Goal: Task Accomplishment & Management: Manage account settings

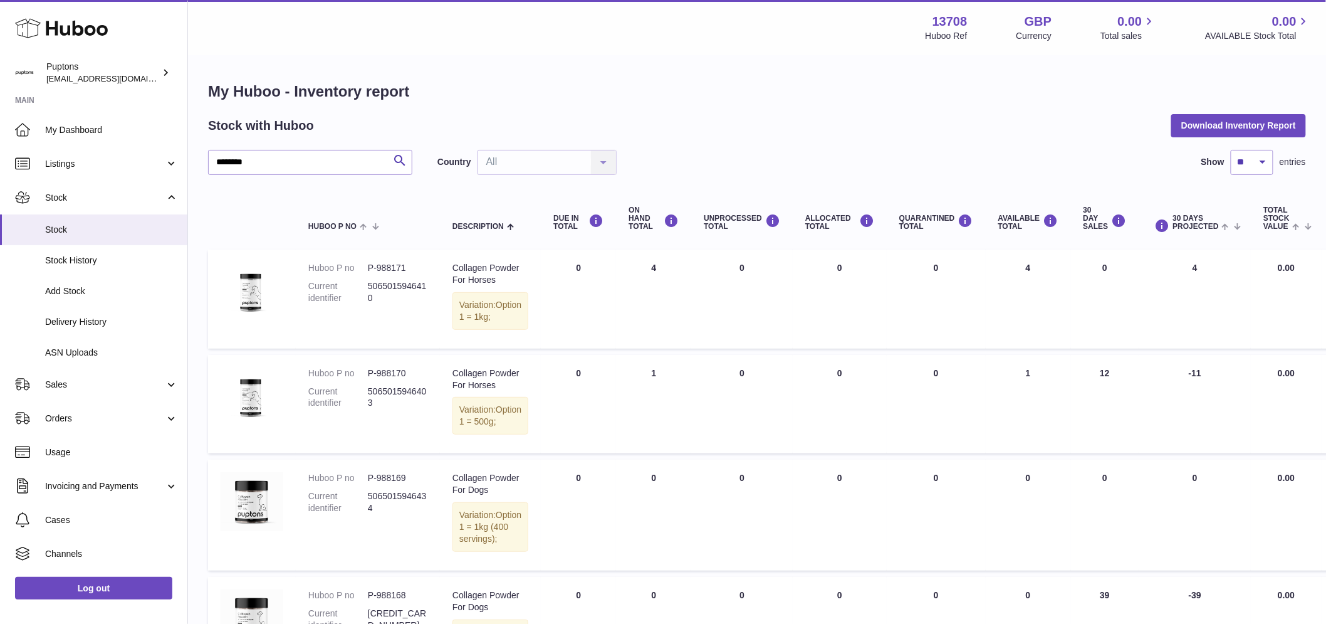
click at [68, 136] on link "My Dashboard" at bounding box center [93, 130] width 187 height 34
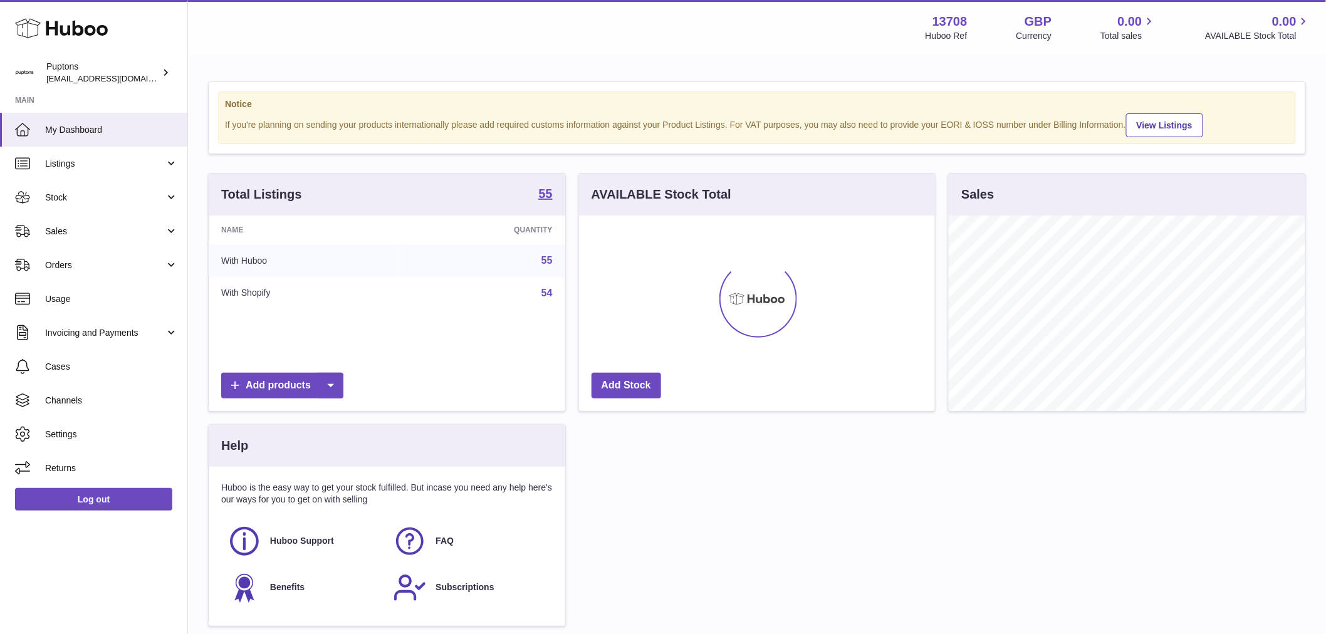
scroll to position [196, 356]
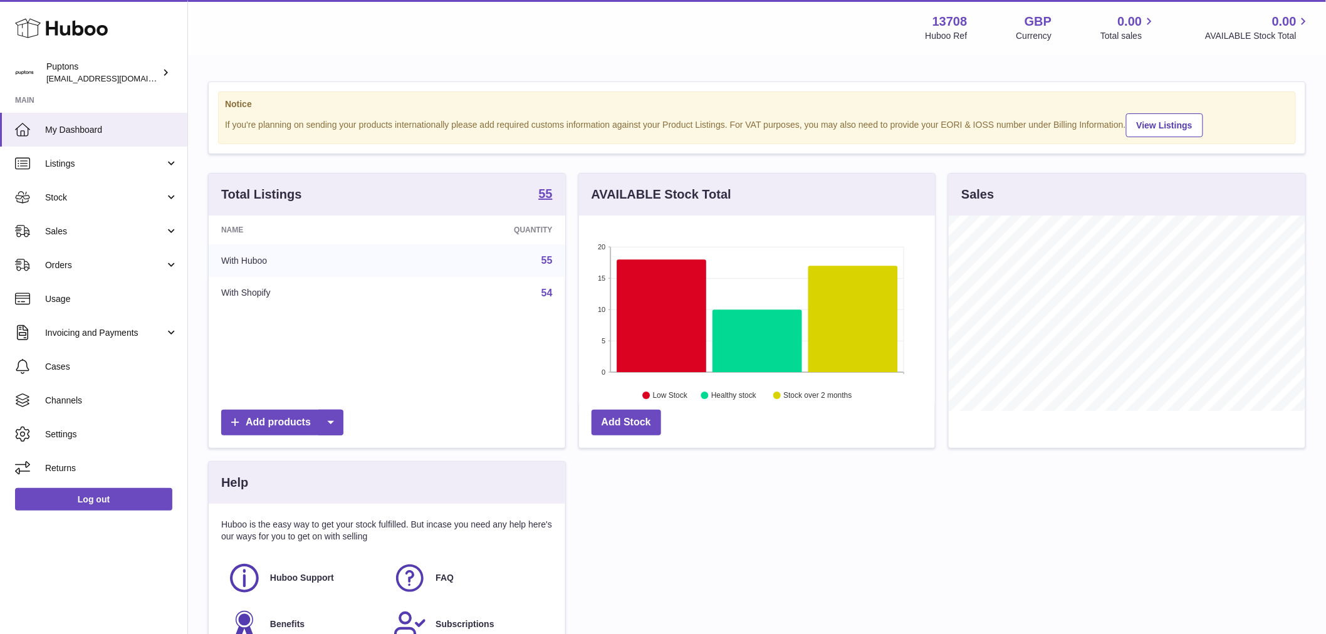
click at [110, 227] on span "Sales" at bounding box center [105, 232] width 120 height 12
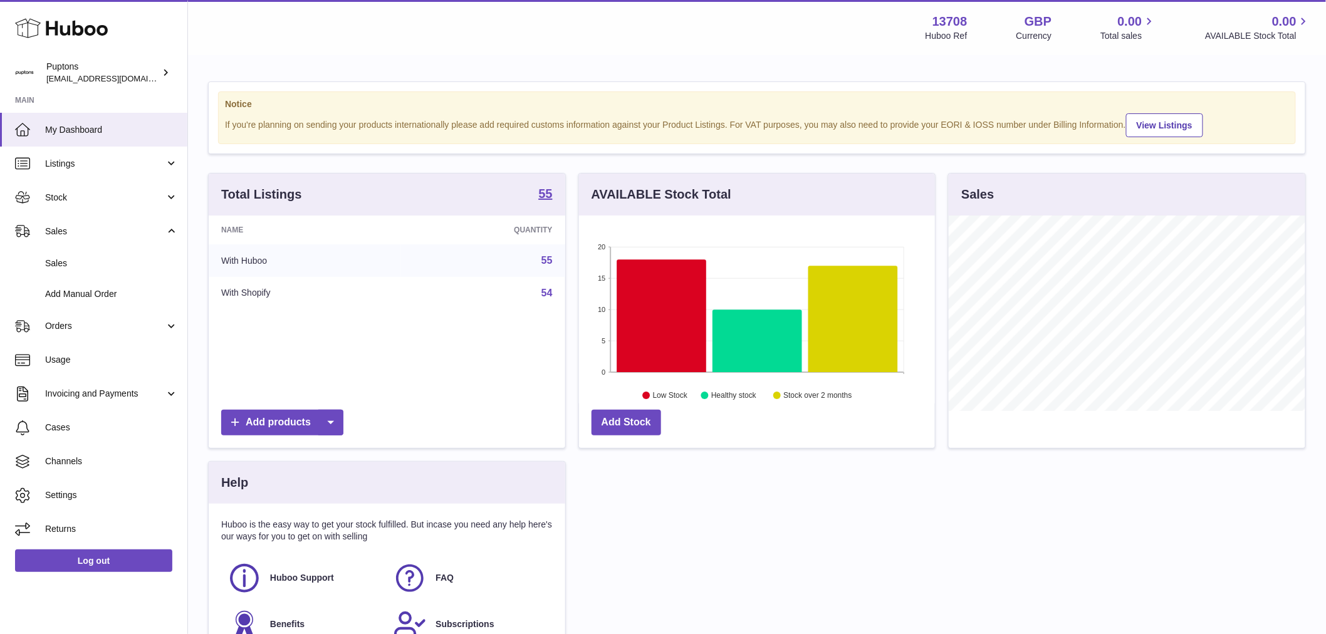
click at [119, 258] on link "Sales" at bounding box center [93, 263] width 187 height 31
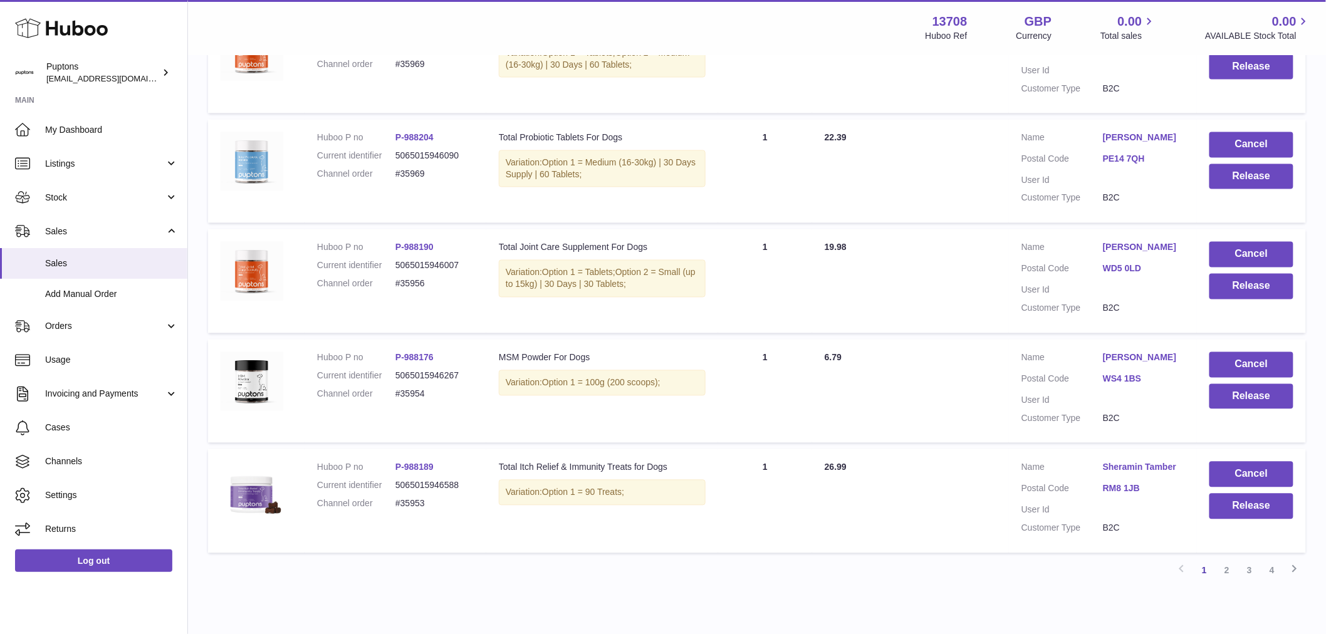
scroll to position [911, 0]
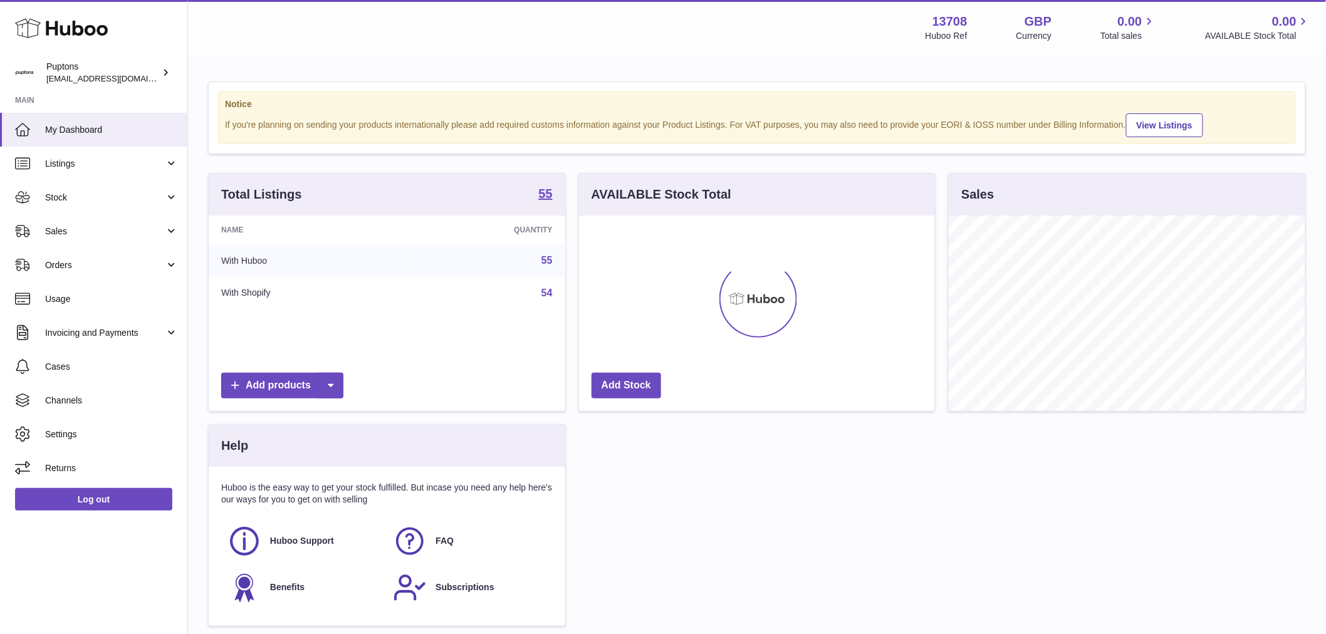
scroll to position [196, 356]
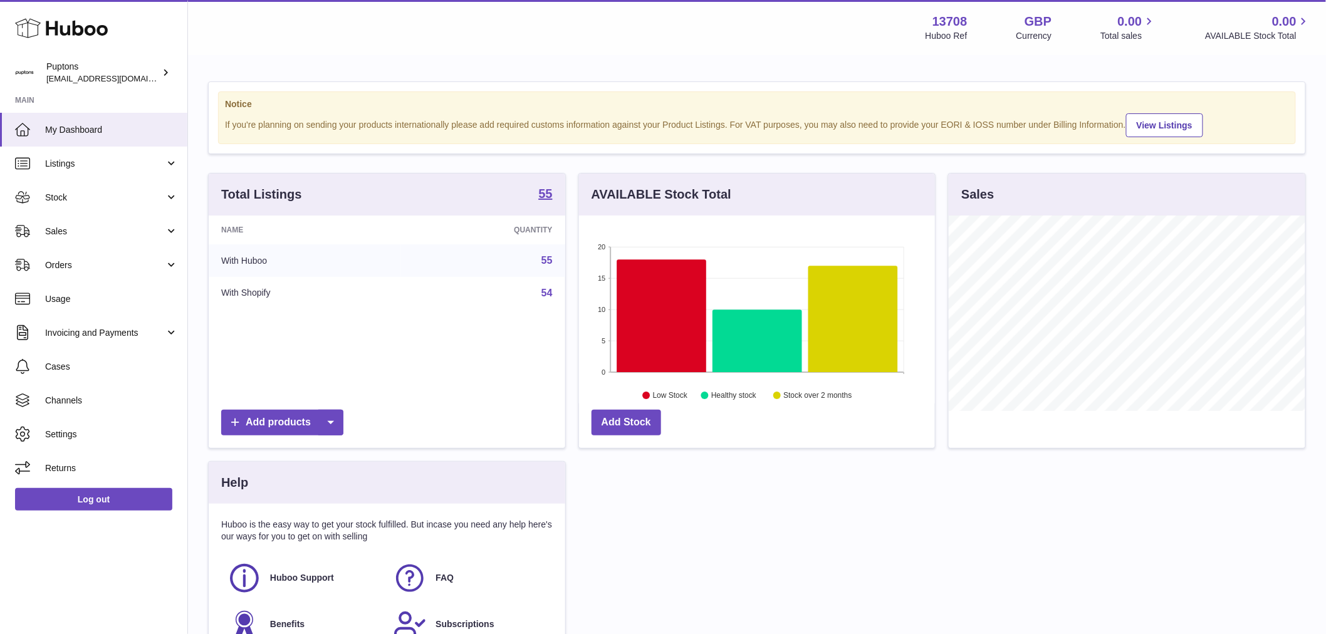
click at [115, 243] on link "Sales" at bounding box center [93, 231] width 187 height 34
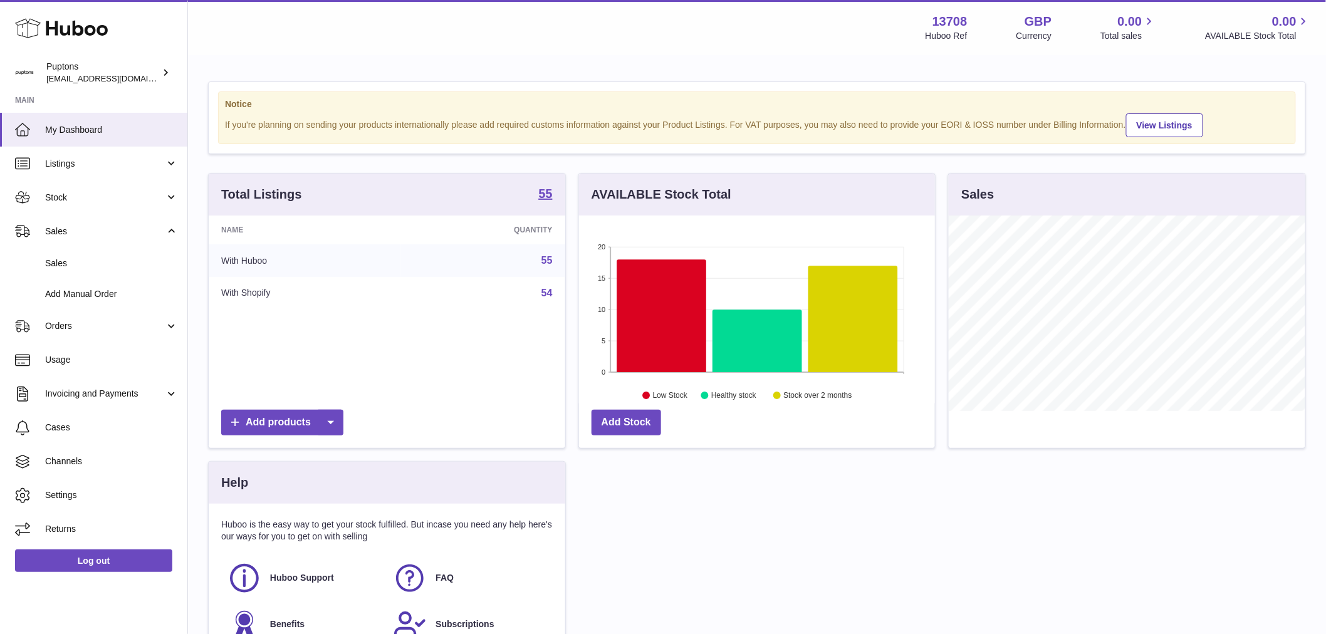
click at [123, 271] on link "Sales" at bounding box center [93, 263] width 187 height 31
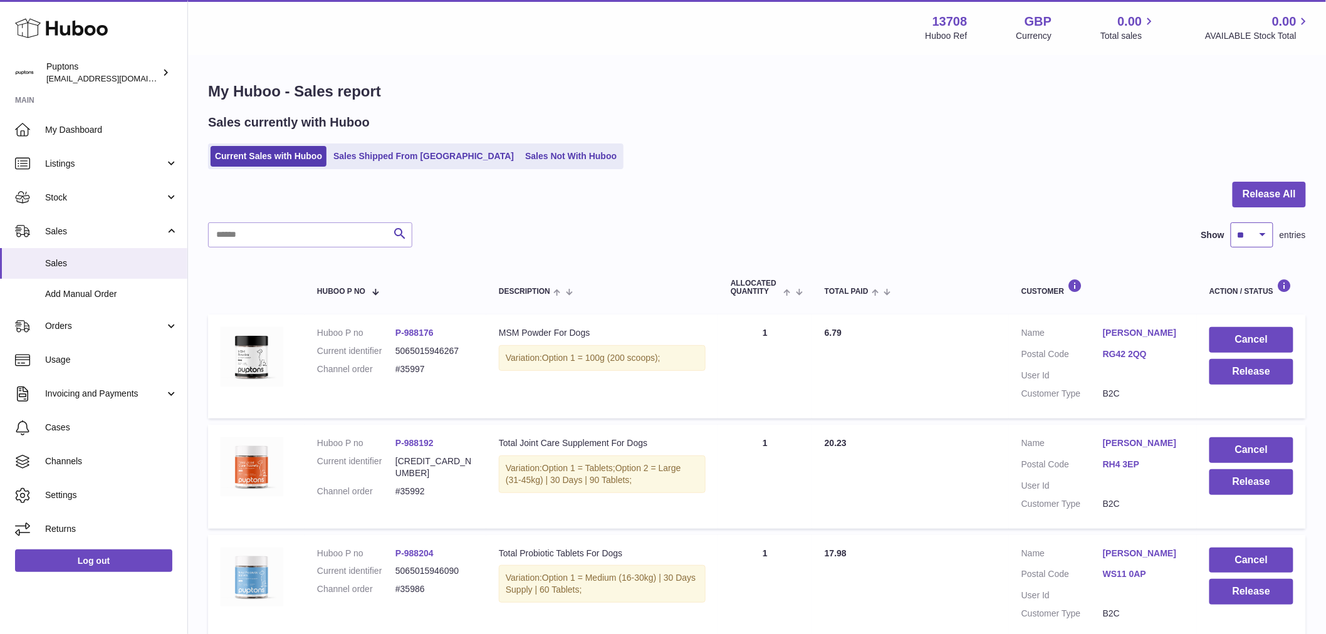
click at [1240, 241] on select "** ** ** ***" at bounding box center [1252, 235] width 43 height 25
select select "***"
click at [1231, 223] on select "** ** ** ***" at bounding box center [1252, 235] width 43 height 25
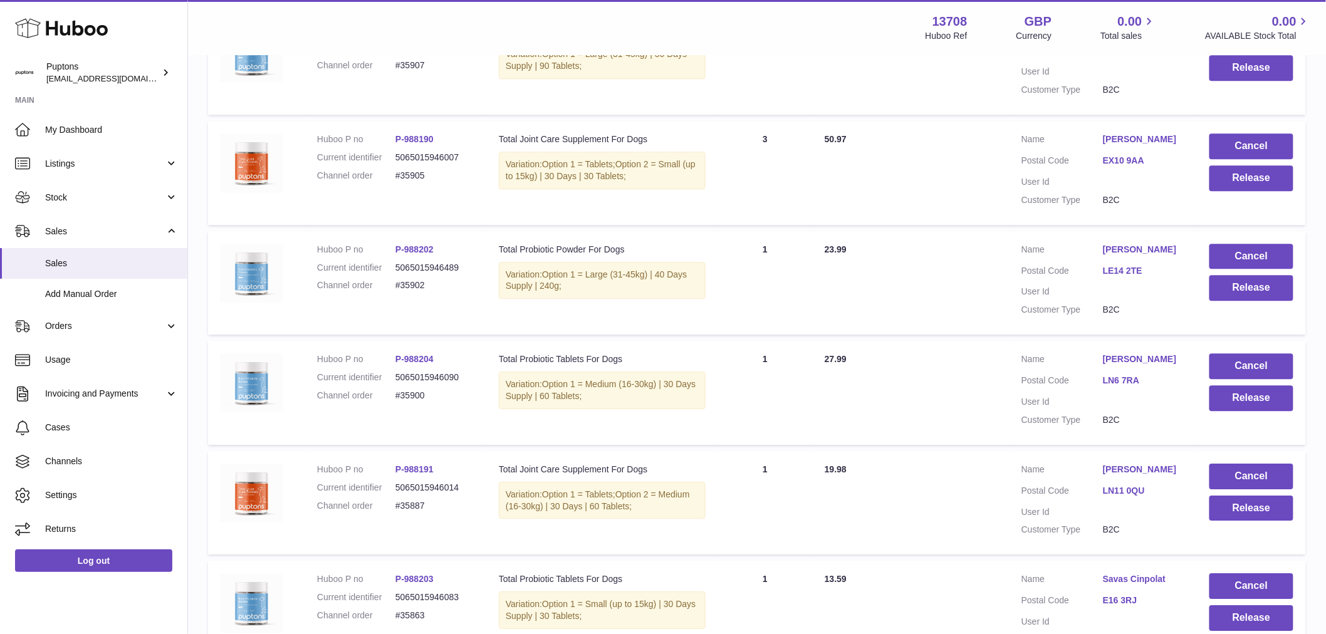
scroll to position [3269, 0]
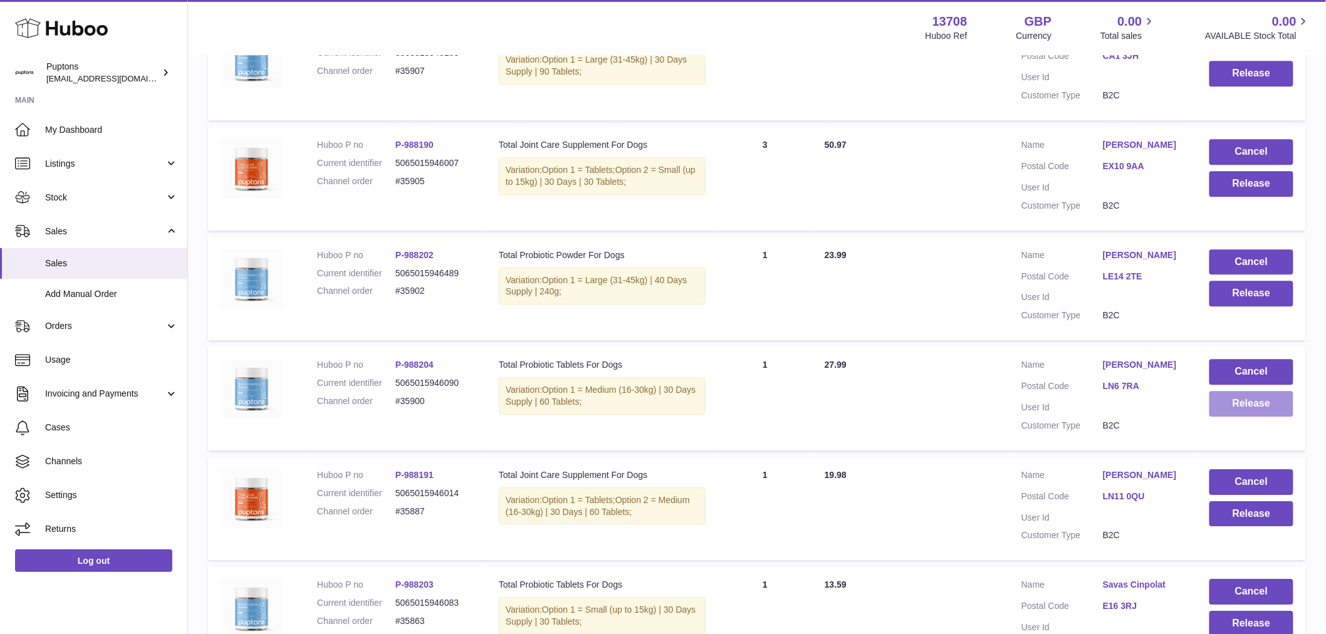
click at [1240, 417] on button "Release" at bounding box center [1252, 404] width 84 height 26
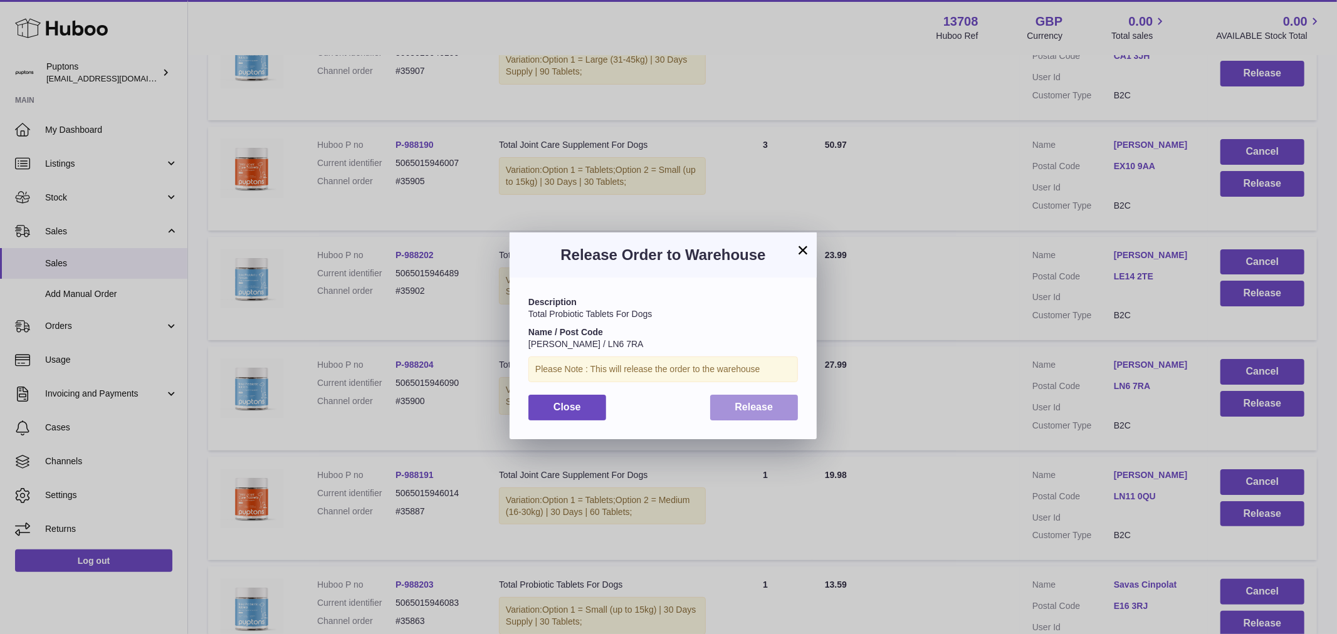
click at [784, 410] on button "Release" at bounding box center [754, 408] width 88 height 26
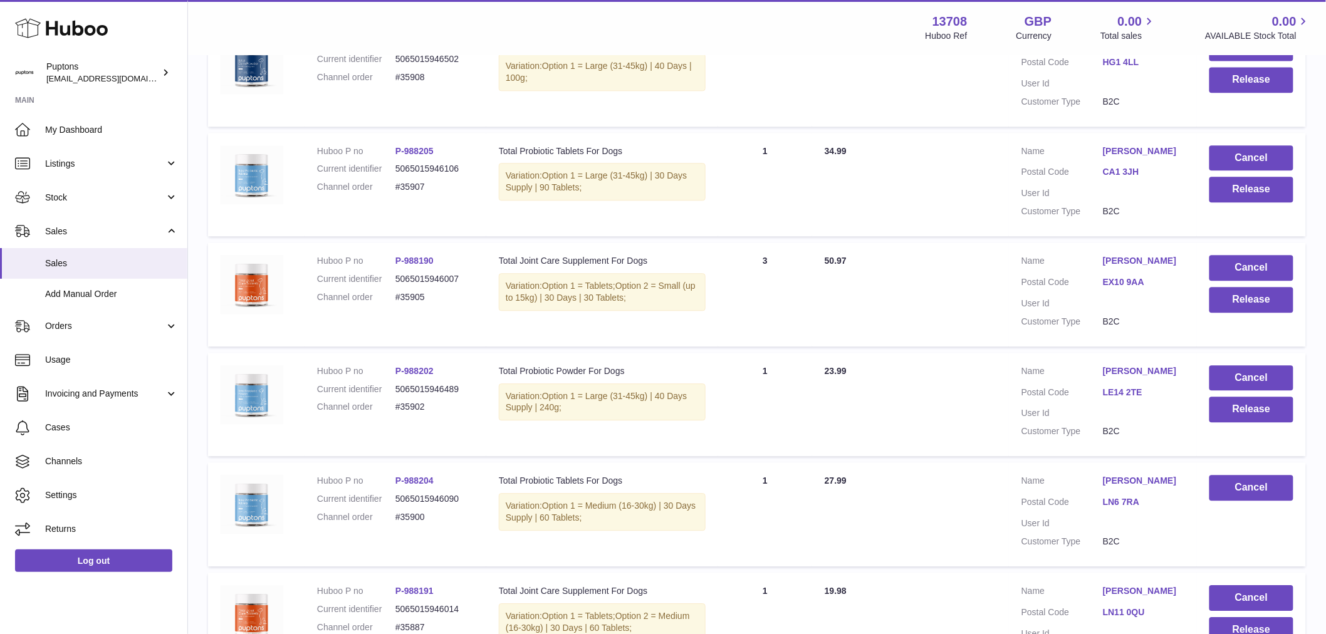
scroll to position [3130, 0]
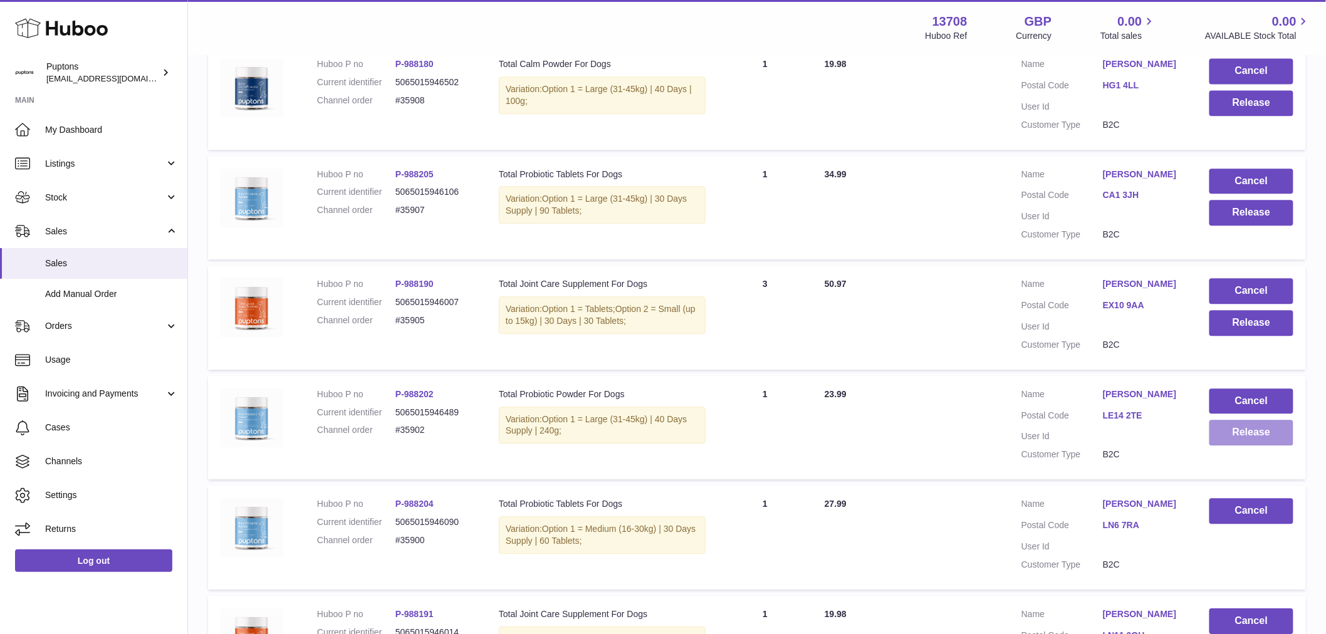
click at [1249, 446] on button "Release" at bounding box center [1252, 433] width 84 height 26
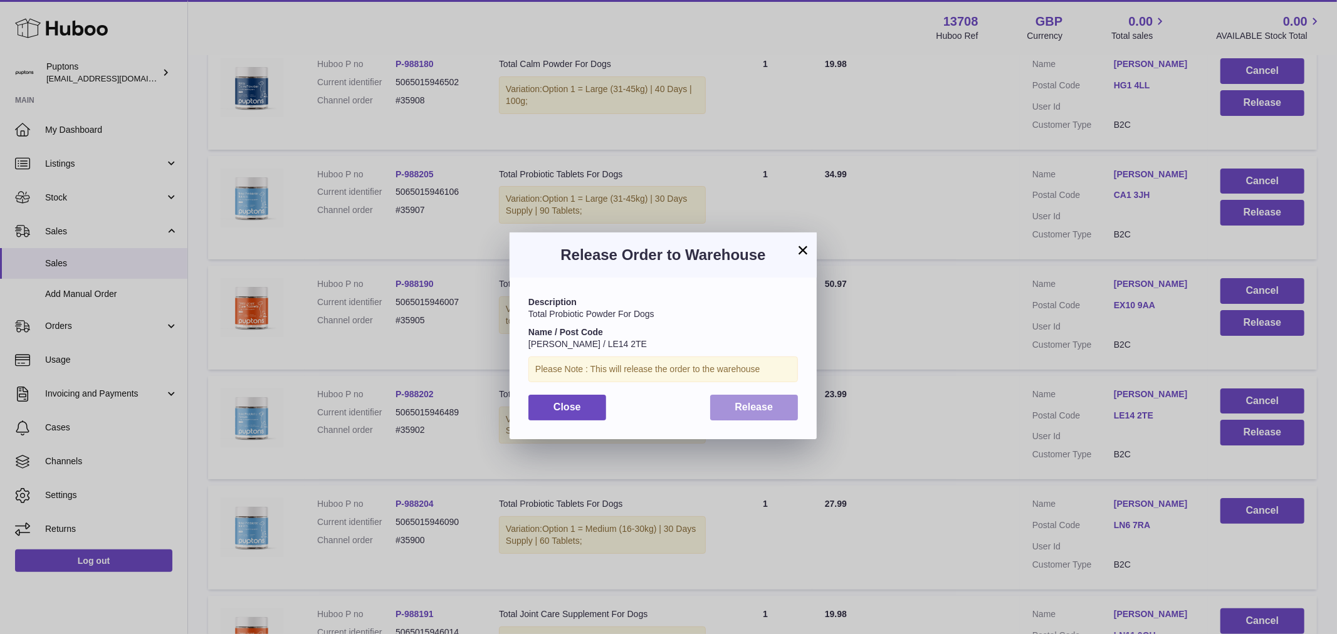
click at [782, 407] on button "Release" at bounding box center [754, 408] width 88 height 26
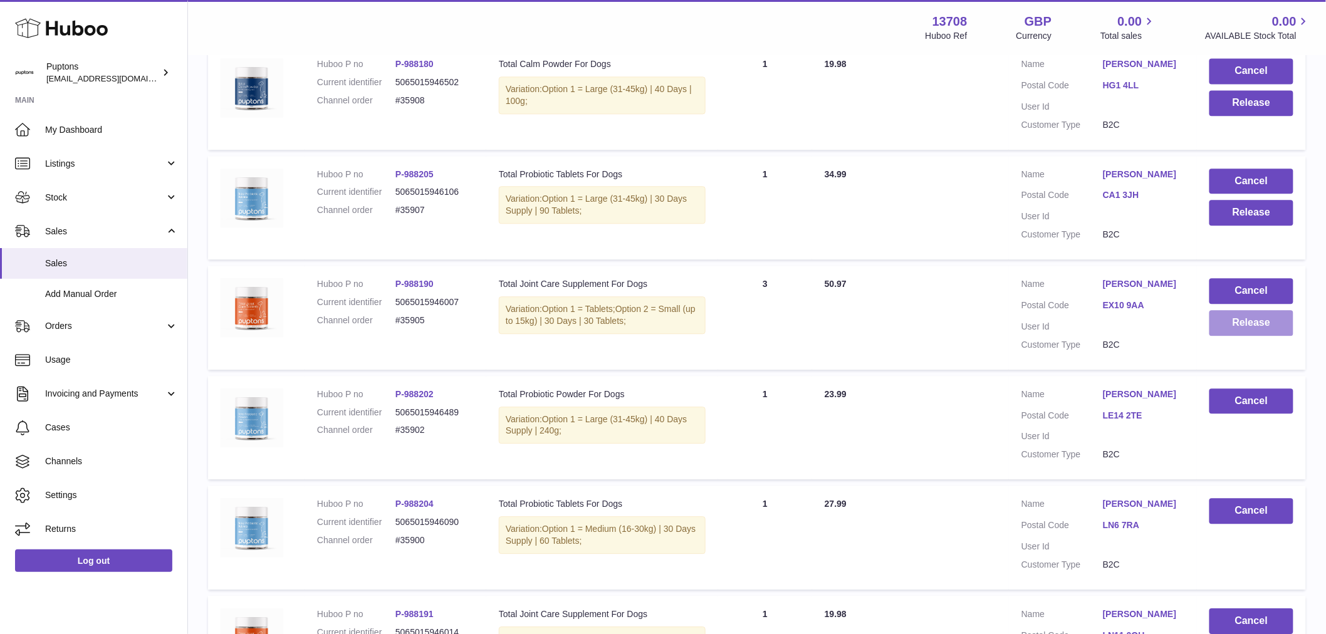
click at [1234, 335] on button "Release" at bounding box center [1252, 323] width 84 height 26
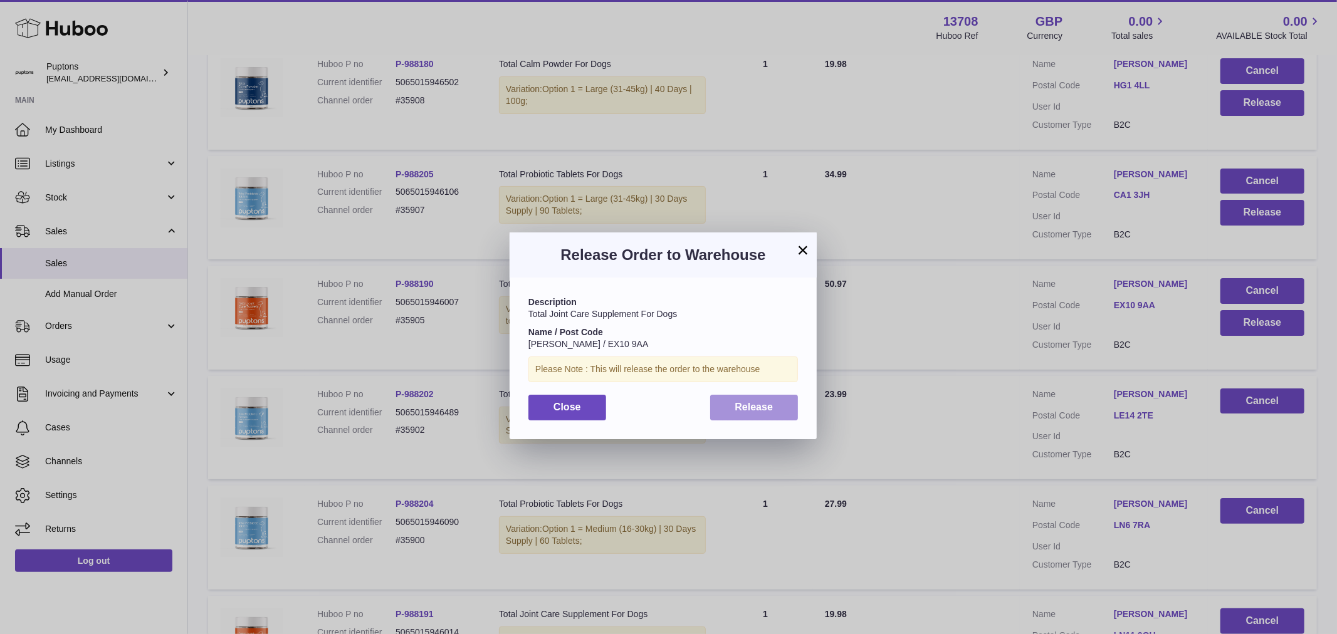
click at [769, 415] on button "Release" at bounding box center [754, 408] width 88 height 26
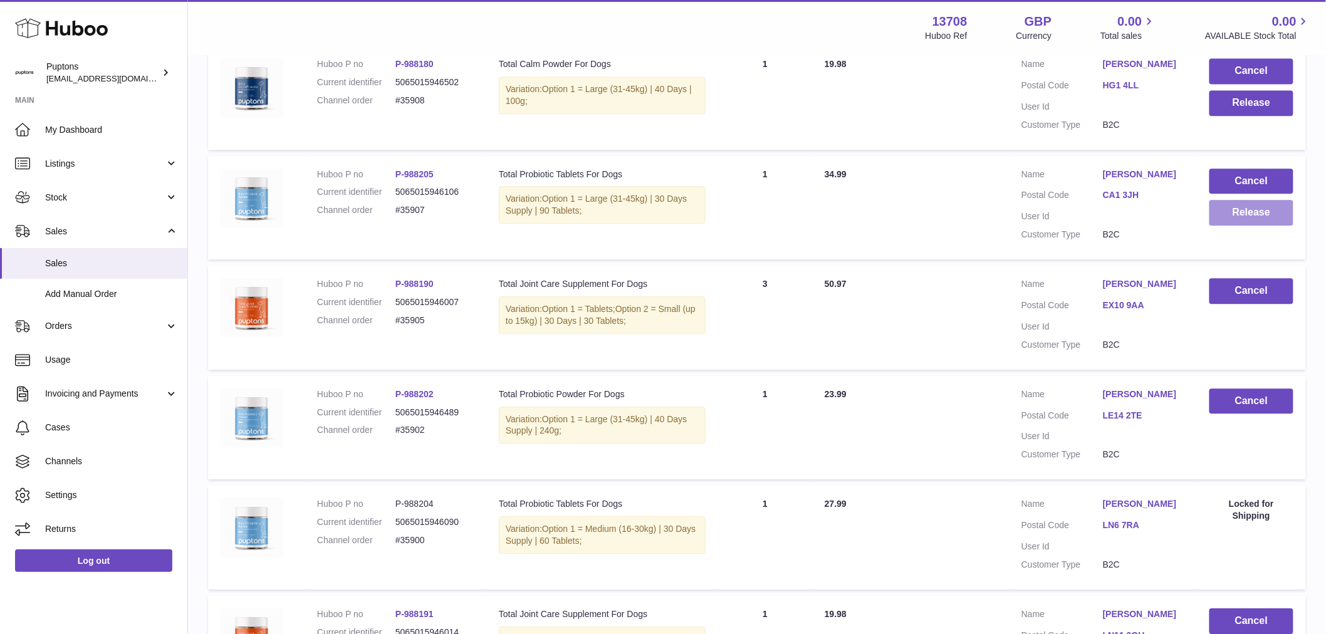
click at [1252, 226] on button "Release" at bounding box center [1252, 213] width 84 height 26
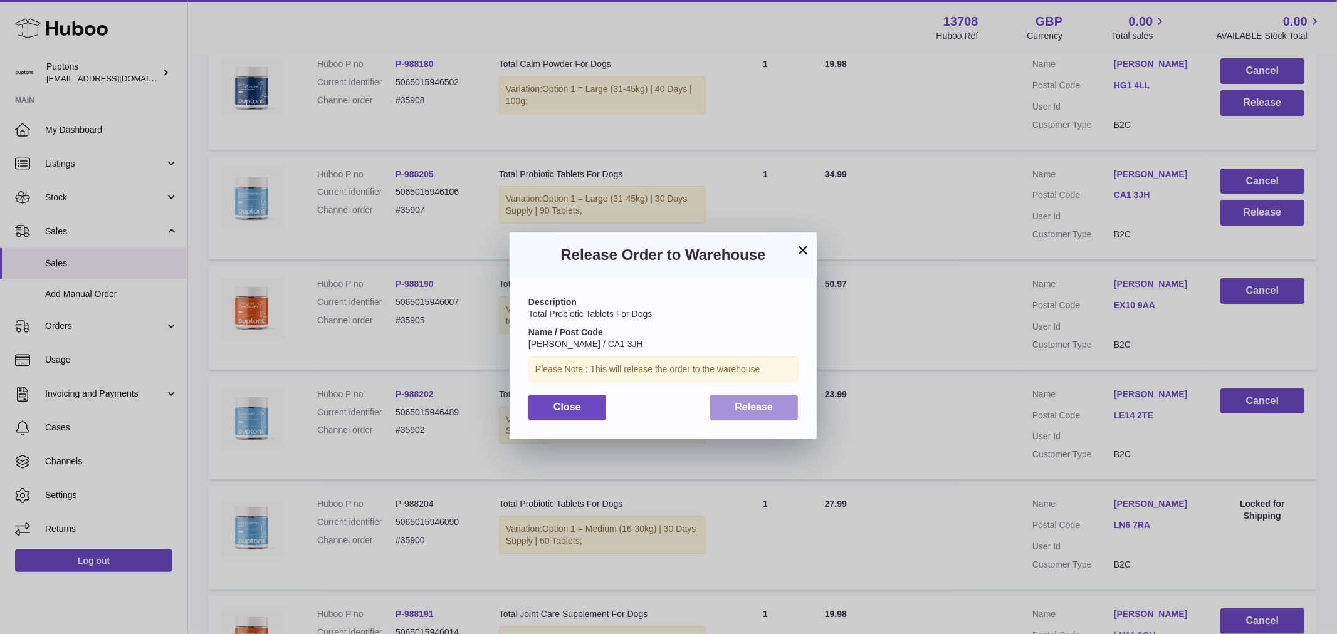
click at [724, 402] on button "Release" at bounding box center [754, 408] width 88 height 26
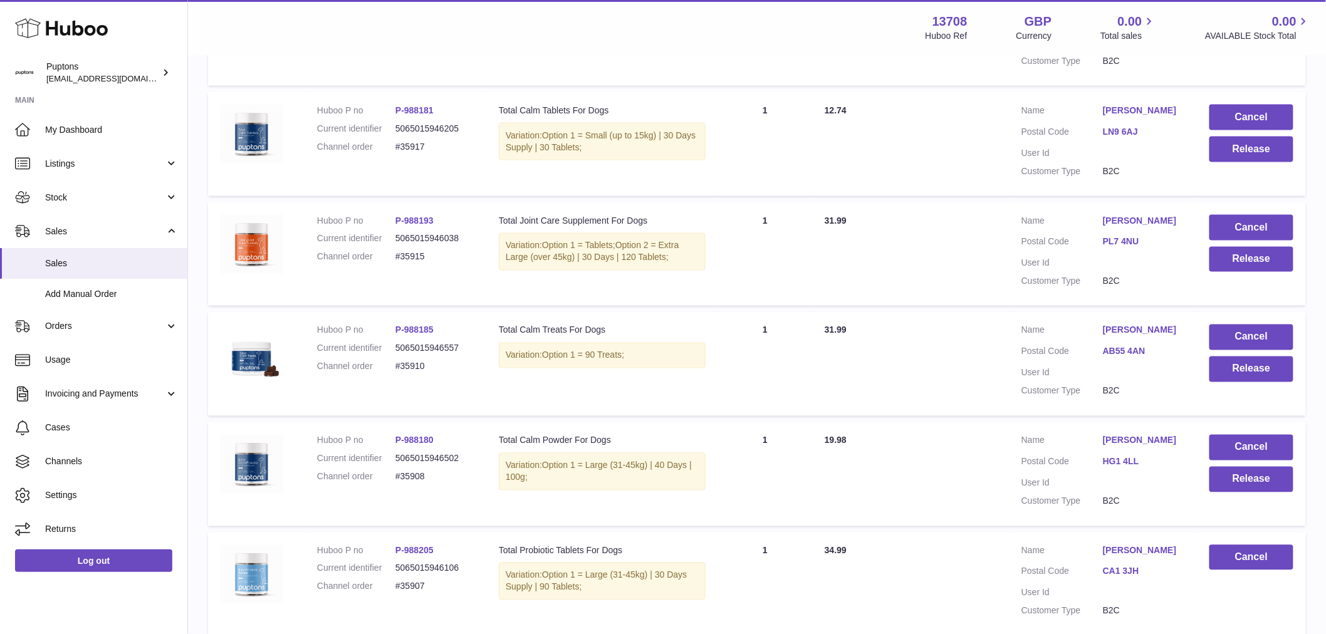
scroll to position [2712, 0]
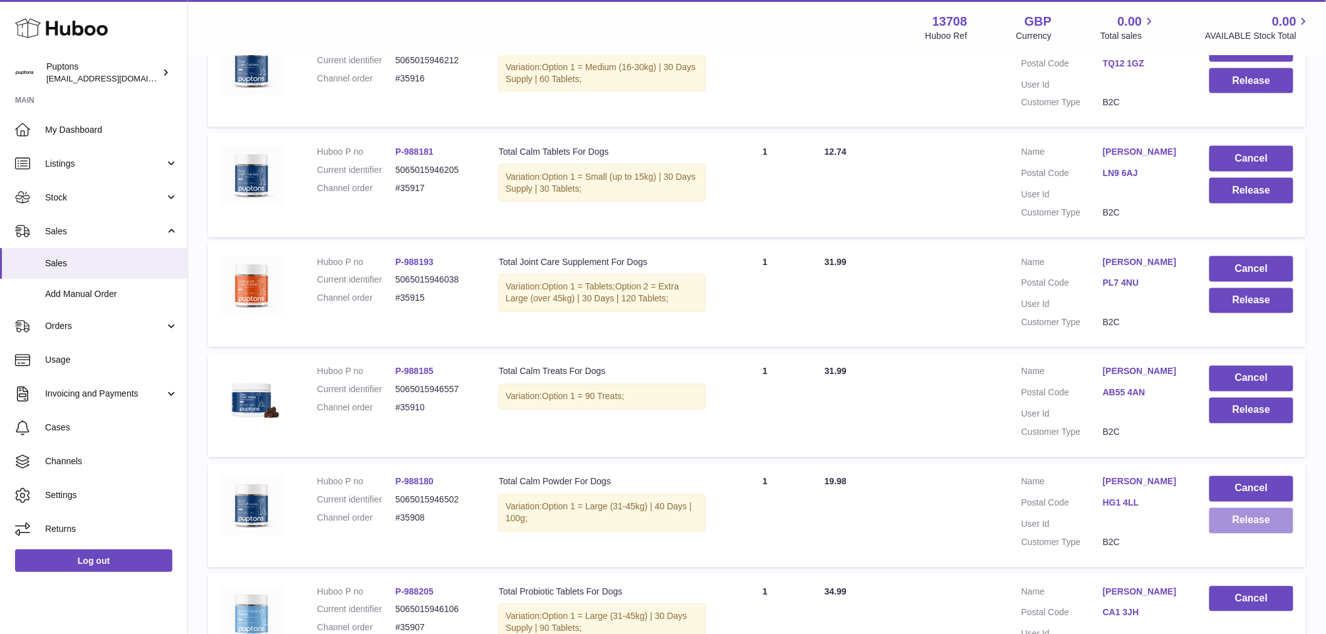
click at [1254, 530] on button "Release" at bounding box center [1252, 521] width 84 height 26
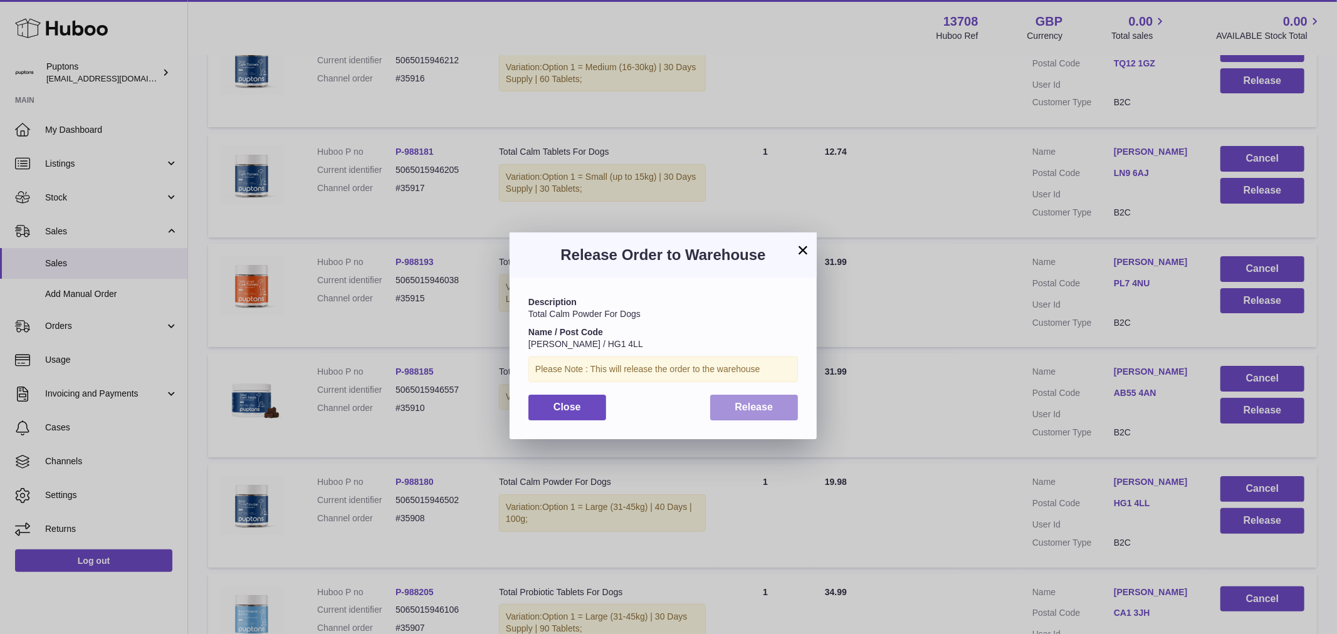
click at [746, 411] on span "Release" at bounding box center [754, 407] width 38 height 11
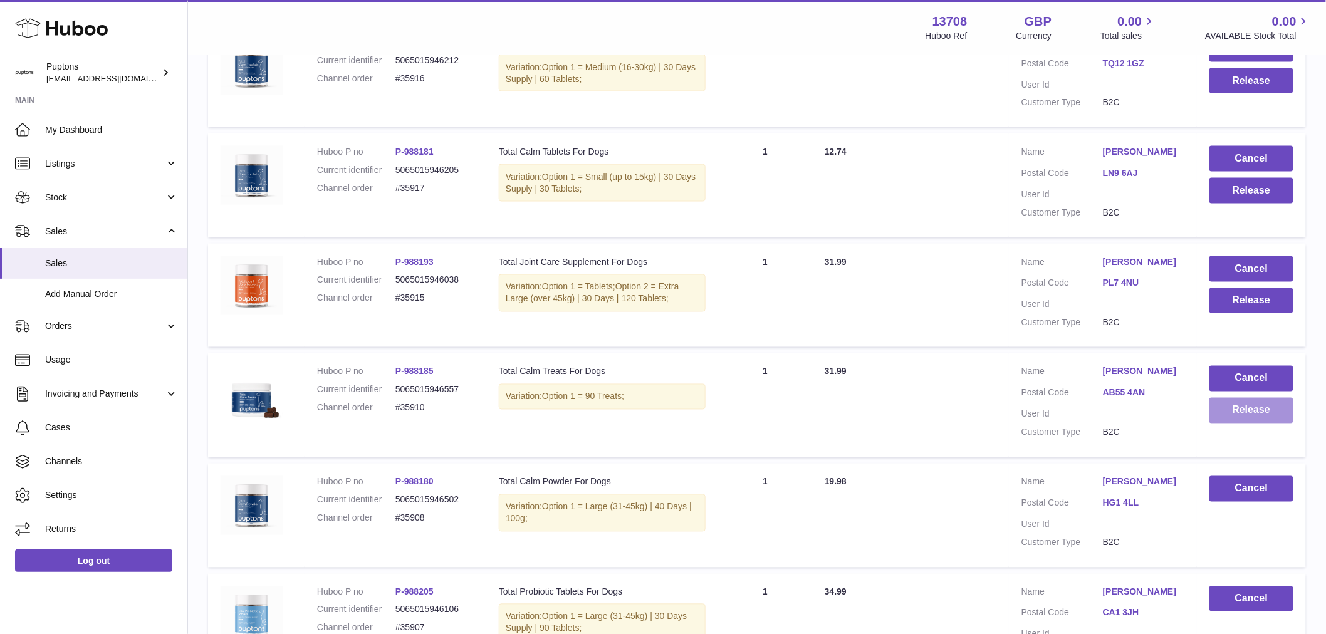
click at [1236, 424] on button "Release" at bounding box center [1252, 411] width 84 height 26
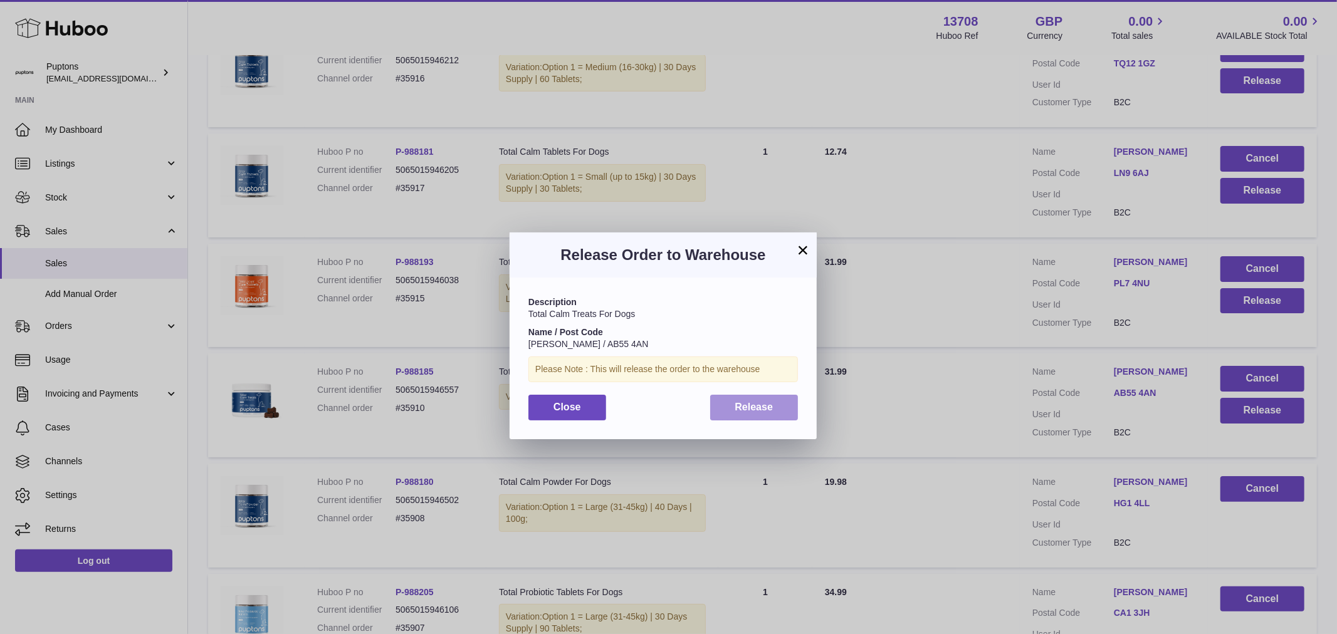
click at [743, 404] on span "Release" at bounding box center [754, 407] width 38 height 11
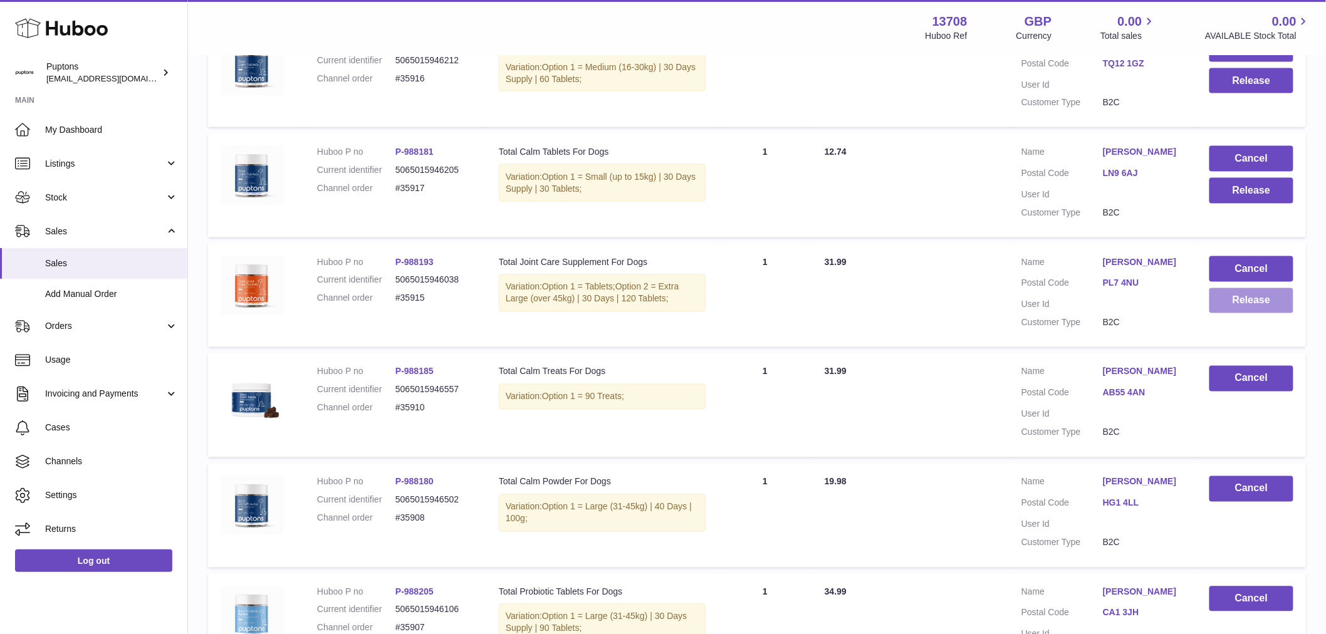
click at [1258, 314] on button "Release" at bounding box center [1252, 301] width 84 height 26
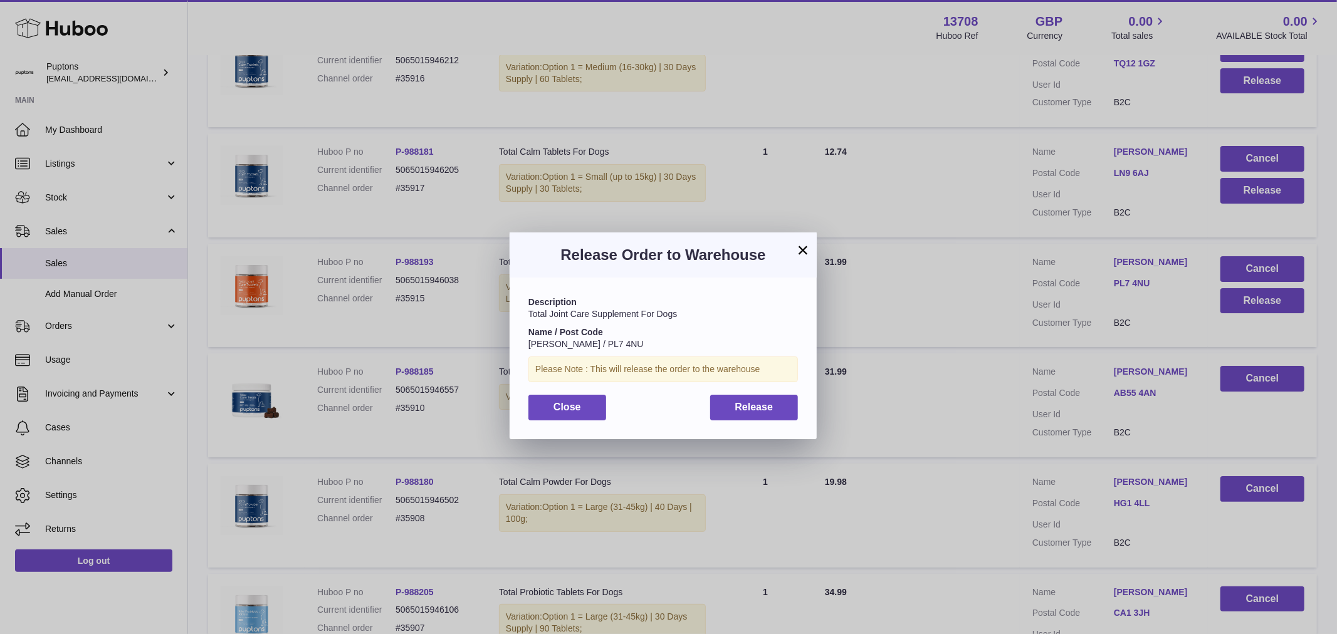
click at [804, 400] on div "Description Total Joint Care Supplement For Dogs Name / Post Code Andy Hodges /…" at bounding box center [663, 358] width 307 height 161
click at [773, 409] on button "Release" at bounding box center [754, 408] width 88 height 26
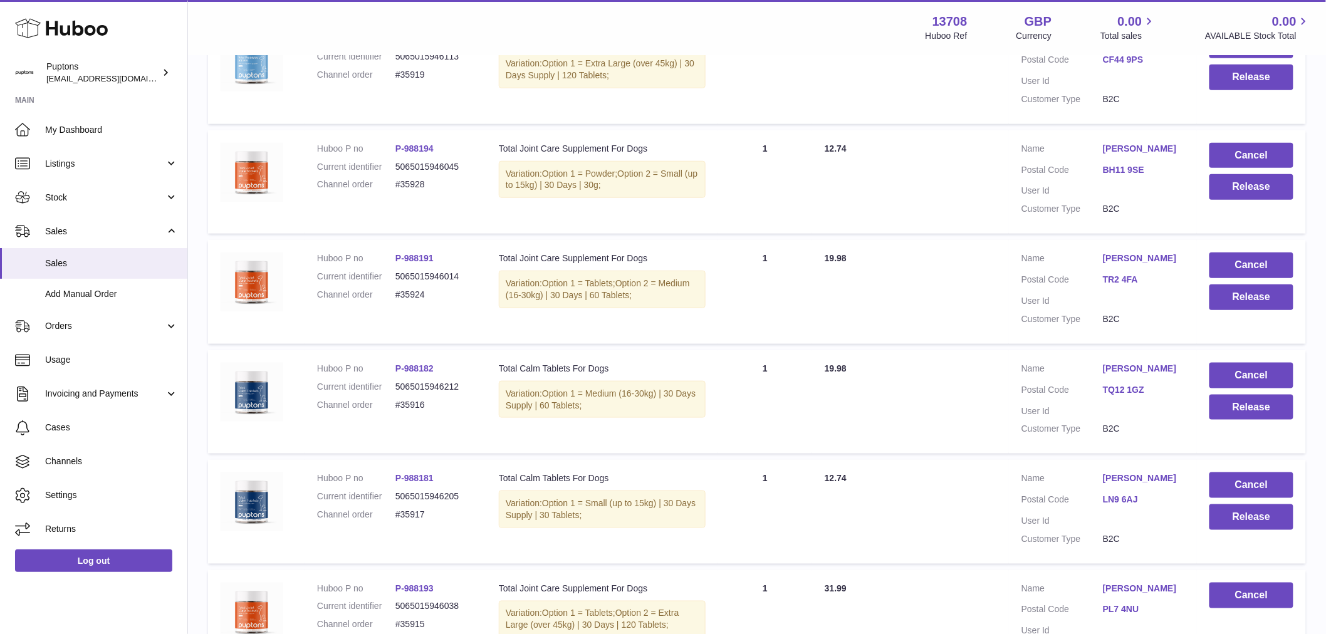
scroll to position [2364, 0]
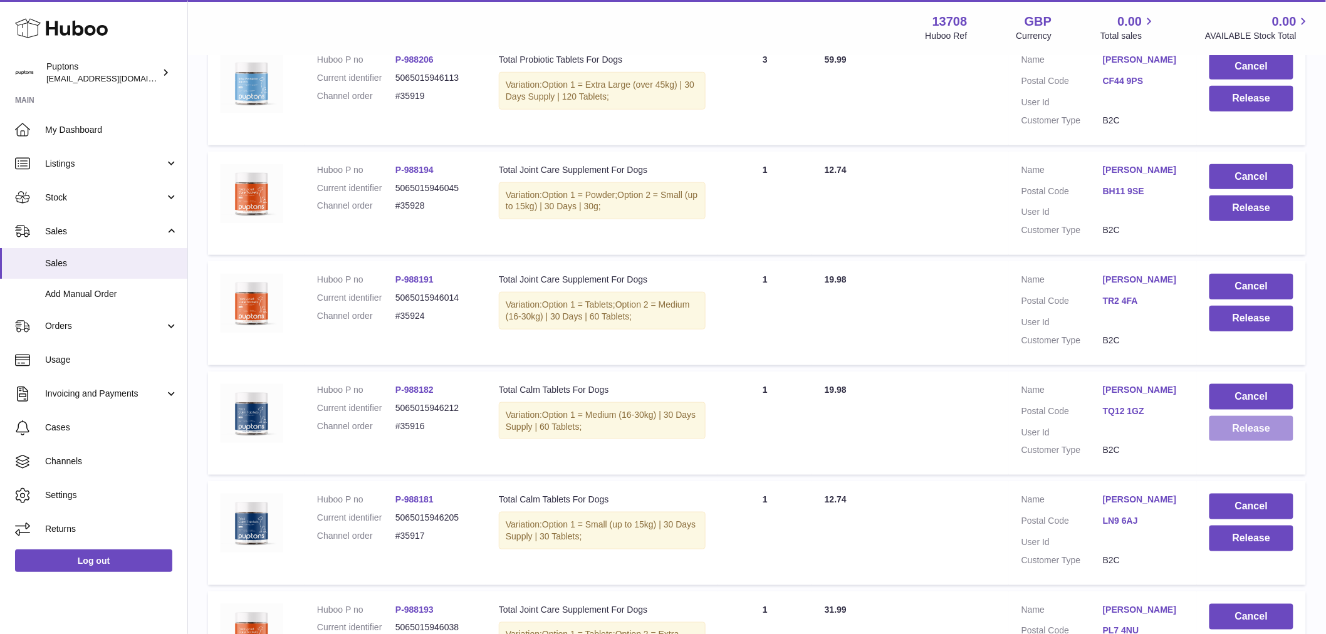
click at [1256, 442] on button "Release" at bounding box center [1252, 429] width 84 height 26
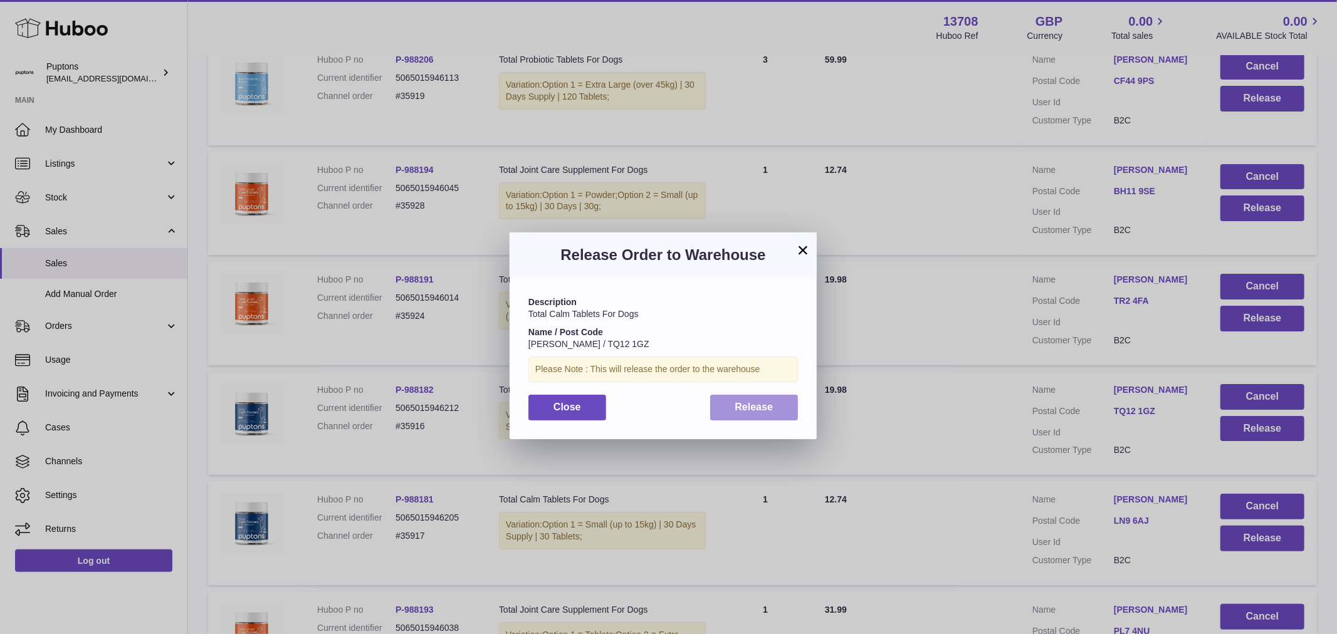
click at [761, 397] on button "Release" at bounding box center [754, 408] width 88 height 26
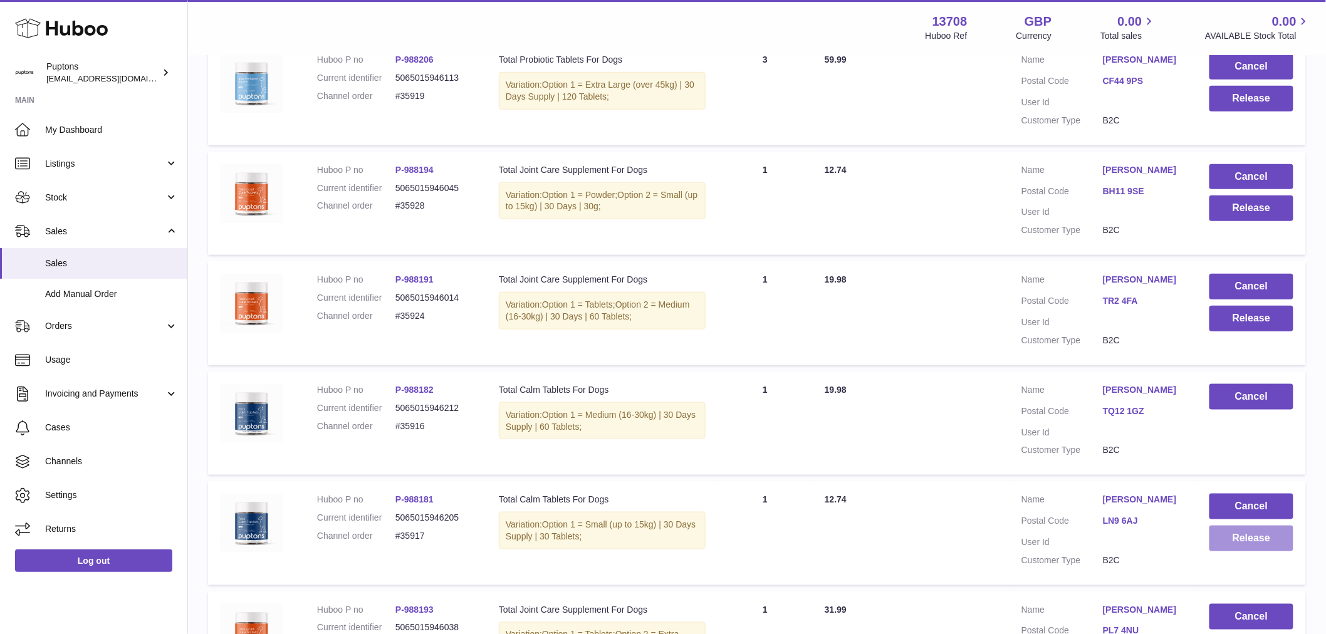
click at [1254, 552] on button "Release" at bounding box center [1252, 539] width 84 height 26
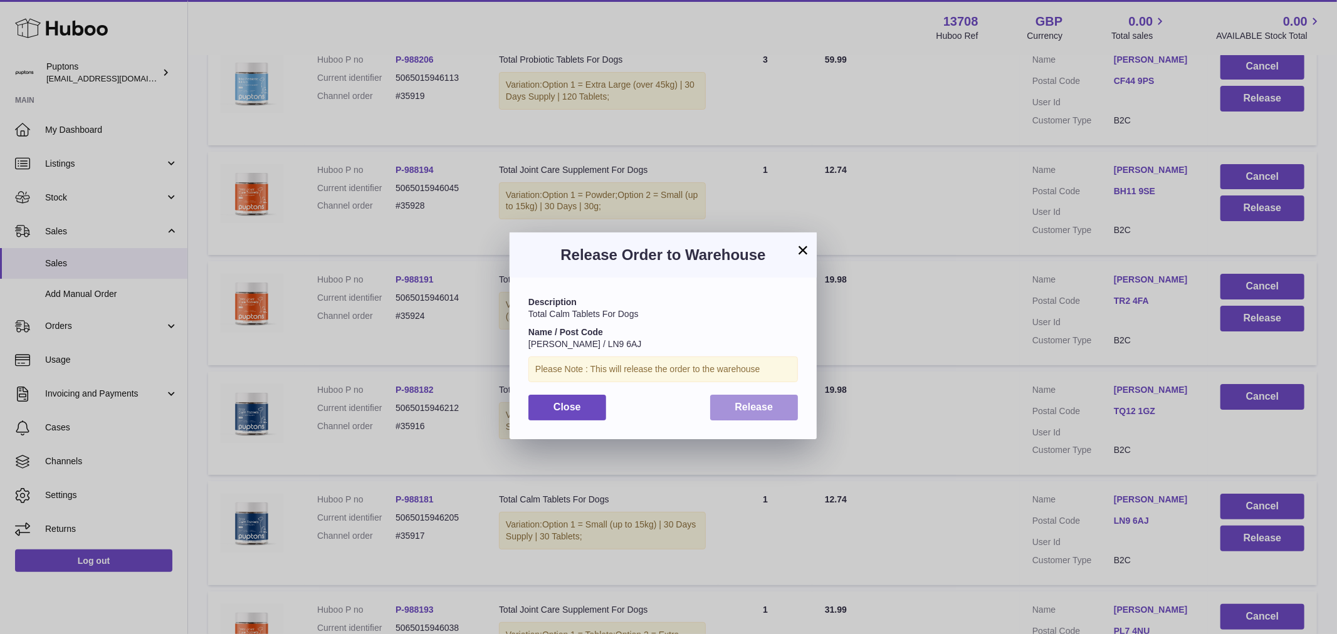
click at [780, 397] on button "Release" at bounding box center [754, 408] width 88 height 26
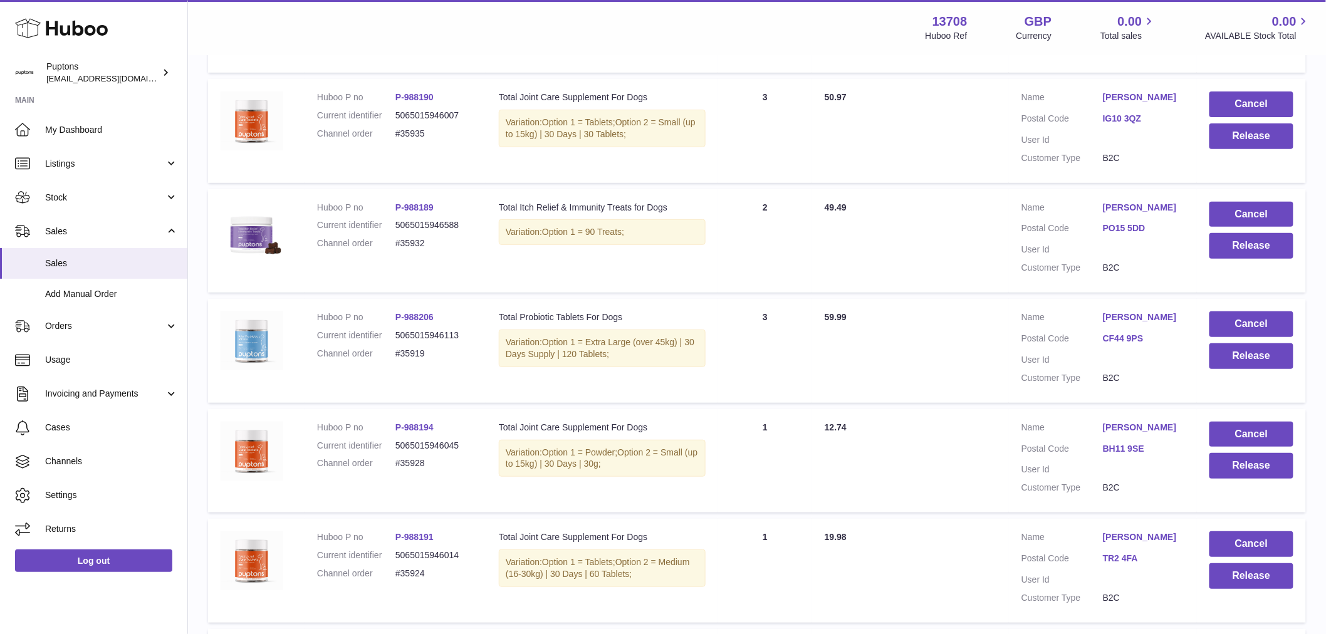
scroll to position [2085, 0]
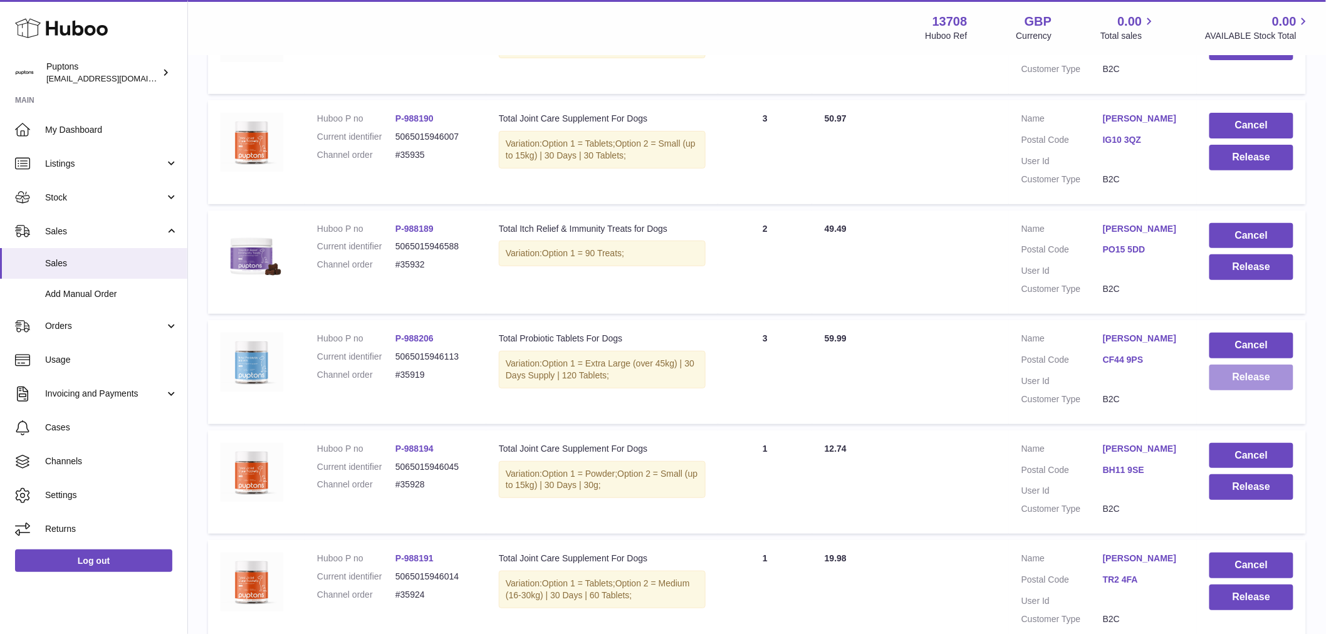
click at [1257, 391] on button "Release" at bounding box center [1252, 378] width 84 height 26
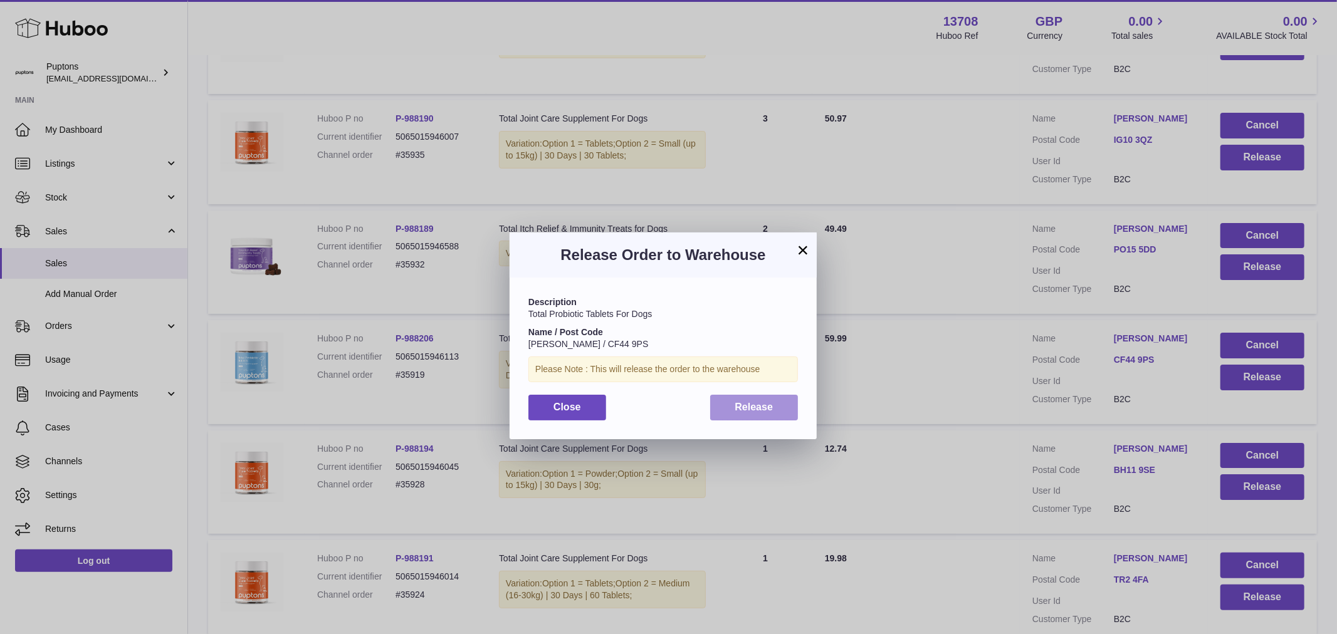
click at [745, 397] on button "Release" at bounding box center [754, 408] width 88 height 26
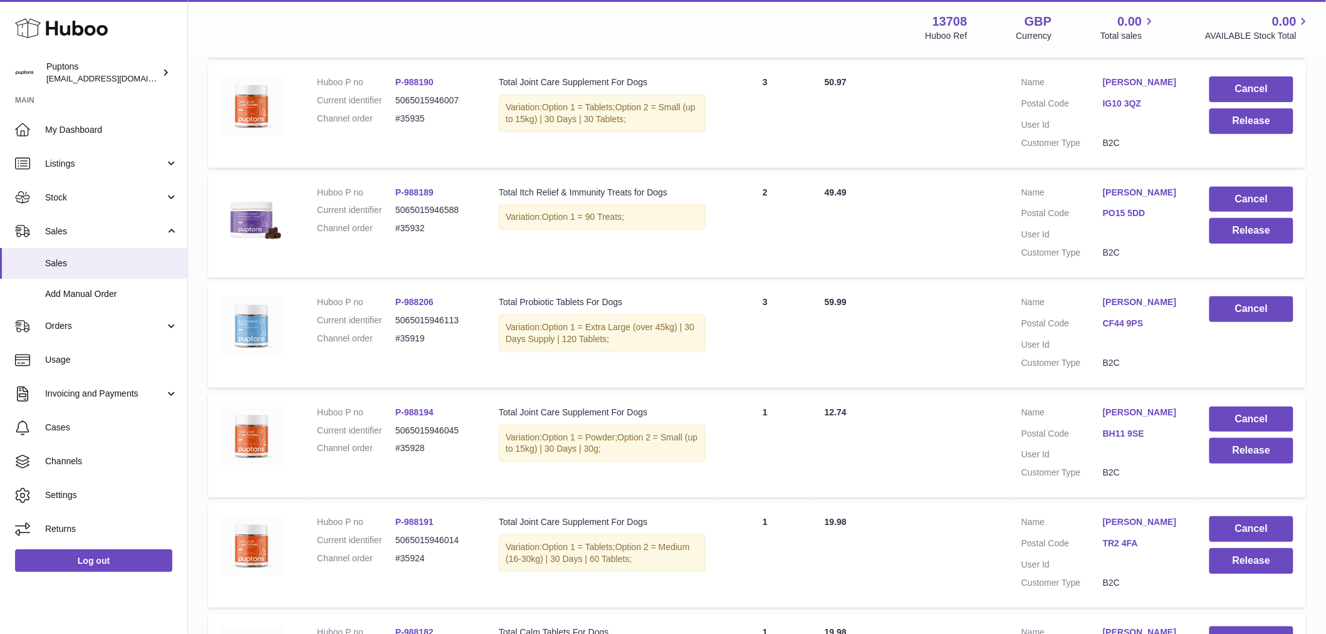
scroll to position [2155, 0]
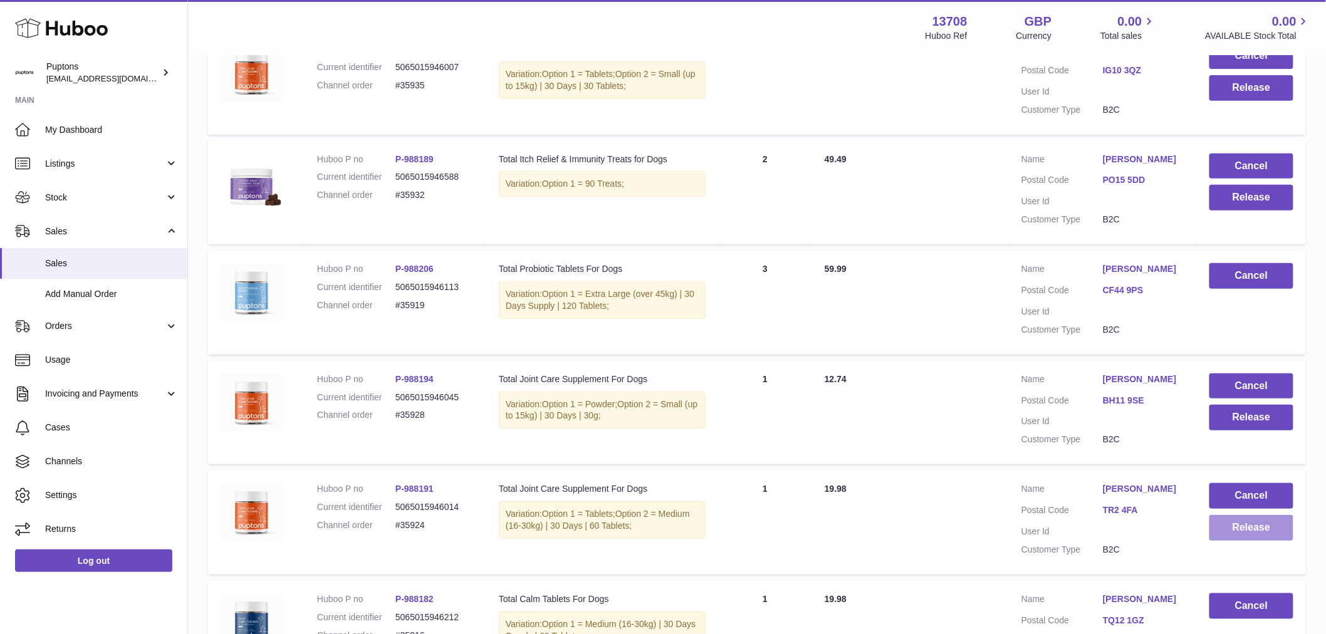
click at [1264, 541] on button "Release" at bounding box center [1252, 528] width 84 height 26
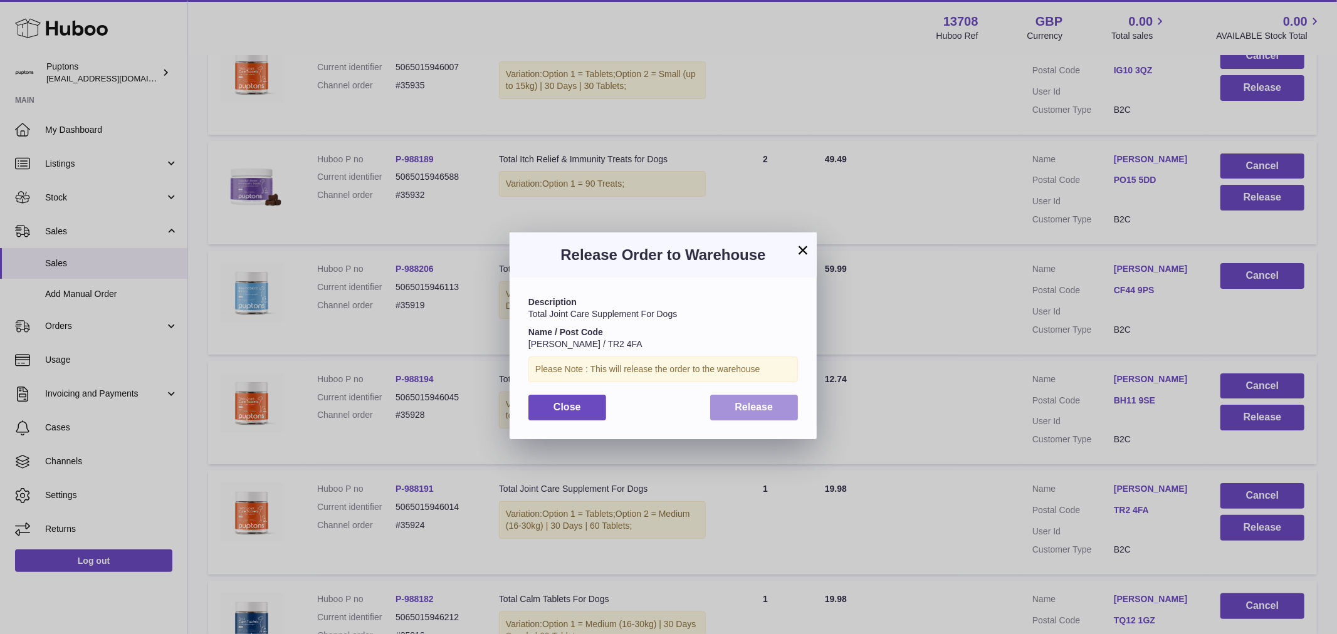
click at [755, 412] on span "Release" at bounding box center [754, 407] width 38 height 11
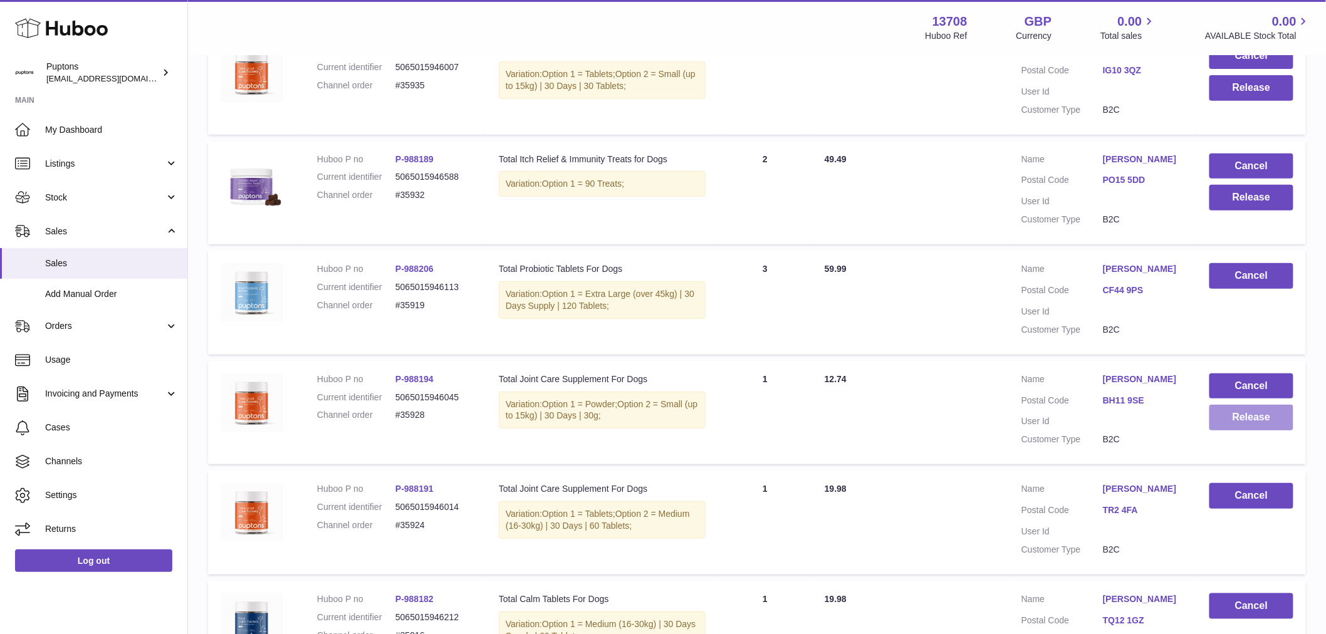
click at [1244, 431] on button "Release" at bounding box center [1252, 418] width 84 height 26
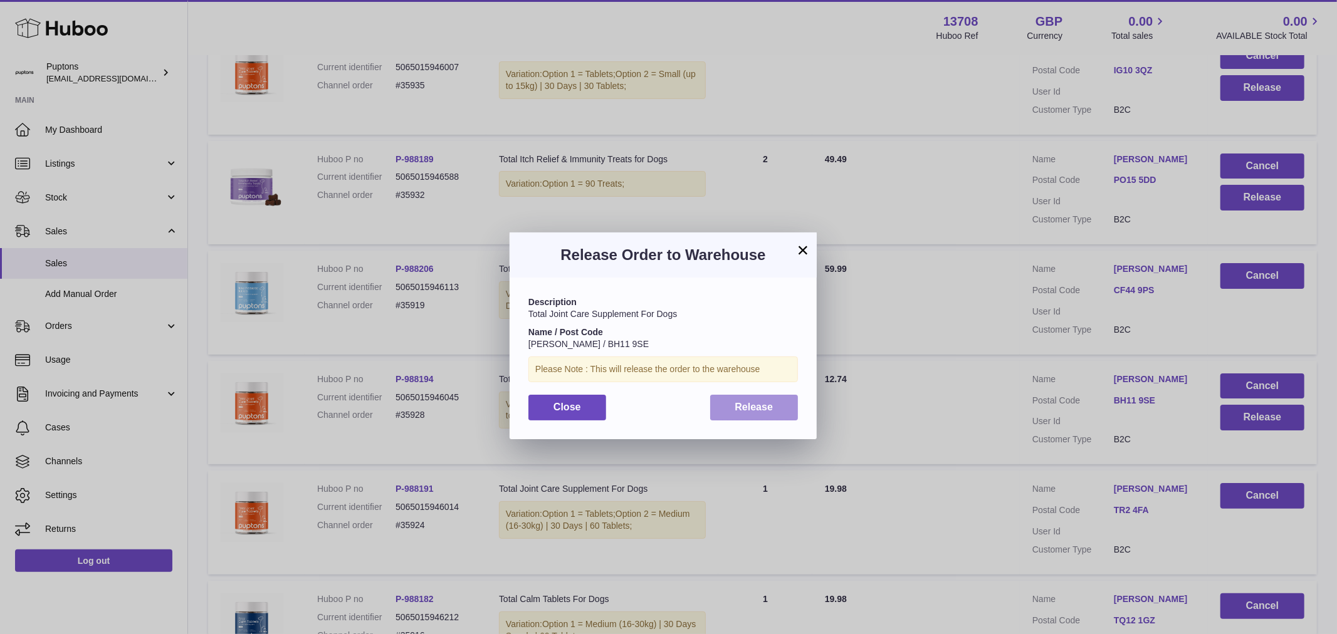
click at [760, 407] on span "Release" at bounding box center [754, 407] width 38 height 11
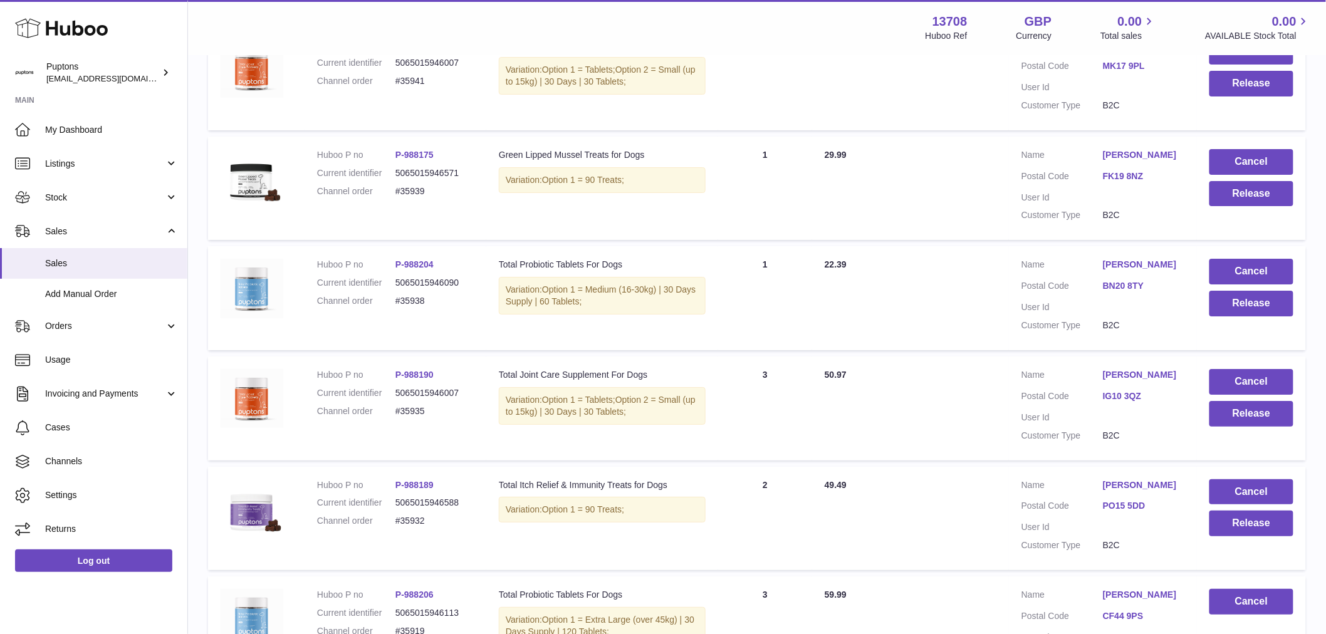
scroll to position [1807, 0]
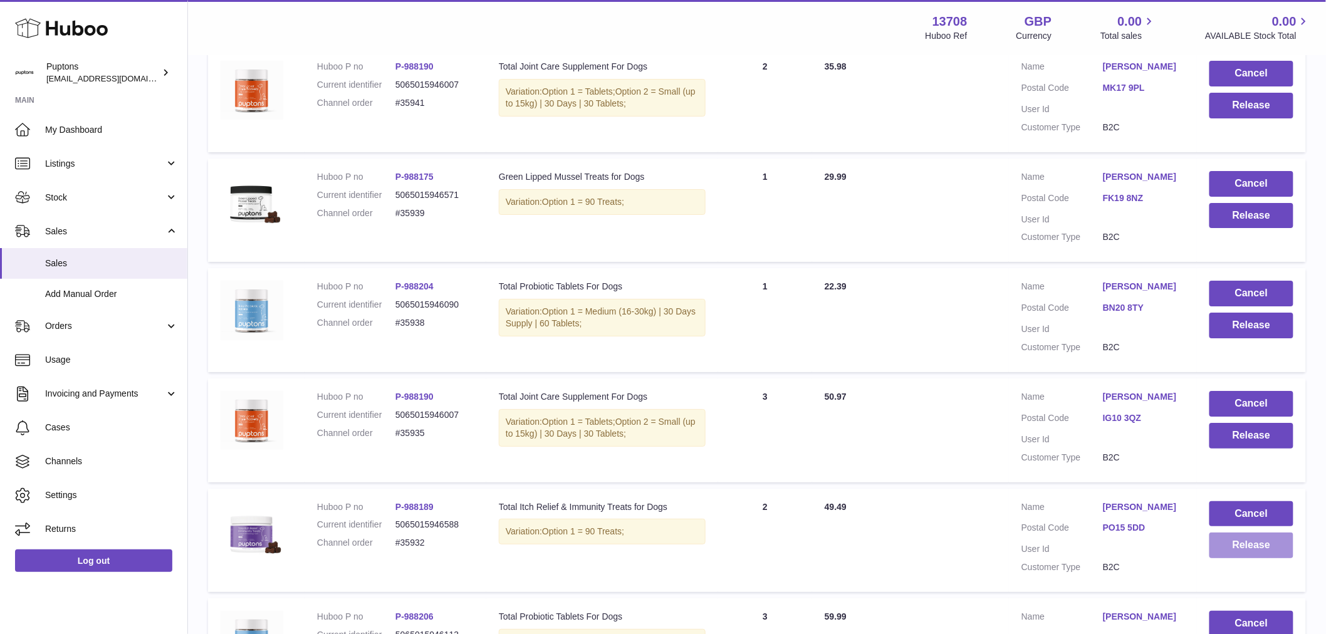
click at [1243, 558] on button "Release" at bounding box center [1252, 546] width 84 height 26
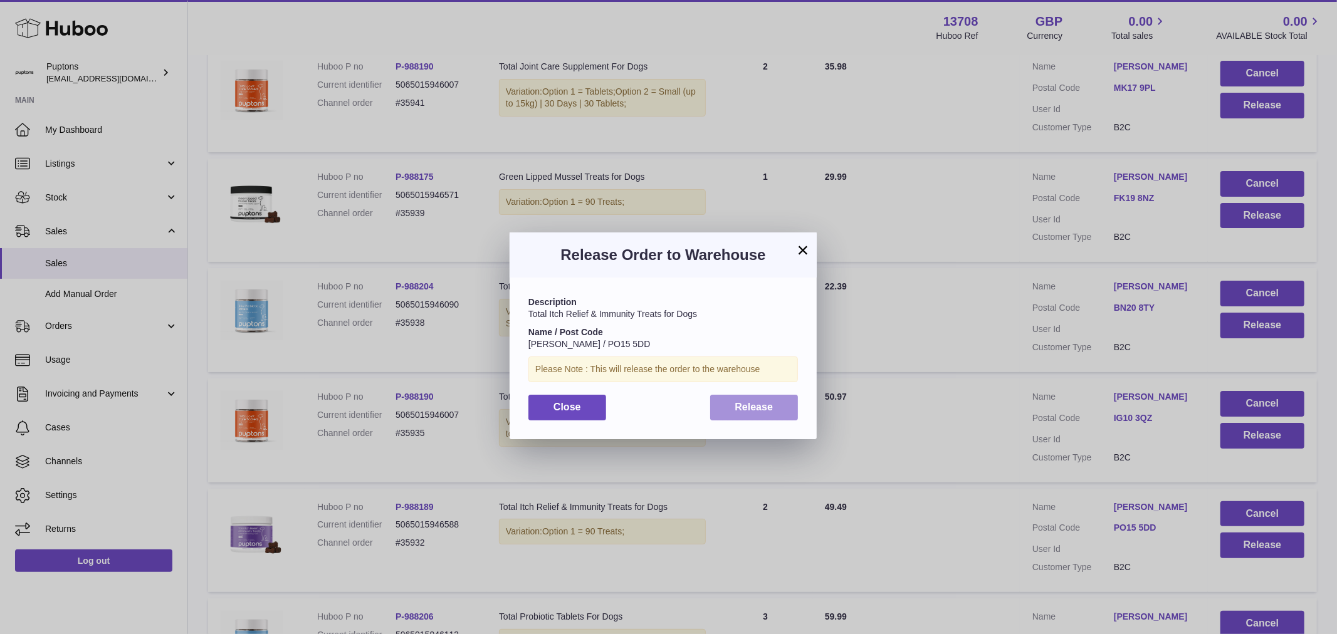
click at [772, 402] on span "Release" at bounding box center [754, 407] width 38 height 11
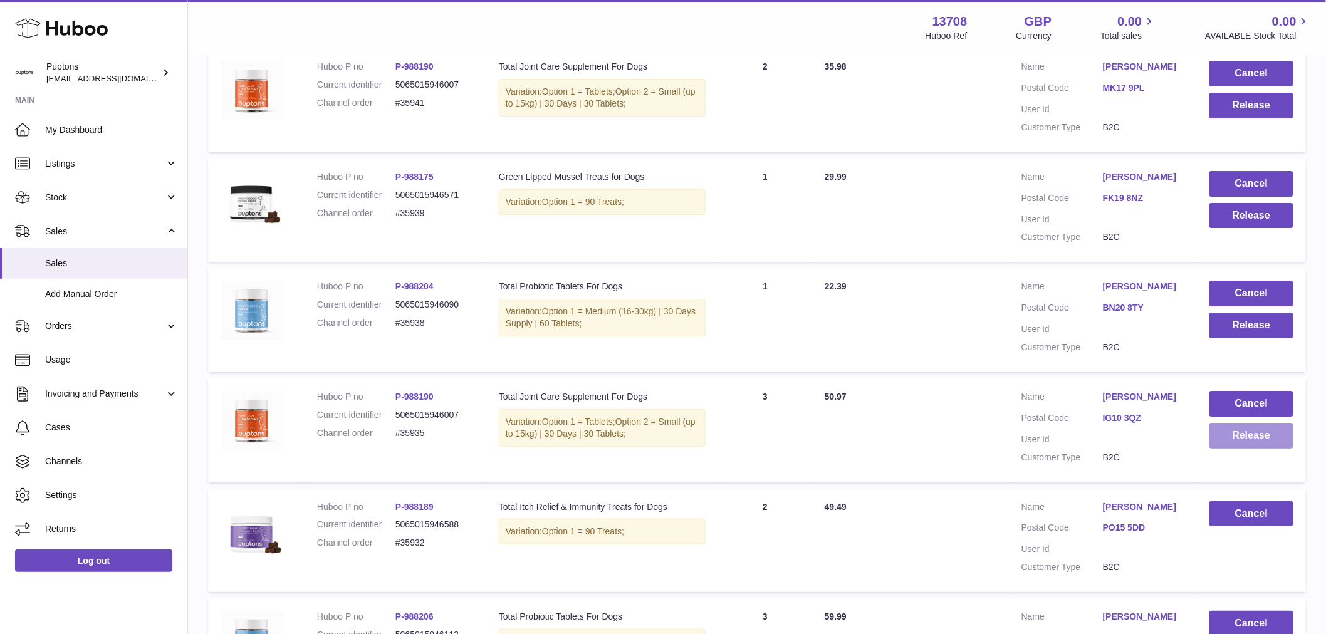
click at [1234, 449] on button "Release" at bounding box center [1252, 436] width 84 height 26
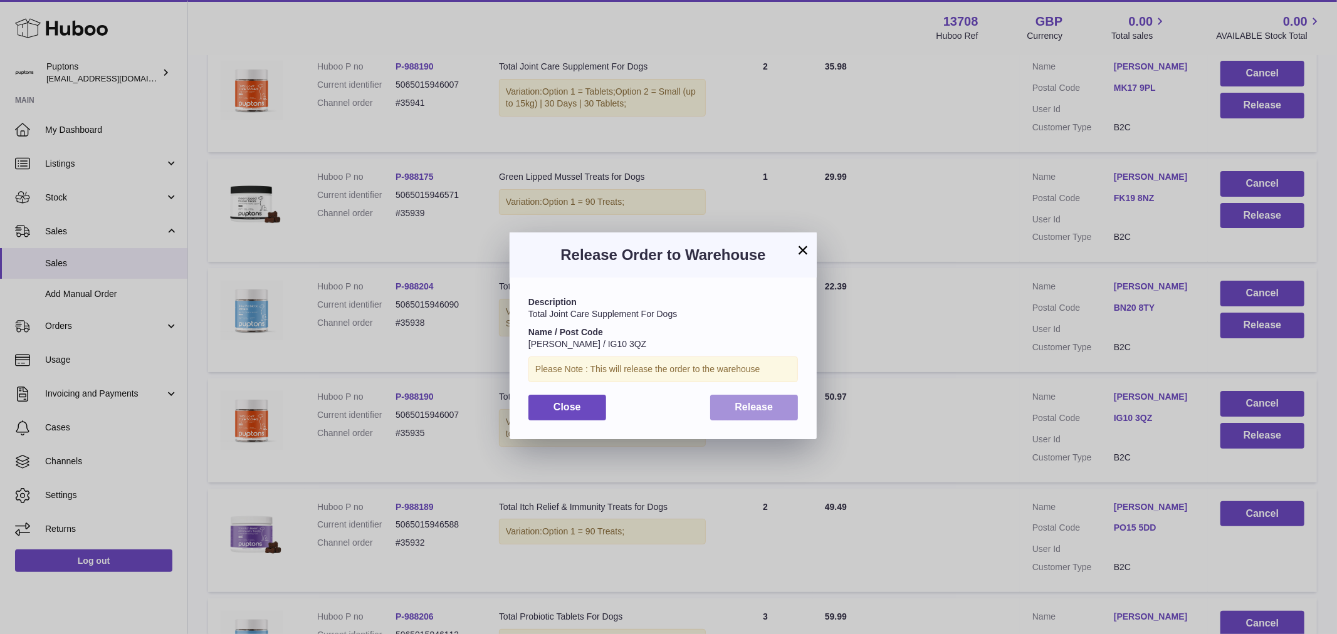
click at [792, 414] on button "Release" at bounding box center [754, 408] width 88 height 26
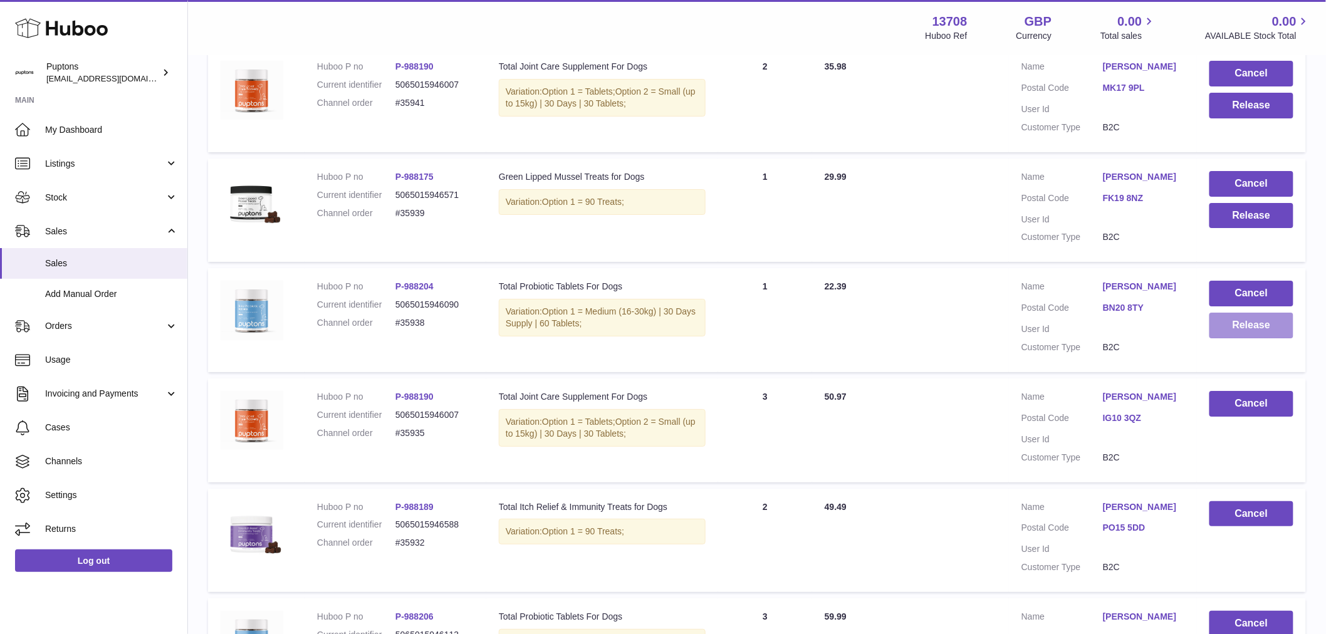
click at [1248, 338] on button "Release" at bounding box center [1252, 326] width 84 height 26
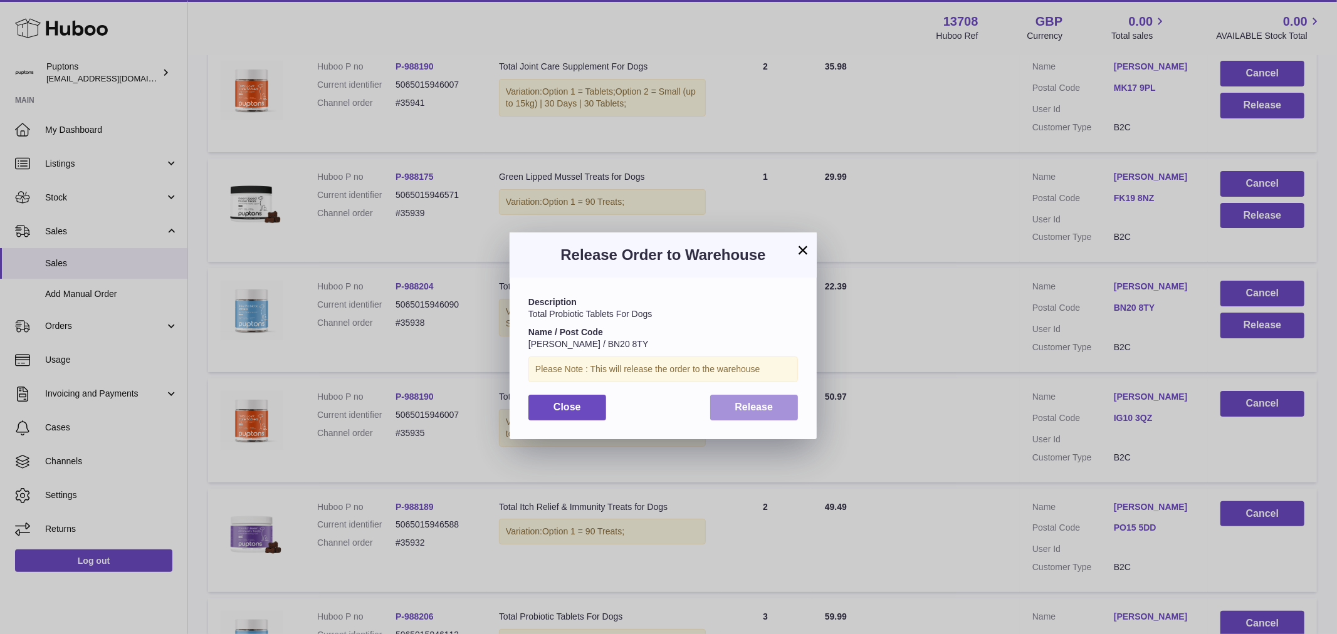
click at [784, 405] on button "Release" at bounding box center [754, 408] width 88 height 26
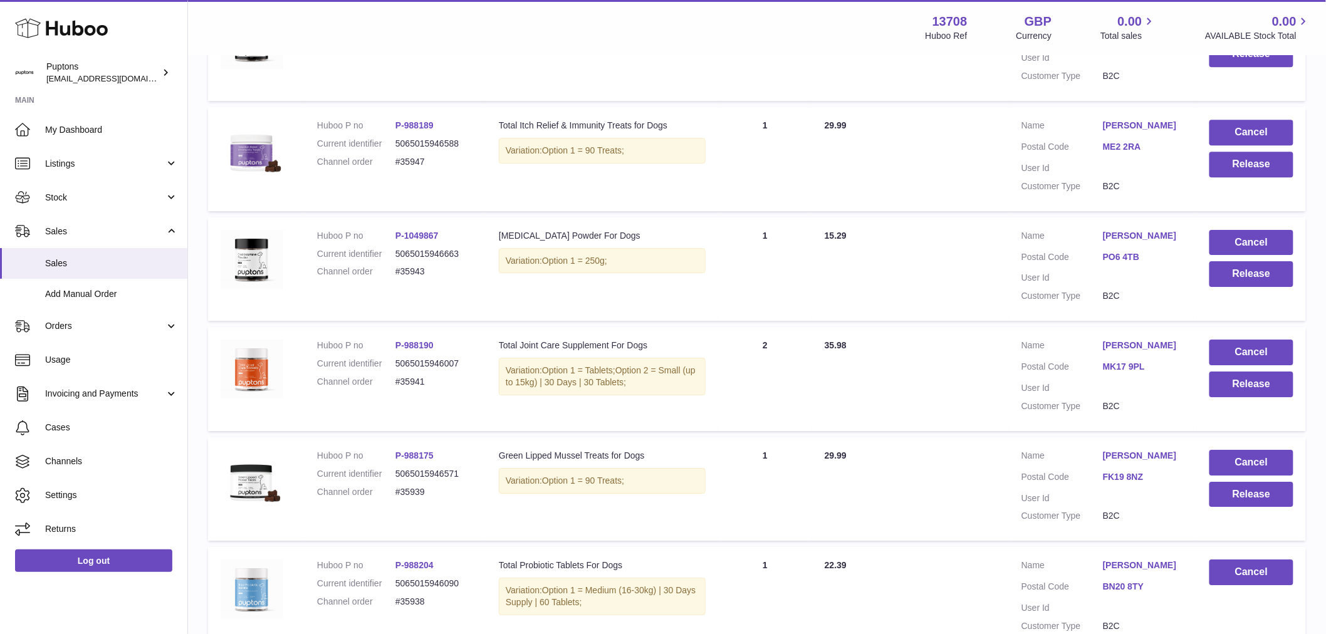
scroll to position [1459, 0]
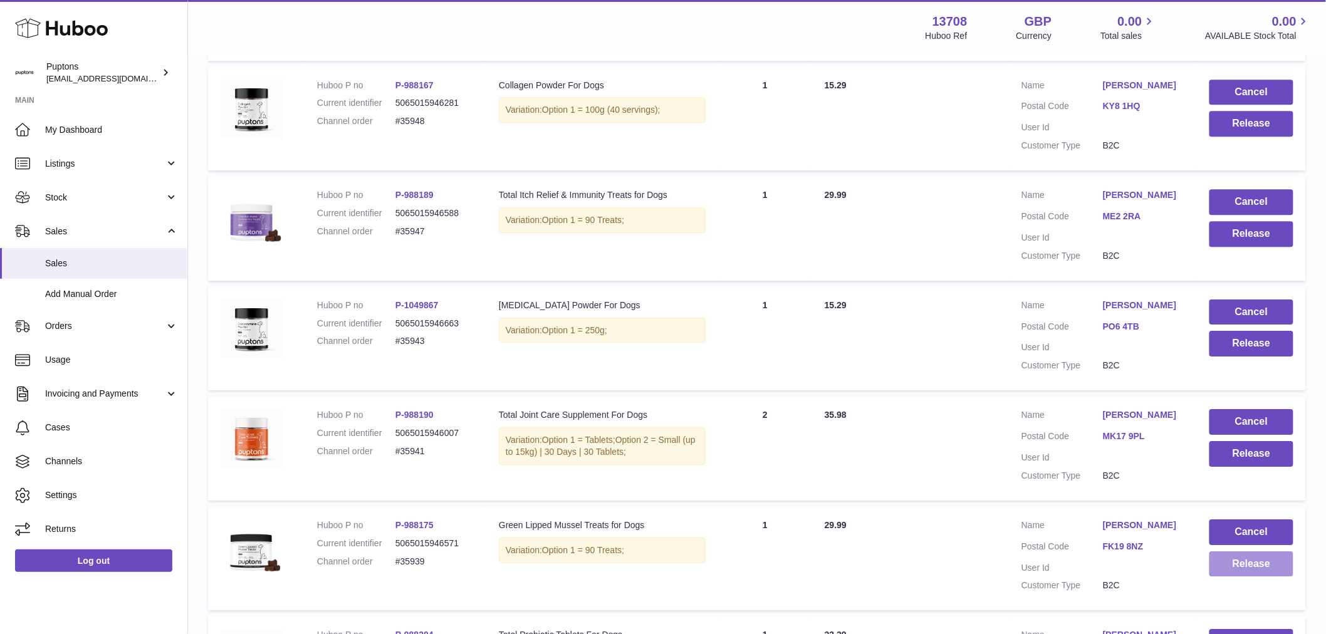
click at [1277, 577] on button "Release" at bounding box center [1252, 565] width 84 height 26
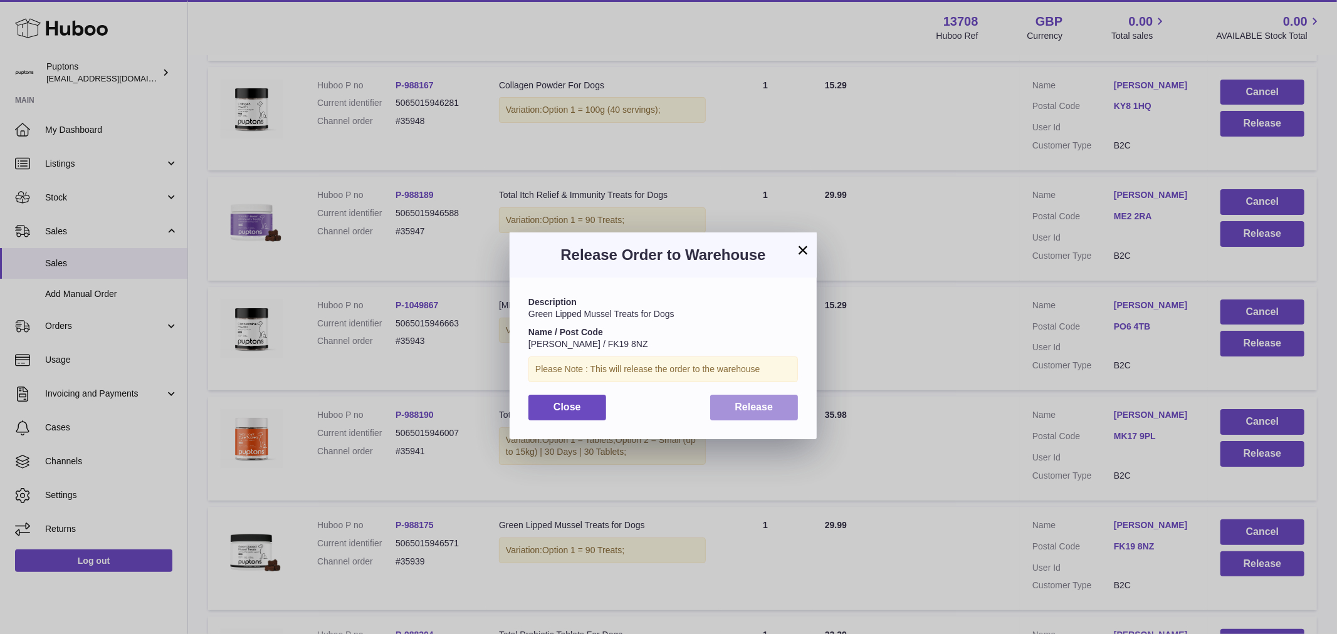
click at [772, 406] on span "Release" at bounding box center [754, 407] width 38 height 11
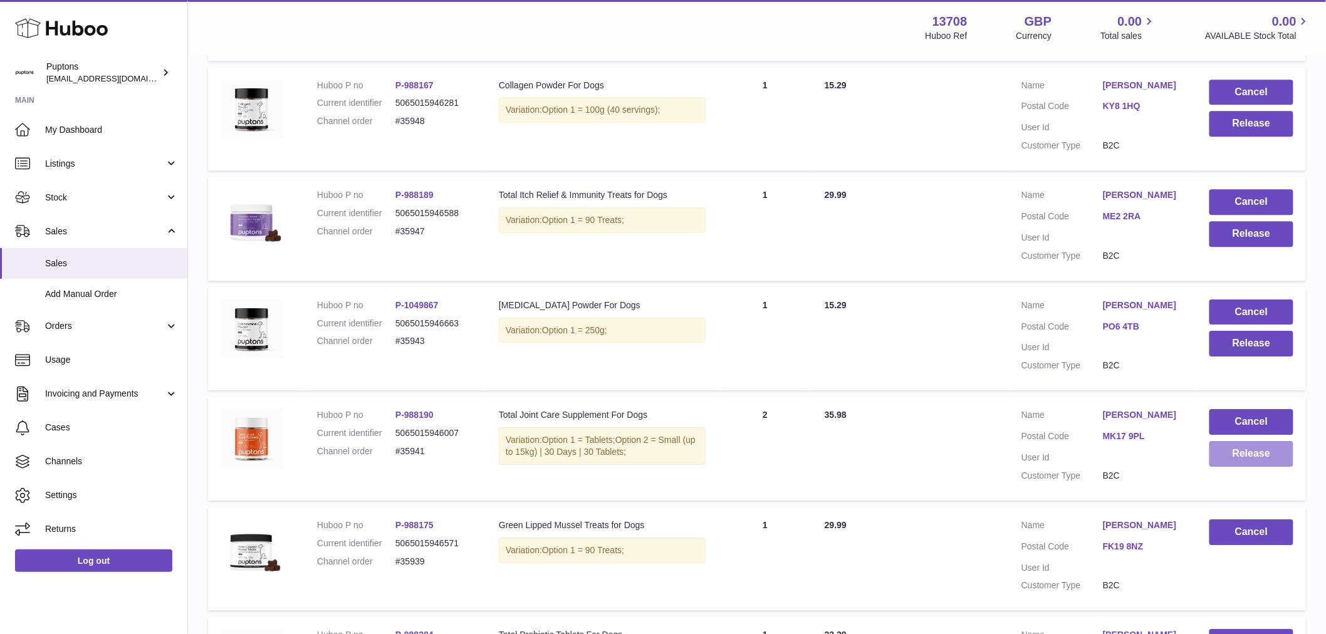
click at [1239, 467] on button "Release" at bounding box center [1252, 454] width 84 height 26
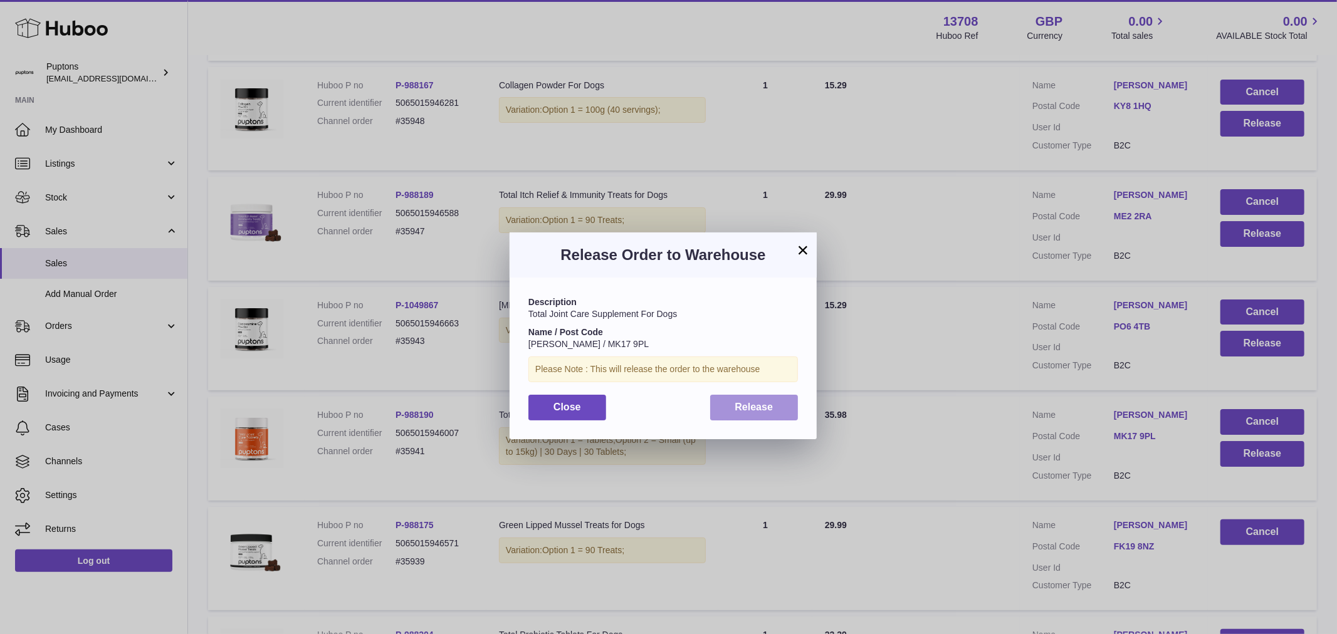
click at [766, 399] on button "Release" at bounding box center [754, 408] width 88 height 26
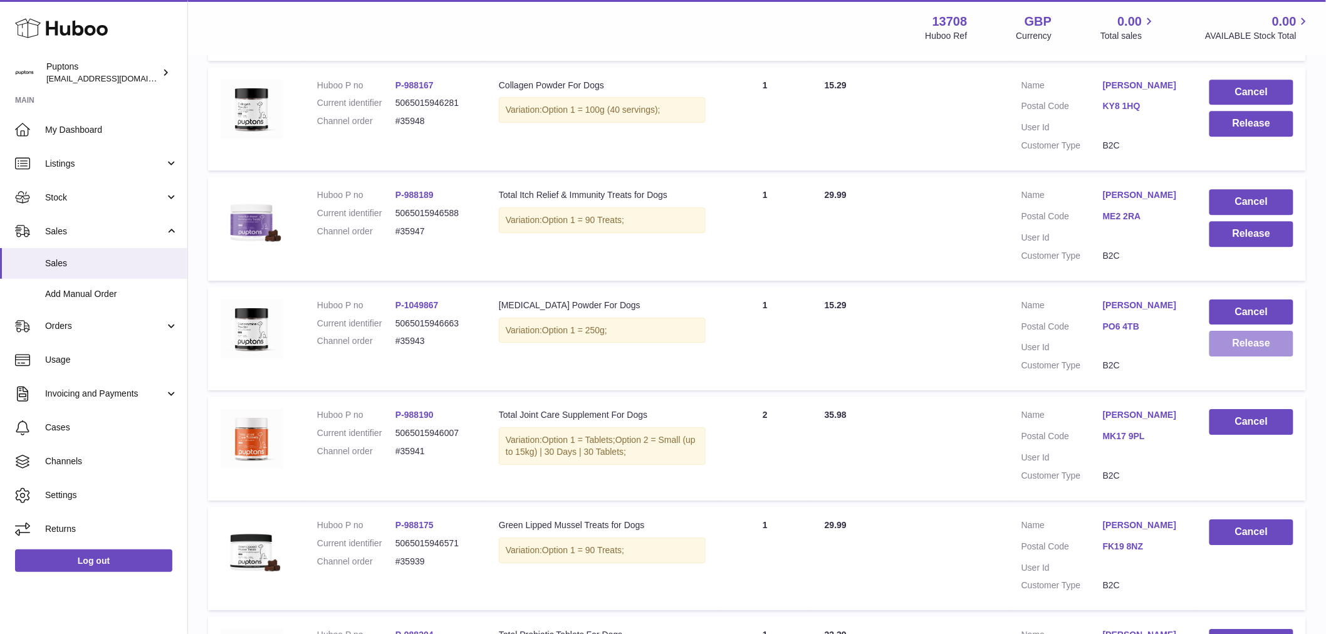
click at [1229, 357] on button "Release" at bounding box center [1252, 344] width 84 height 26
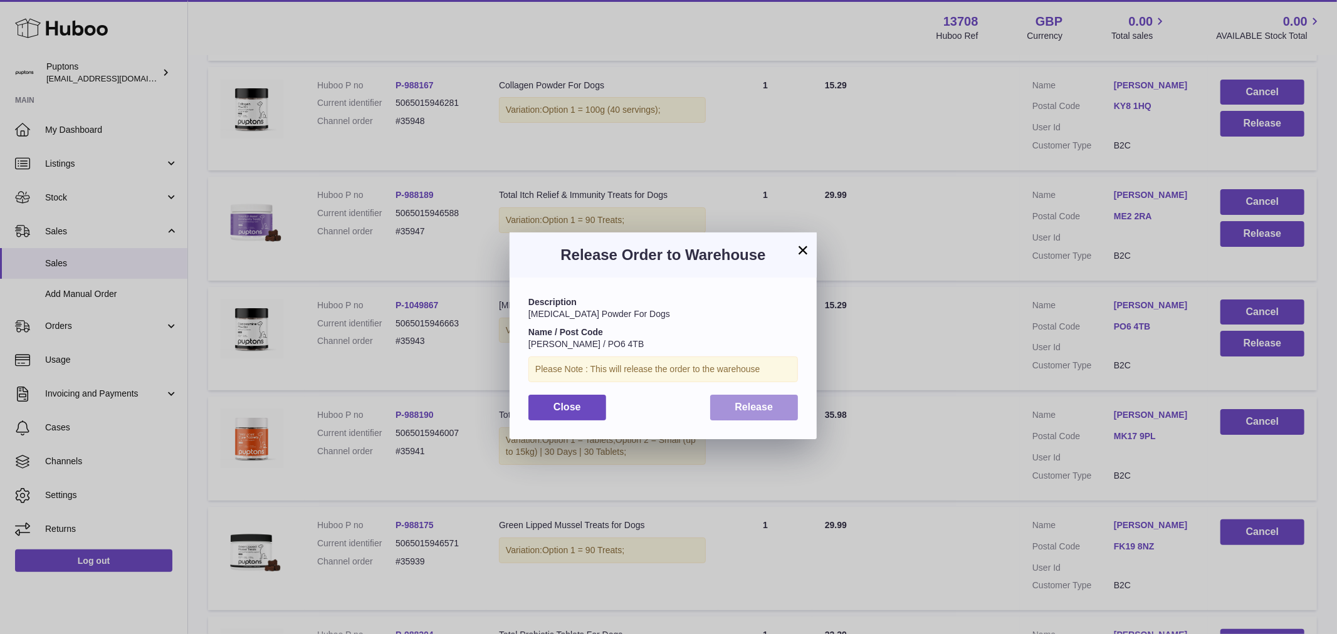
click at [786, 411] on button "Release" at bounding box center [754, 408] width 88 height 26
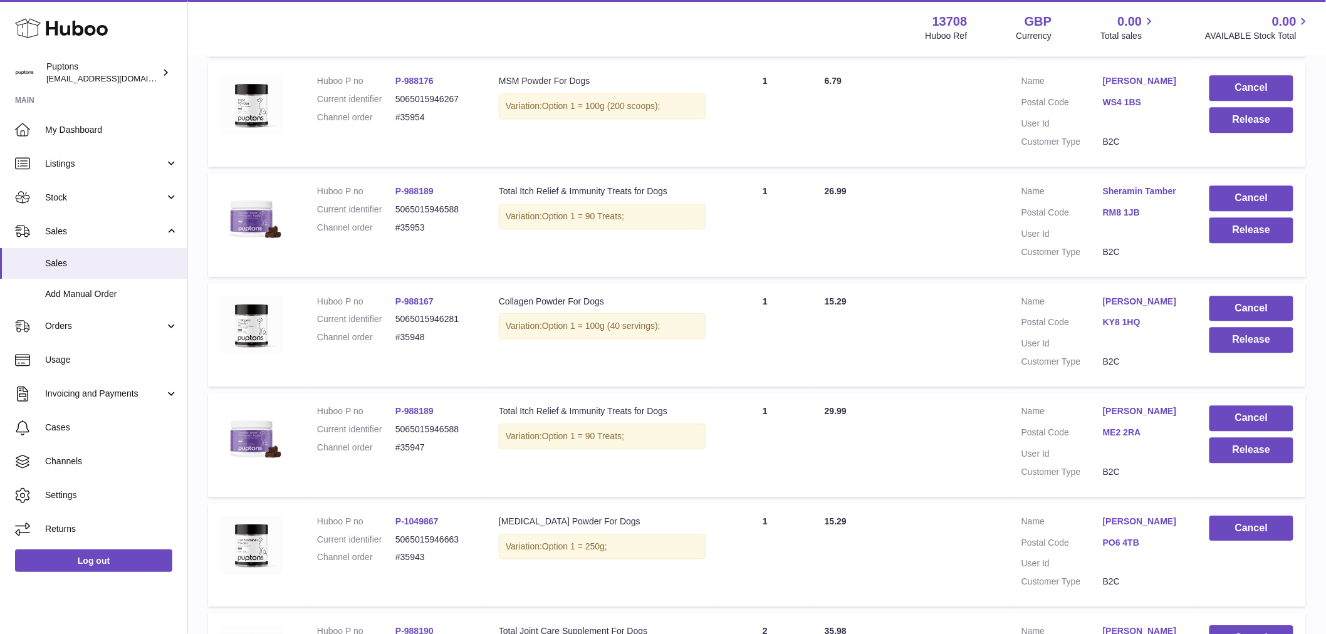
scroll to position [1180, 0]
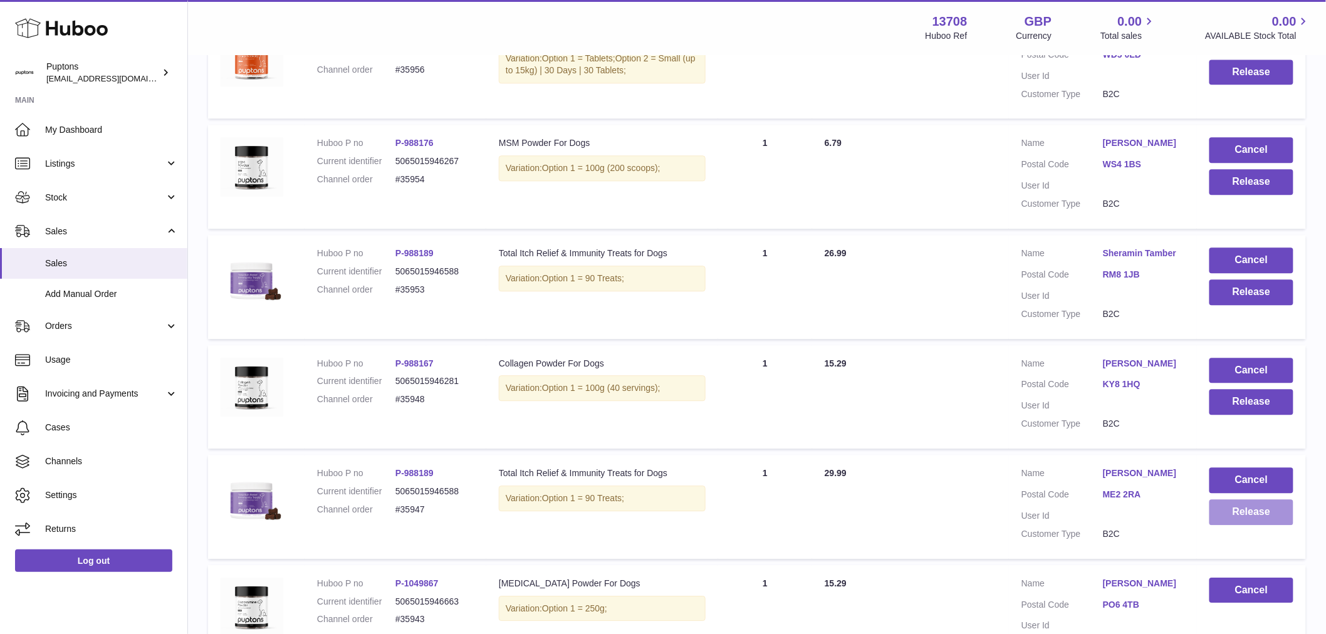
click at [1232, 525] on button "Release" at bounding box center [1252, 513] width 84 height 26
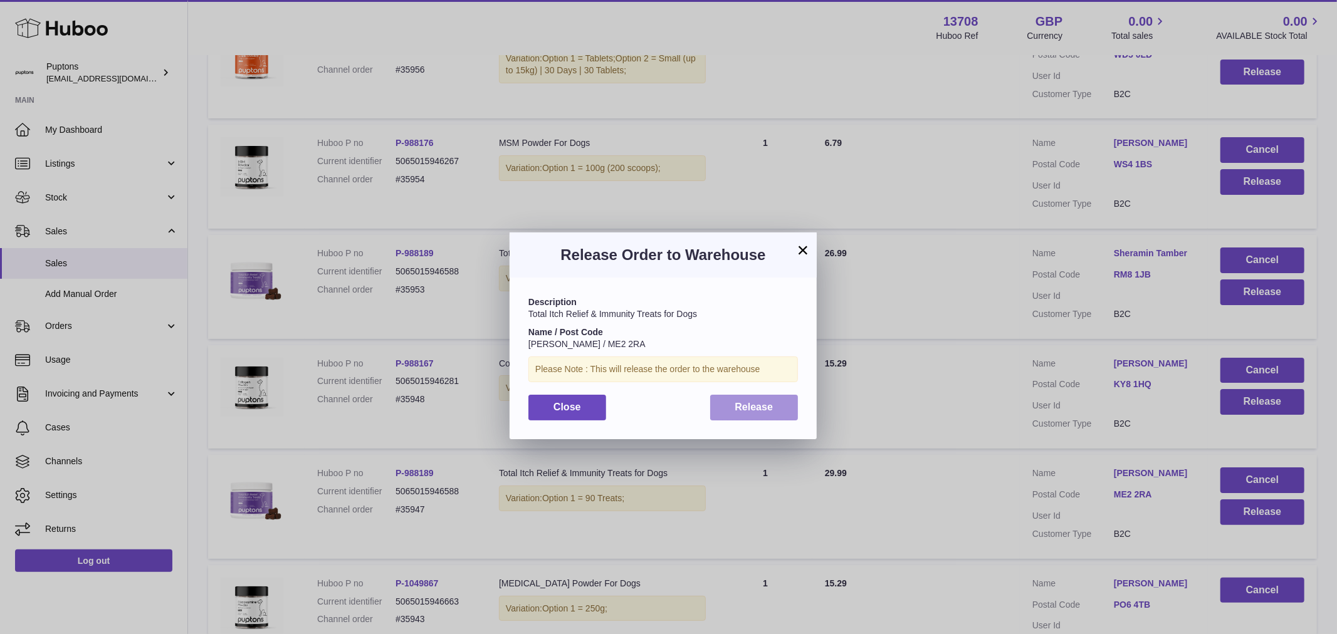
click at [784, 411] on button "Release" at bounding box center [754, 408] width 88 height 26
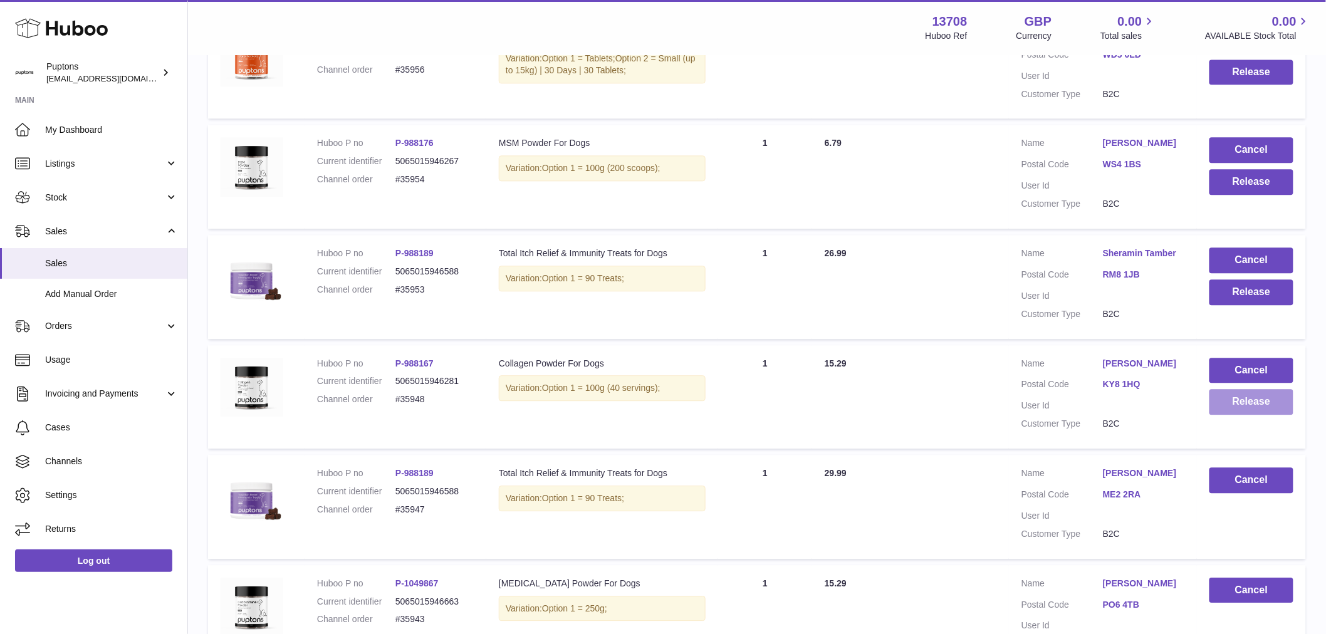
click at [1246, 415] on button "Release" at bounding box center [1252, 402] width 84 height 26
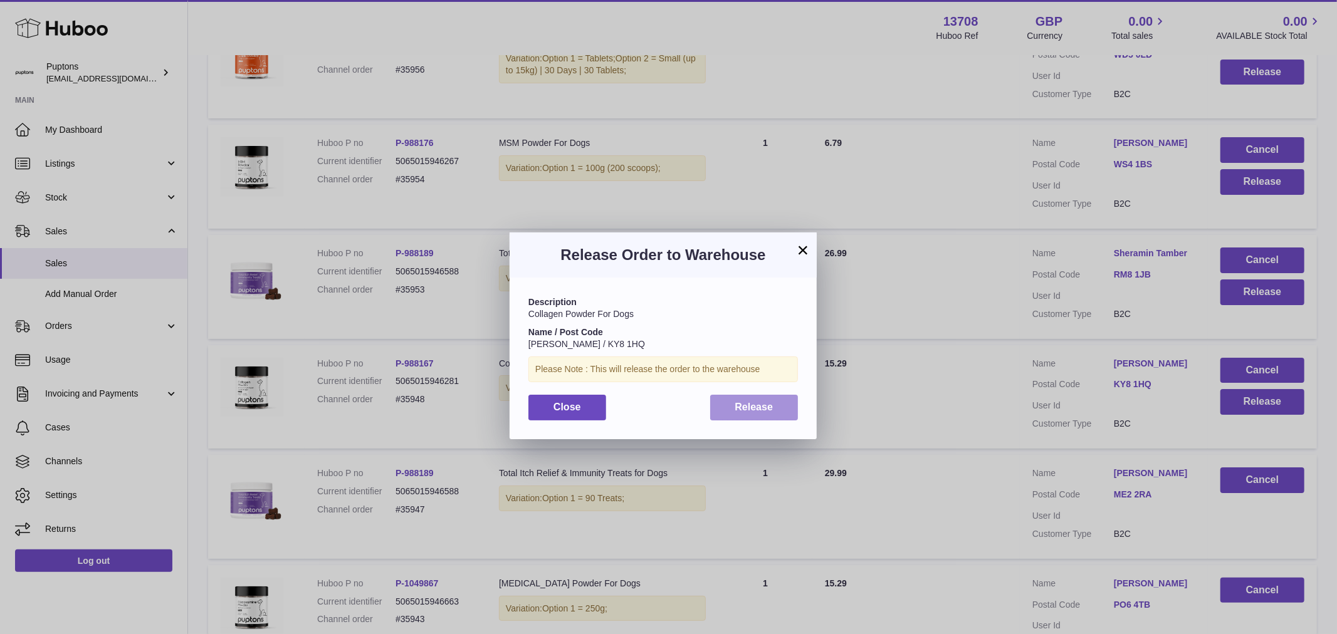
click at [743, 408] on span "Release" at bounding box center [754, 407] width 38 height 11
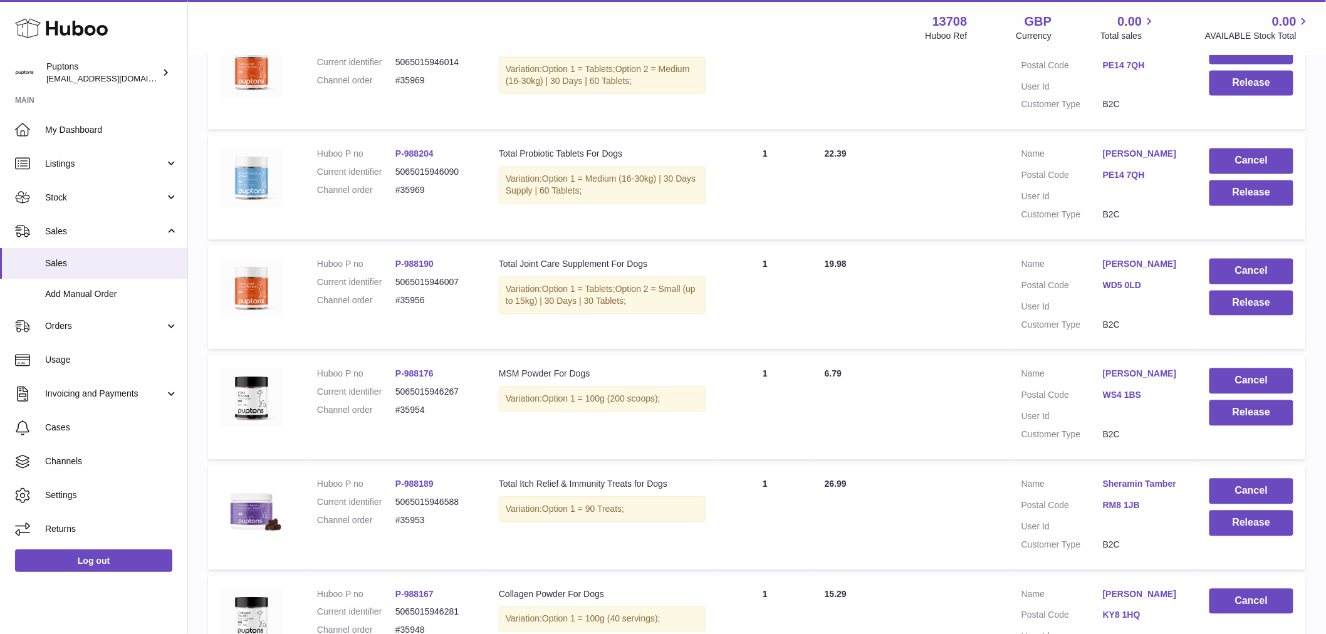
scroll to position [901, 0]
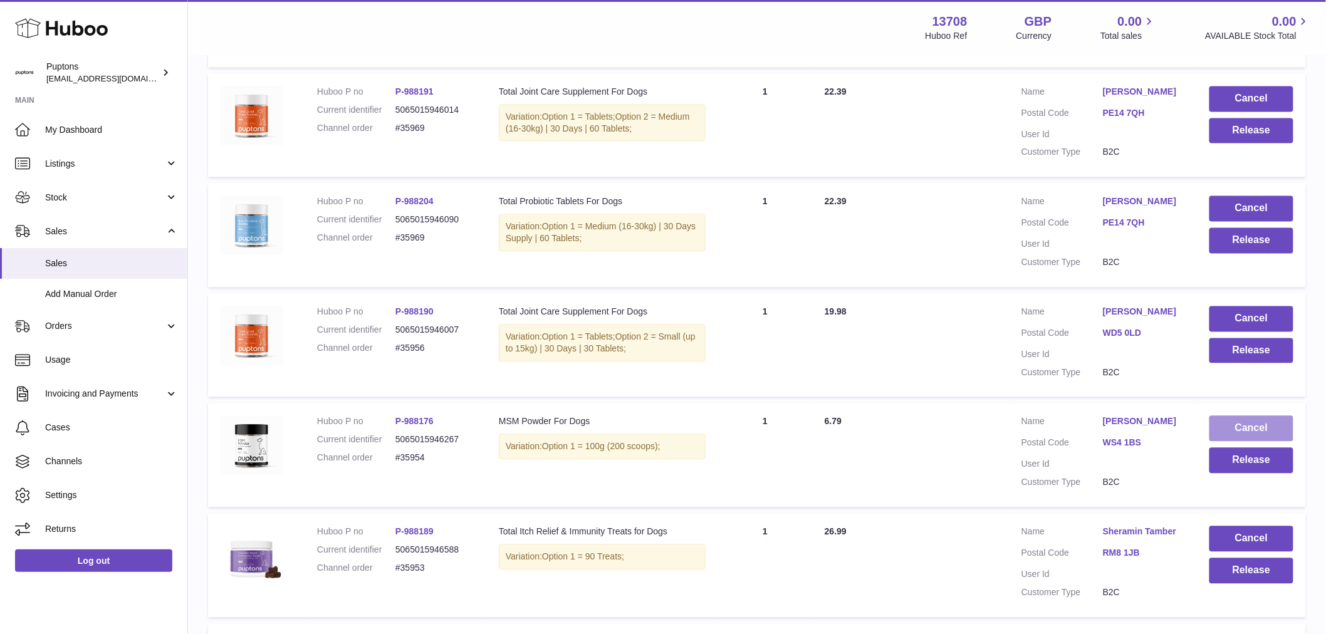
click at [1239, 441] on button "Cancel" at bounding box center [1252, 429] width 84 height 26
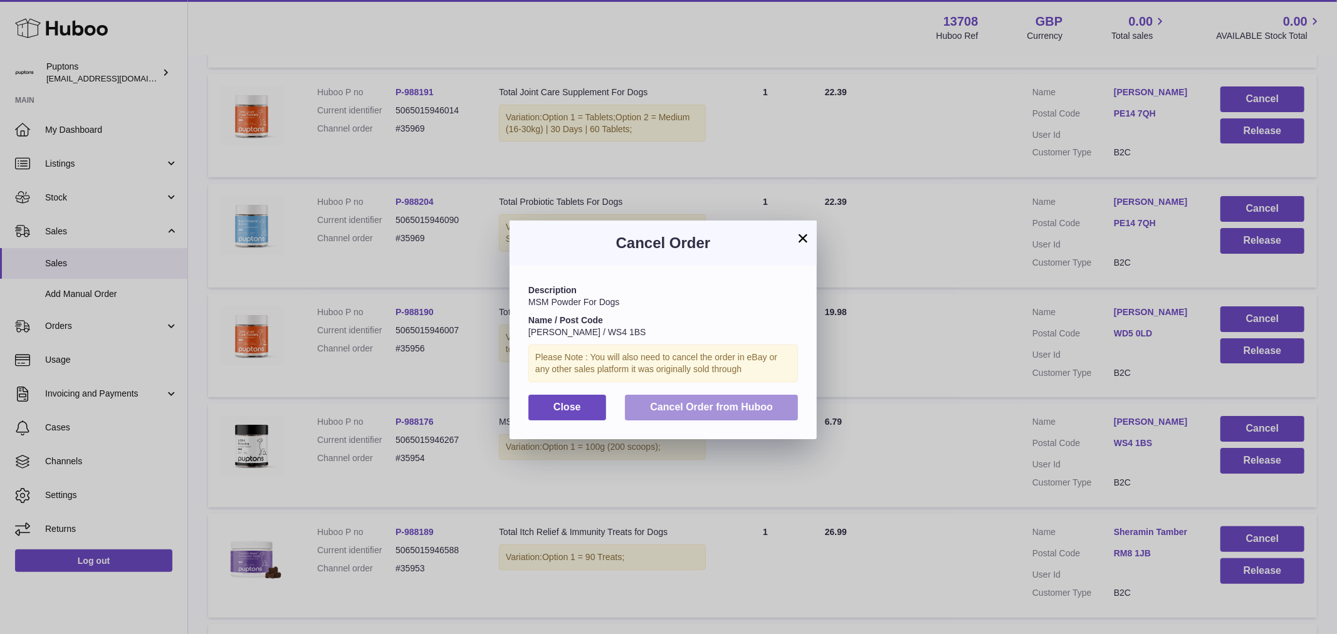
click at [762, 412] on span "Cancel Order from Huboo" at bounding box center [711, 407] width 123 height 11
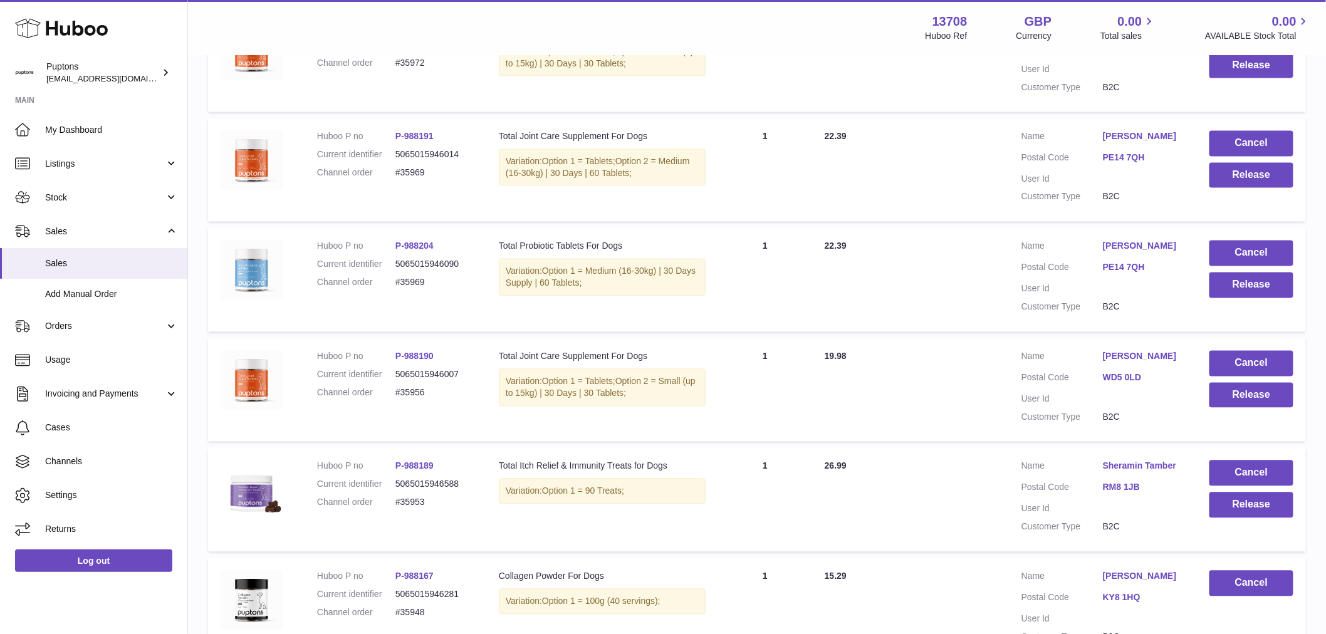
scroll to position [832, 0]
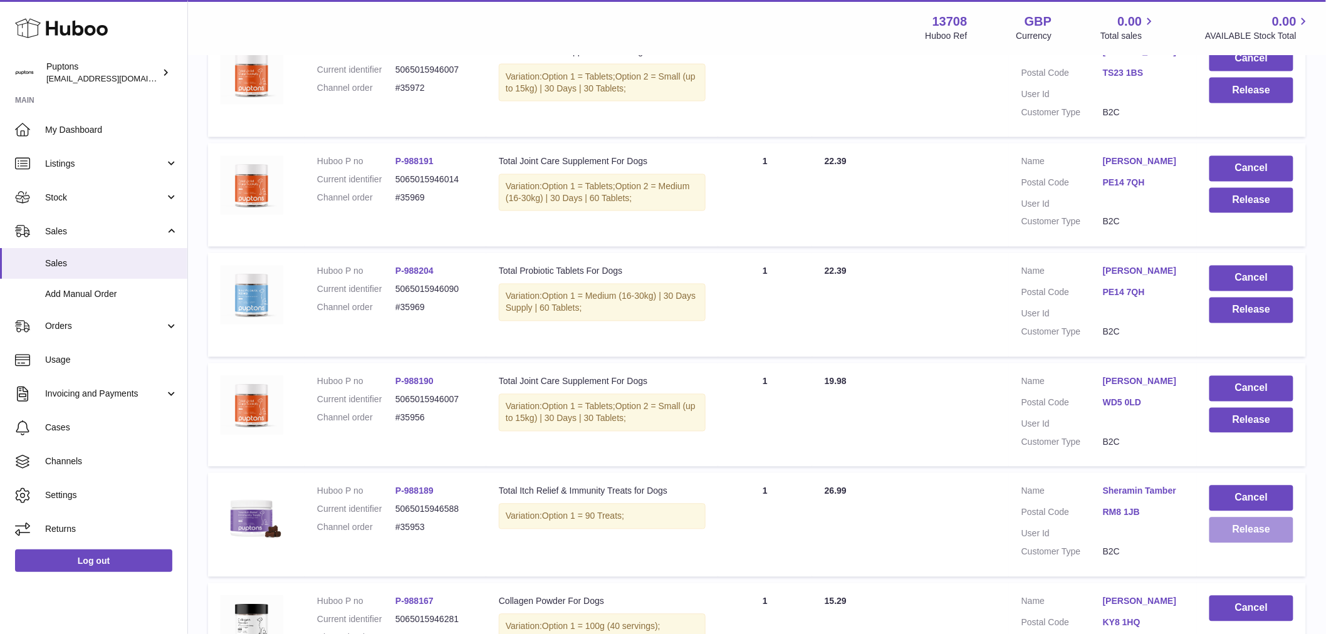
click at [1227, 543] on button "Release" at bounding box center [1252, 531] width 84 height 26
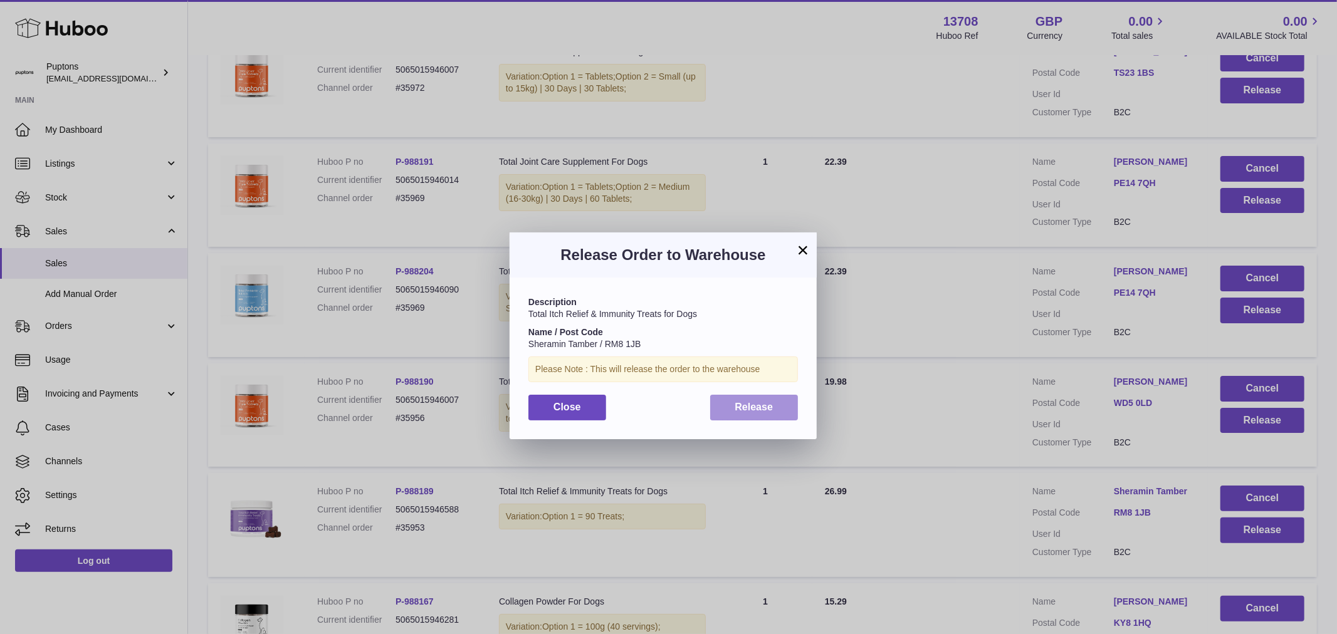
click at [747, 411] on span "Release" at bounding box center [754, 407] width 38 height 11
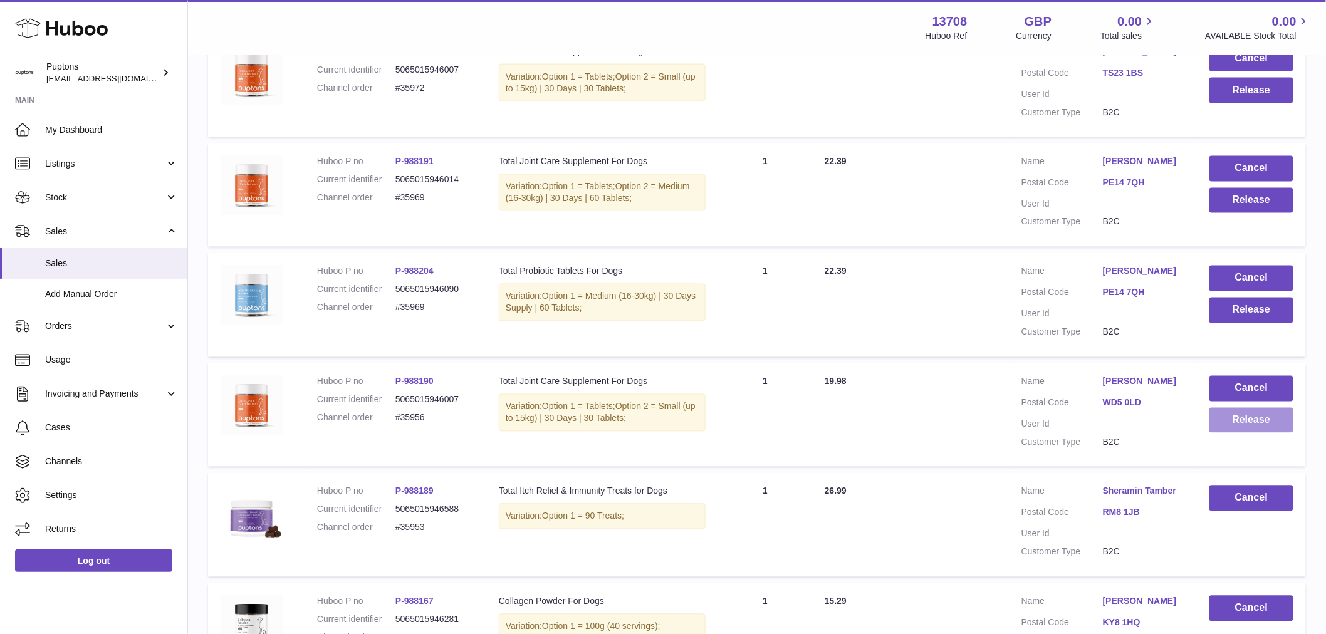
click at [1219, 431] on button "Release" at bounding box center [1252, 421] width 84 height 26
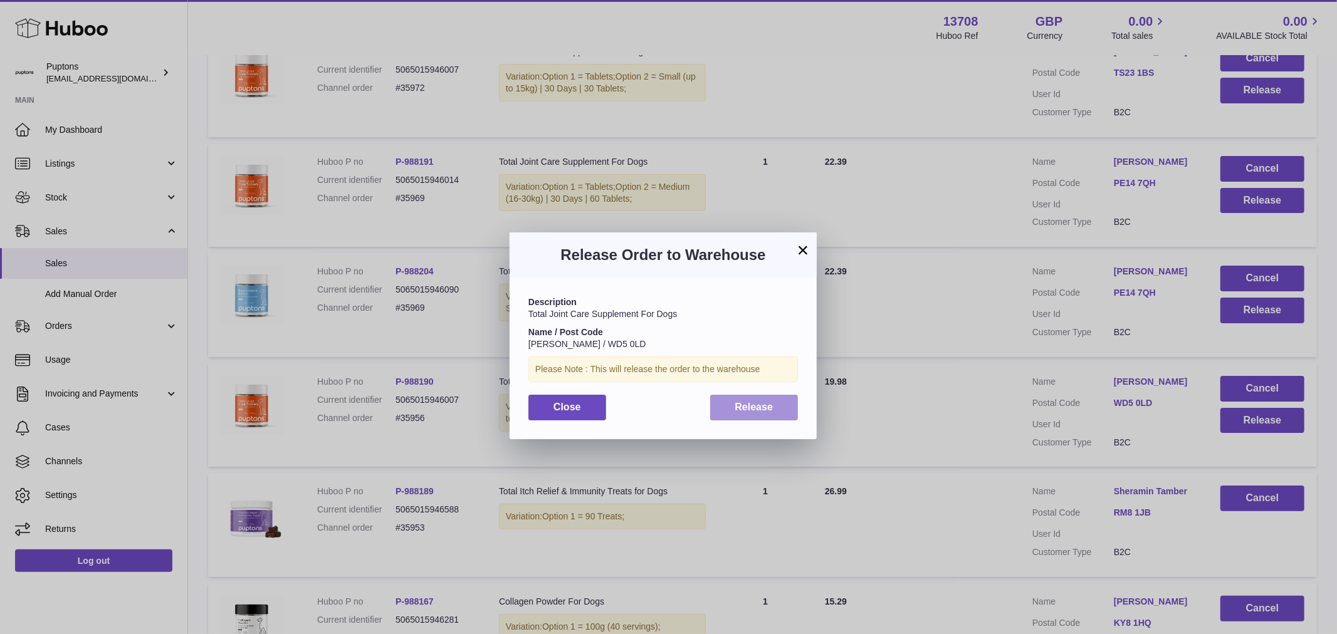
click at [736, 406] on span "Release" at bounding box center [754, 407] width 38 height 11
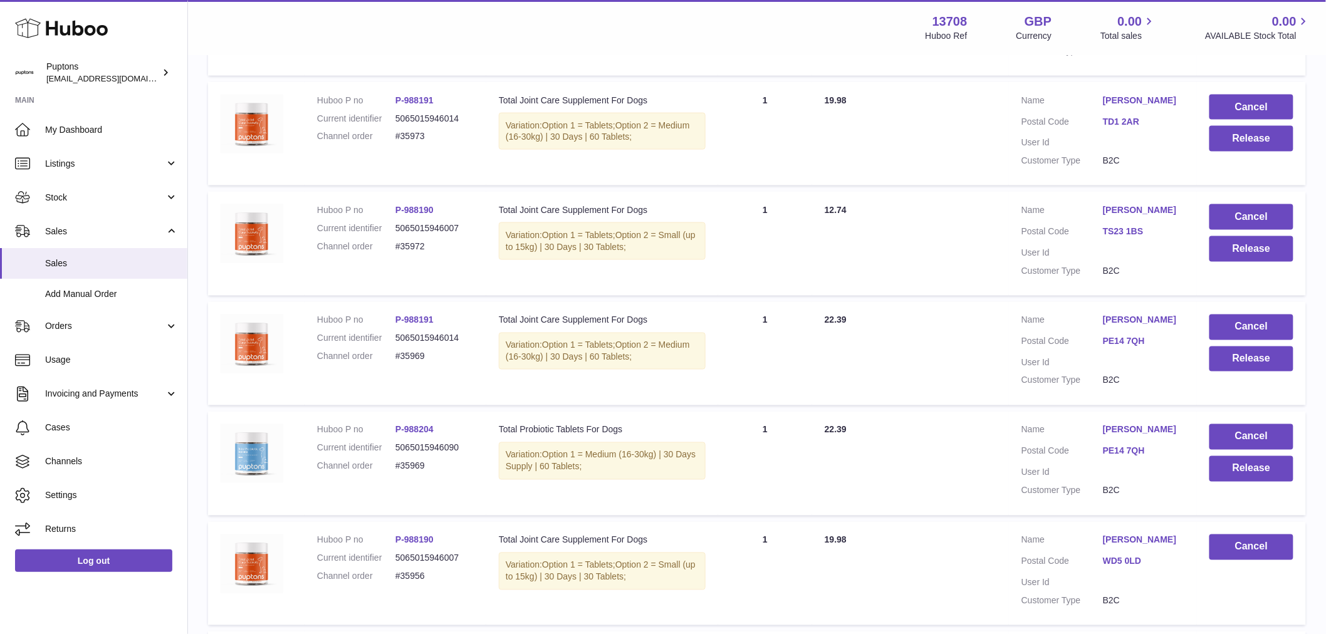
scroll to position [693, 0]
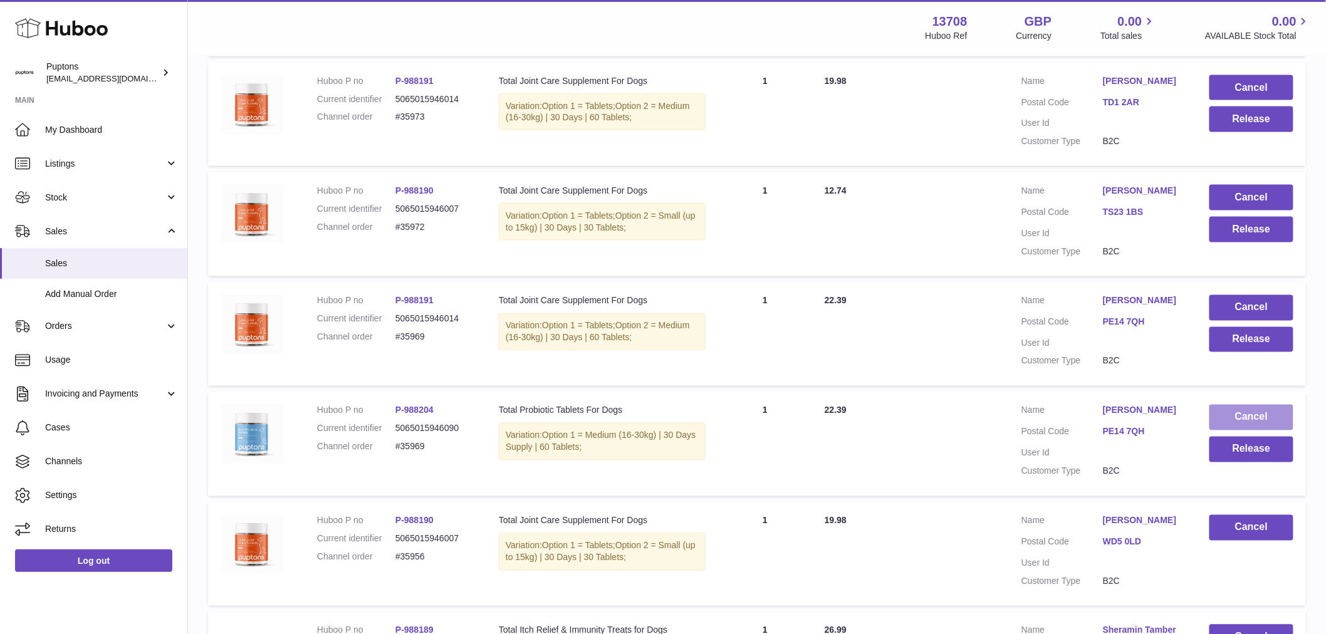
click at [1262, 426] on button "Cancel" at bounding box center [1252, 418] width 84 height 26
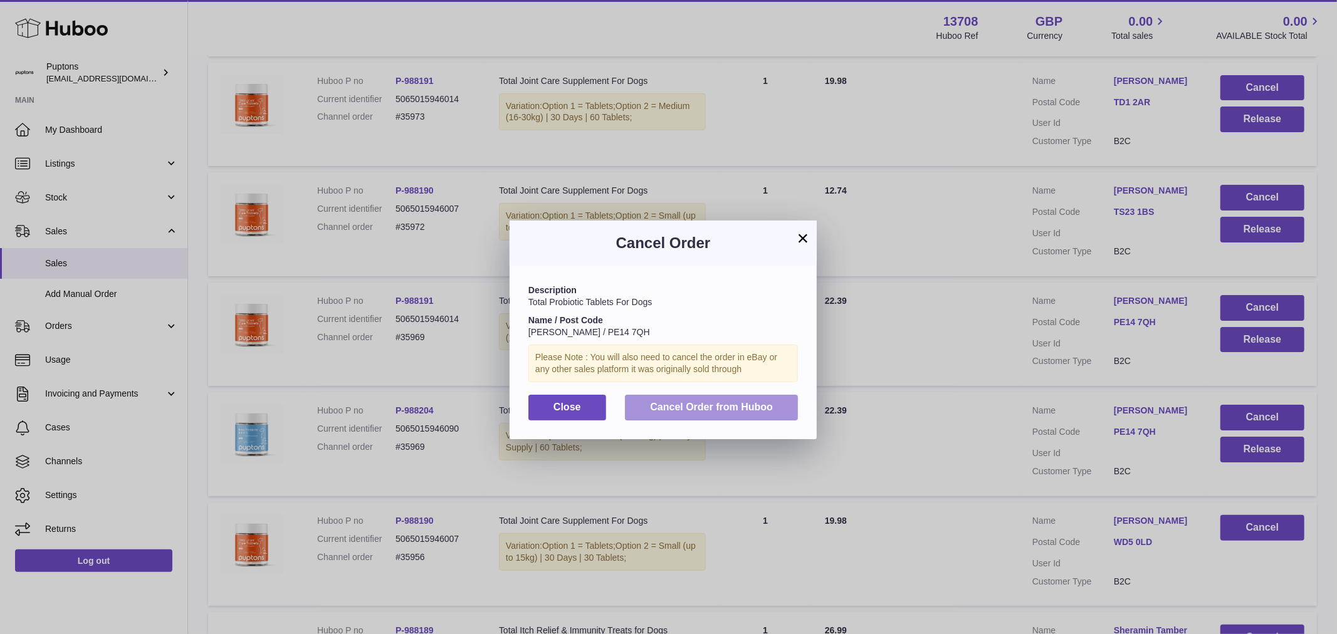
click at [743, 412] on span "Cancel Order from Huboo" at bounding box center [711, 407] width 123 height 11
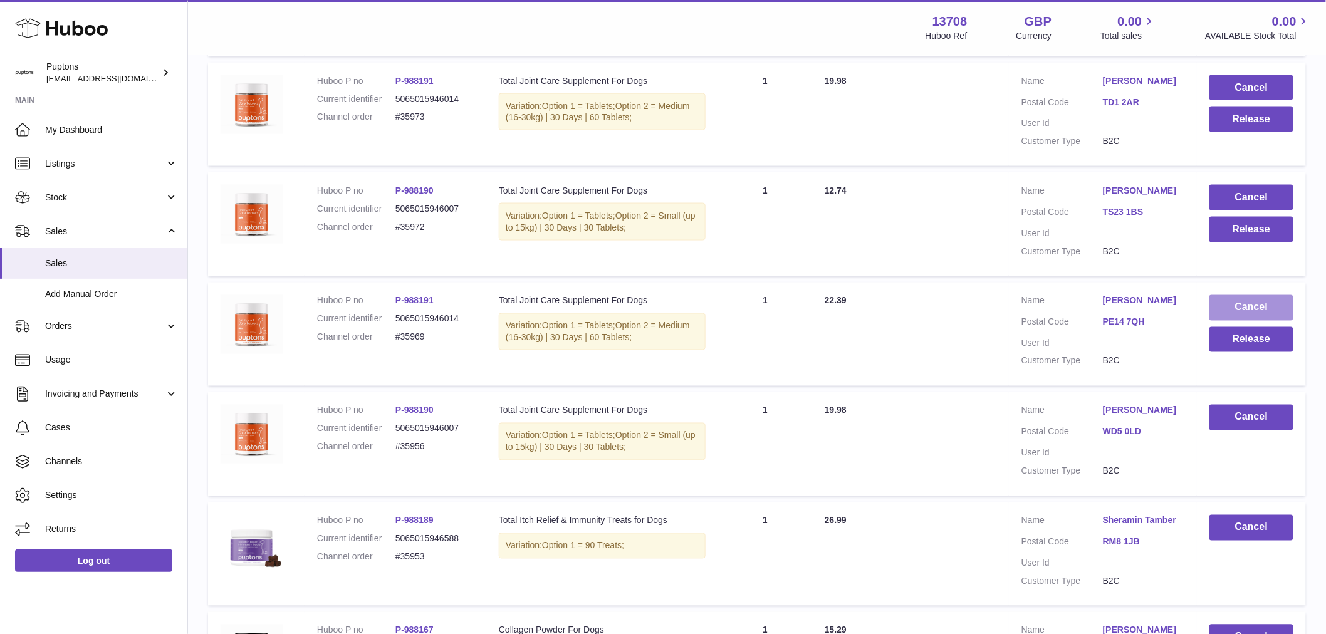
click at [1231, 318] on button "Cancel" at bounding box center [1252, 308] width 84 height 26
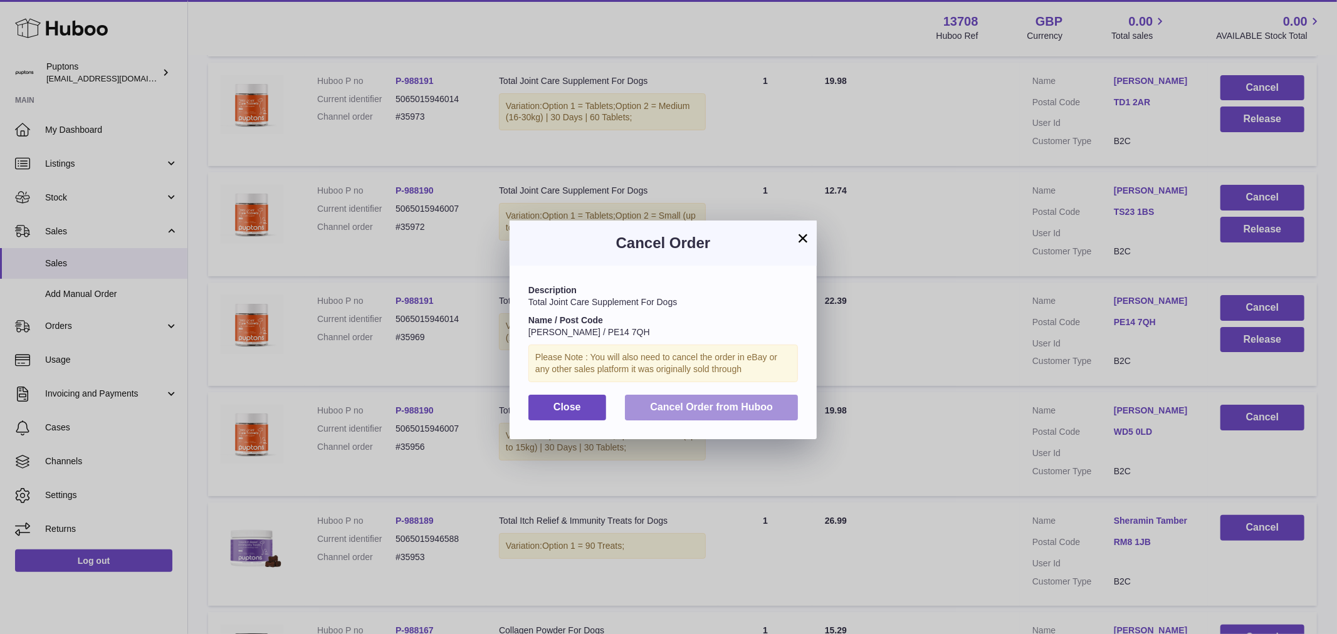
click at [665, 412] on span "Cancel Order from Huboo" at bounding box center [711, 407] width 123 height 11
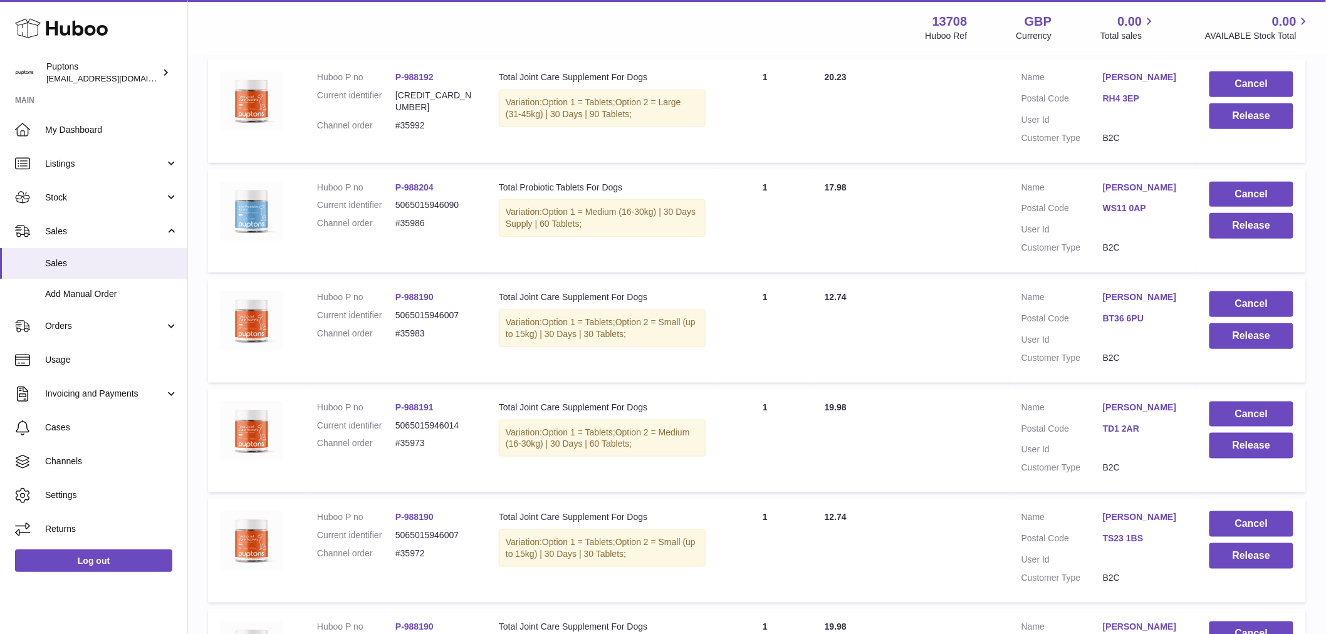
scroll to position [345, 0]
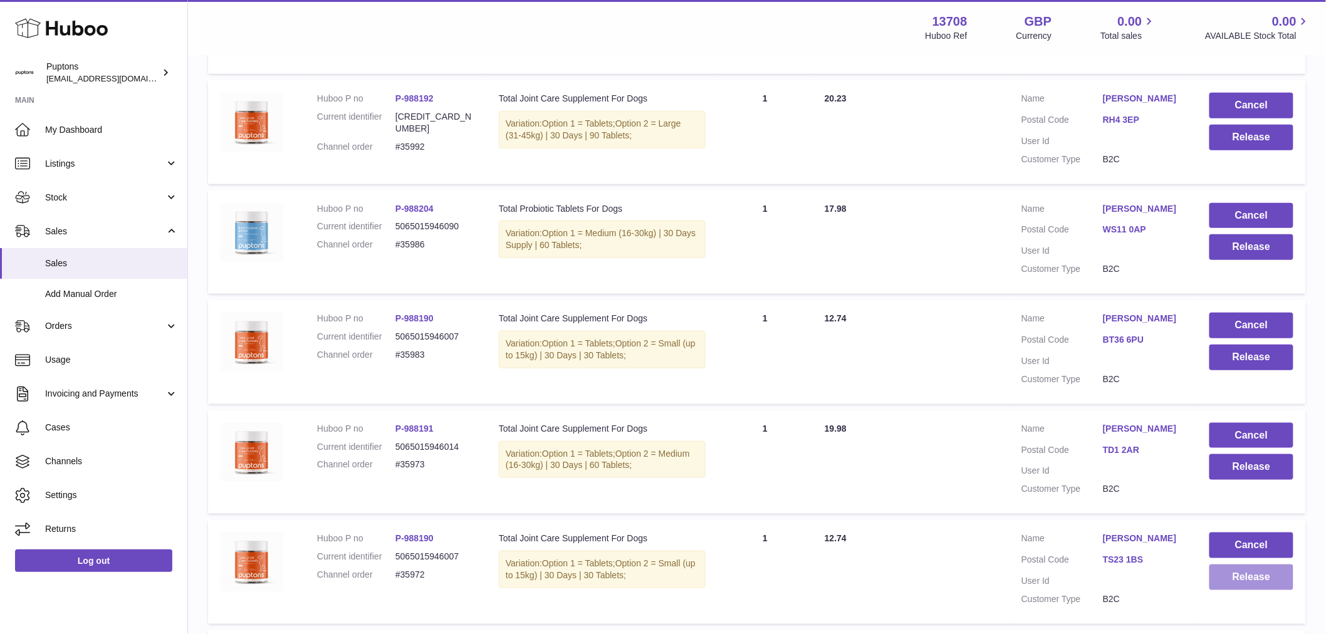
click at [1237, 587] on button "Release" at bounding box center [1252, 578] width 84 height 26
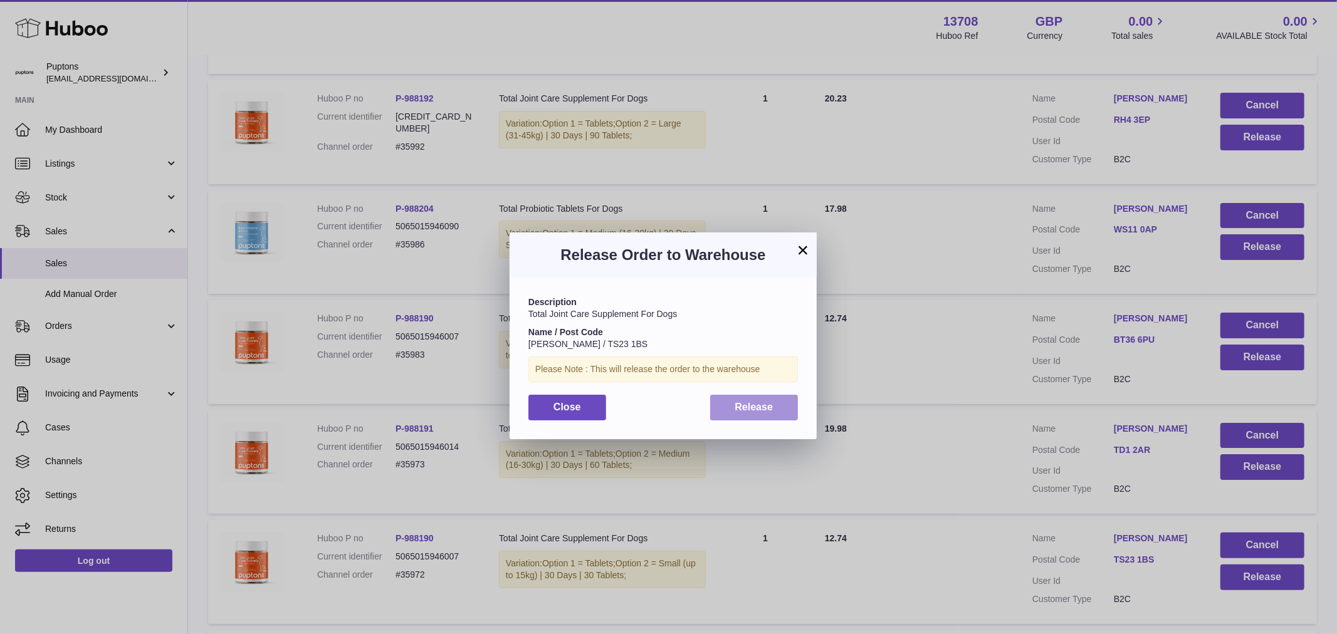
click at [779, 411] on button "Release" at bounding box center [754, 408] width 88 height 26
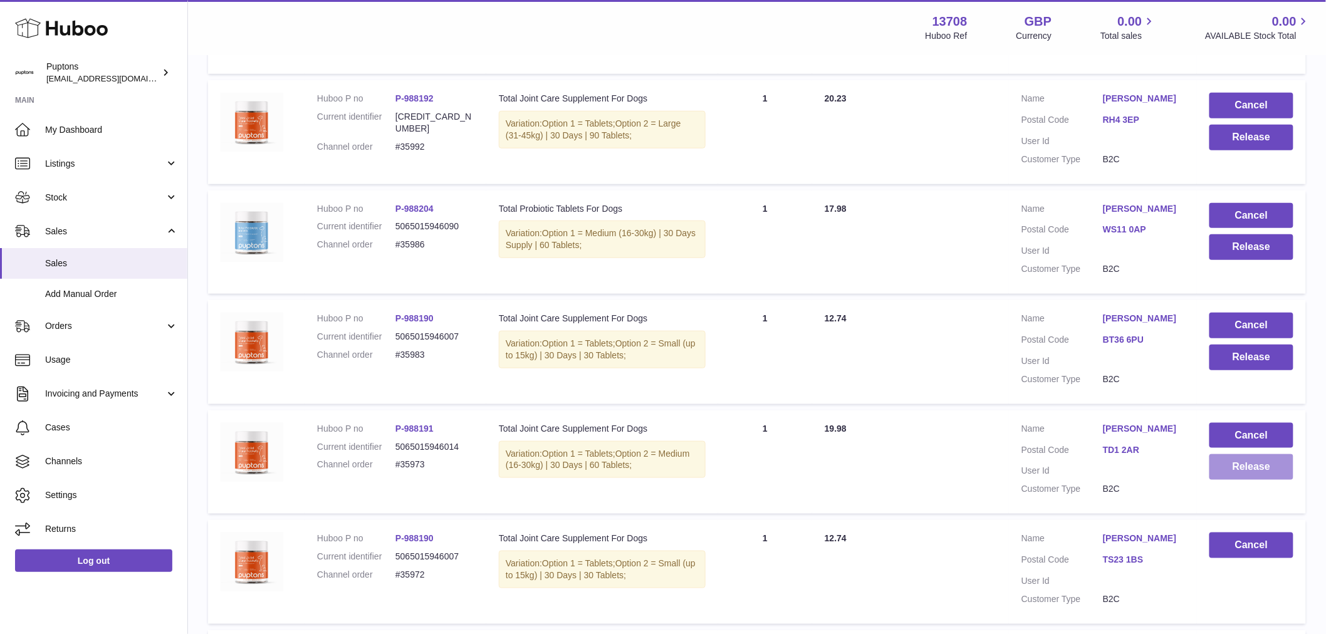
click at [1237, 480] on button "Release" at bounding box center [1252, 467] width 84 height 26
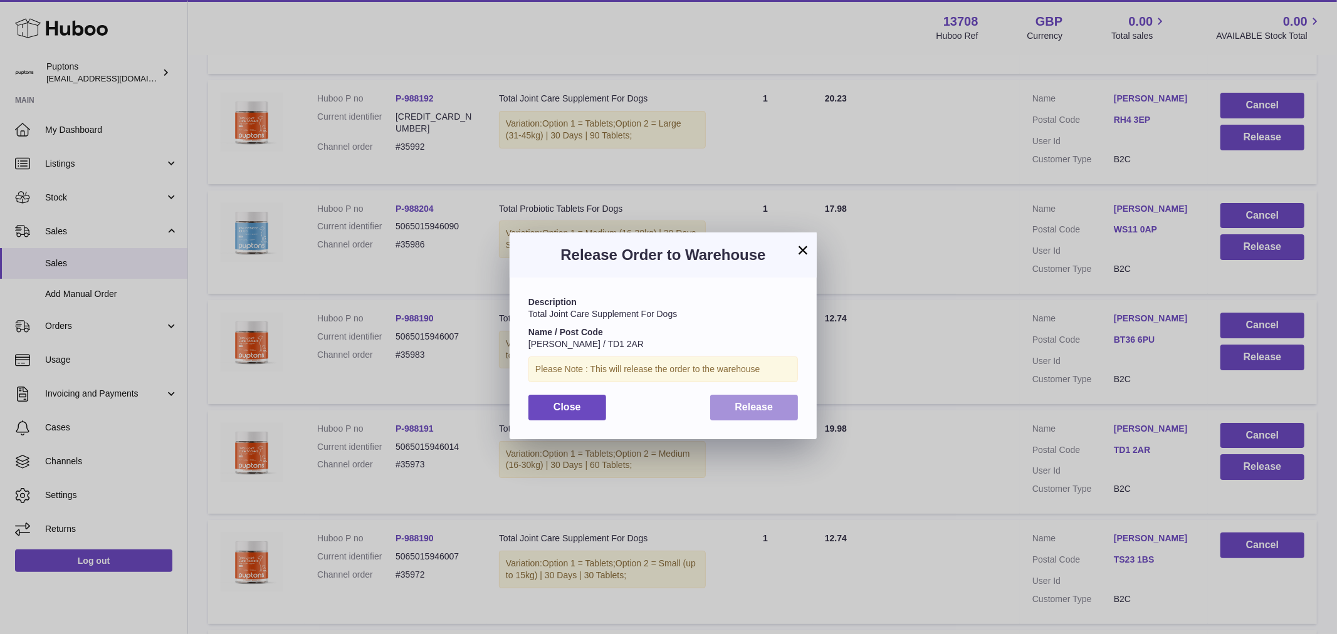
click at [759, 411] on span "Release" at bounding box center [754, 407] width 38 height 11
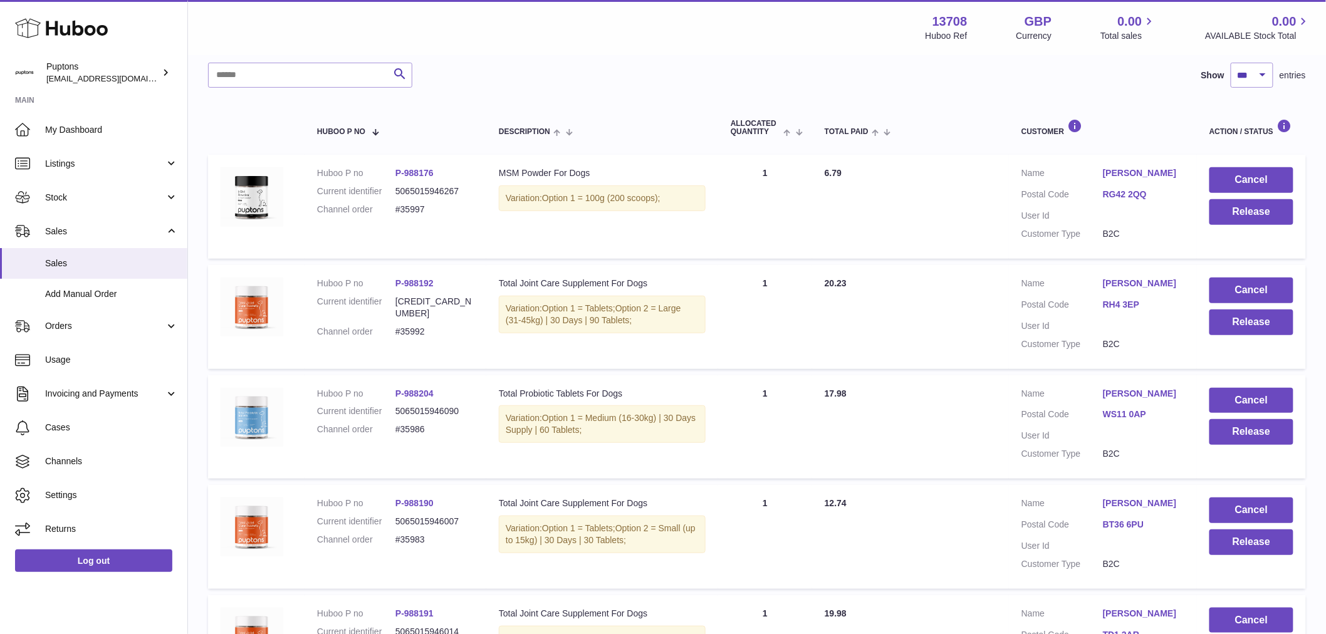
scroll to position [135, 0]
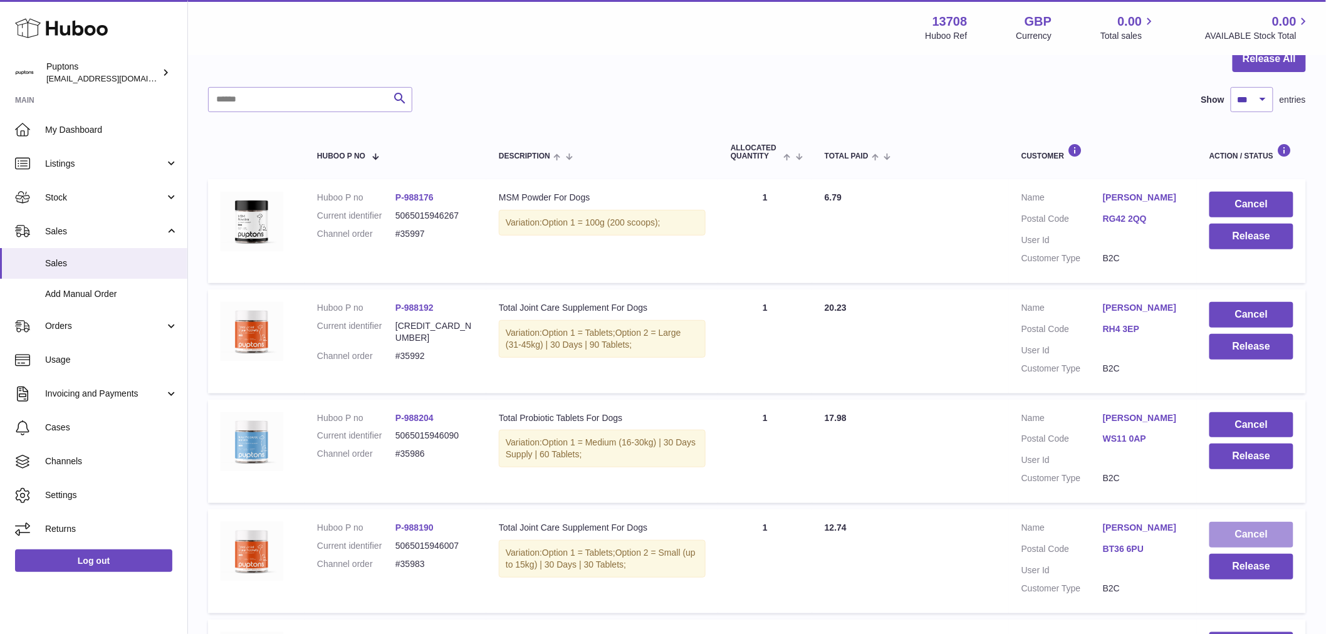
click at [1248, 544] on button "Cancel" at bounding box center [1252, 535] width 84 height 26
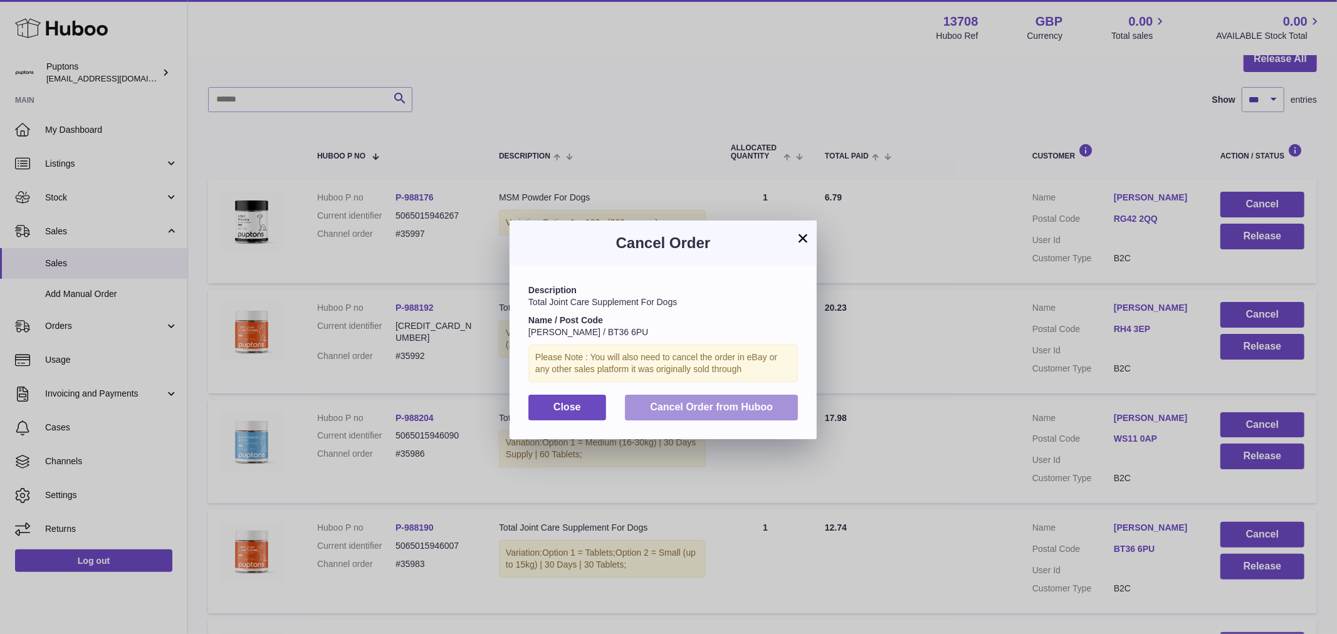
click at [771, 412] on span "Cancel Order from Huboo" at bounding box center [711, 407] width 123 height 11
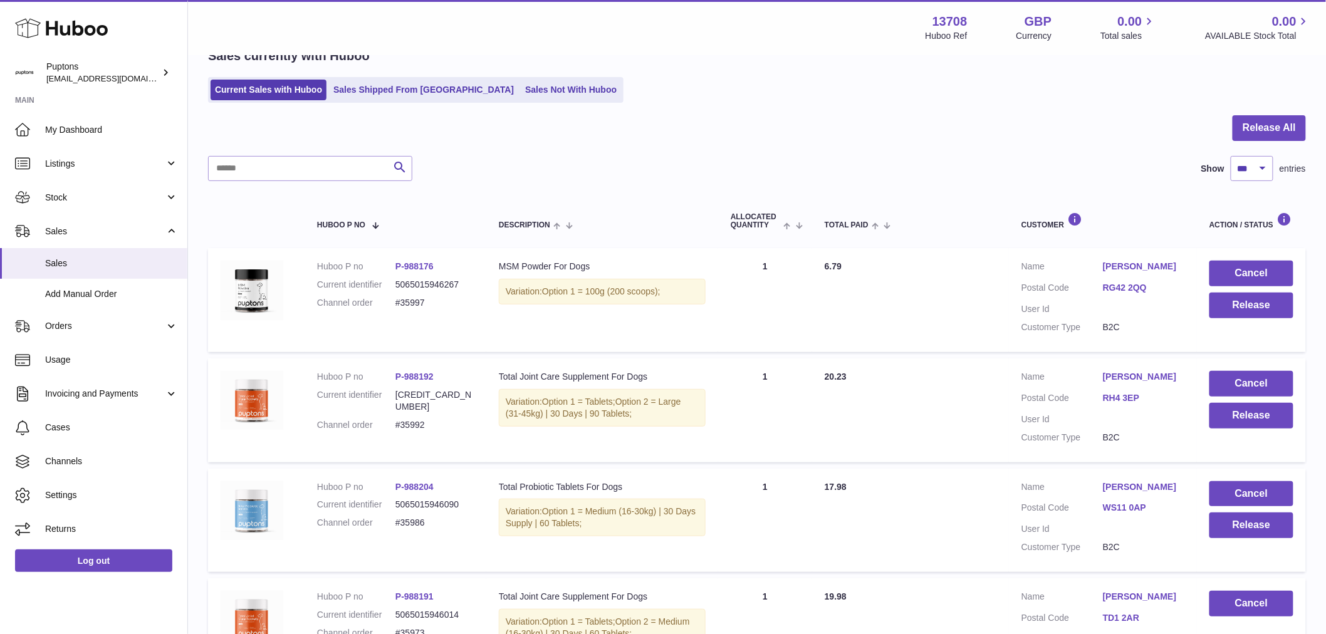
scroll to position [66, 0]
click at [1254, 538] on button "Release" at bounding box center [1252, 526] width 84 height 26
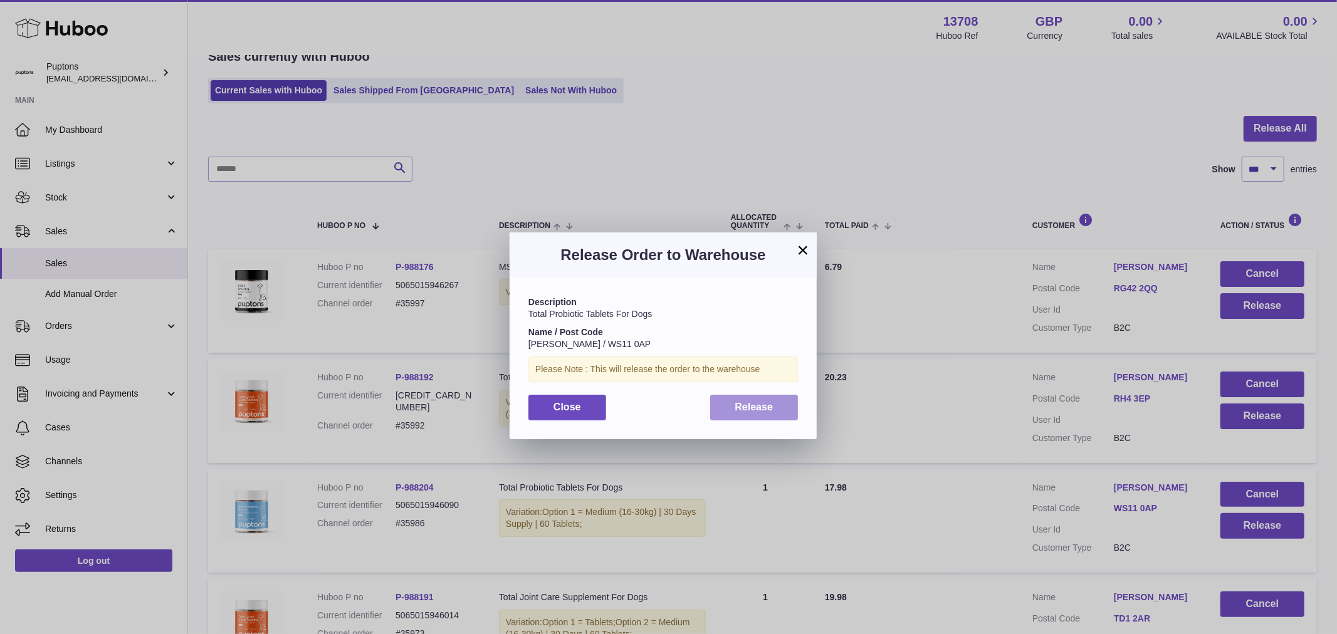
click at [768, 412] on span "Release" at bounding box center [754, 407] width 38 height 11
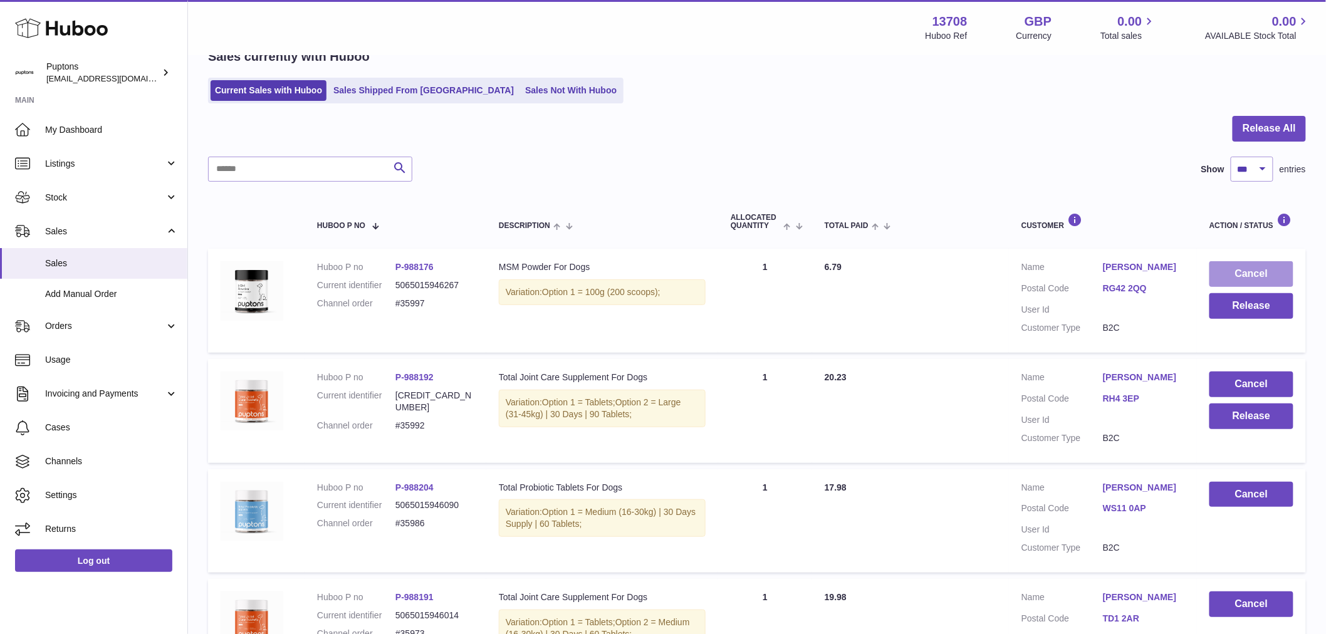
click at [1255, 273] on button "Cancel" at bounding box center [1252, 274] width 84 height 26
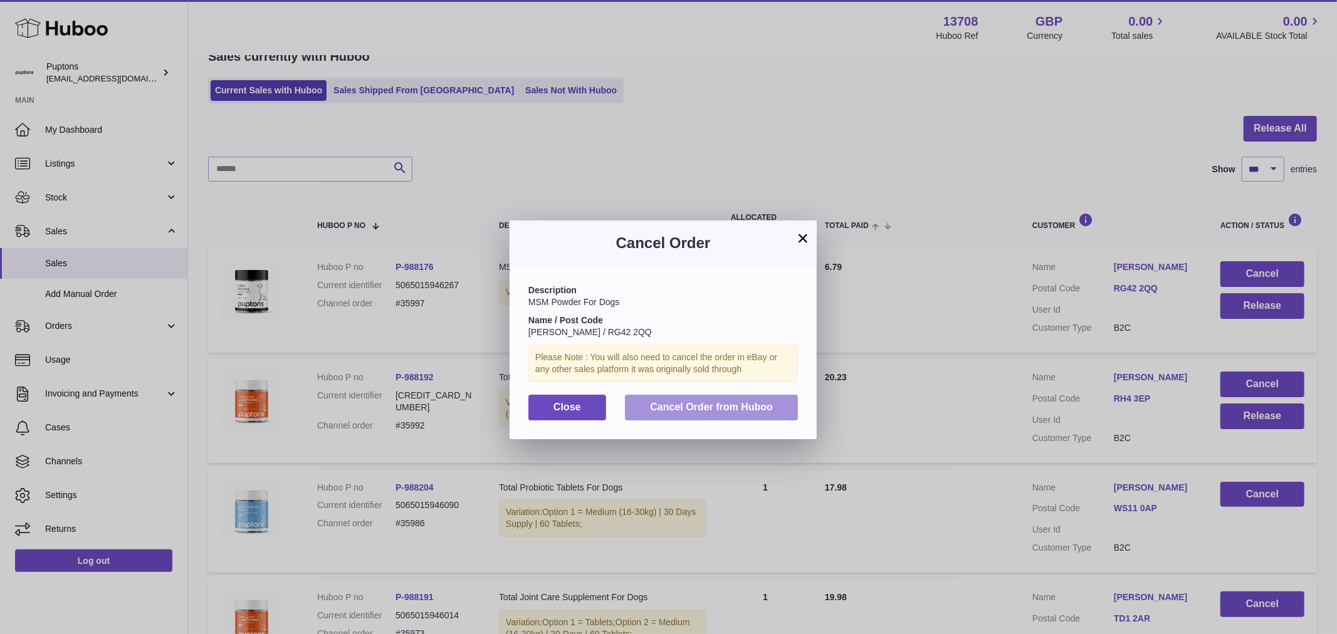
click at [768, 412] on span "Cancel Order from Huboo" at bounding box center [711, 407] width 123 height 11
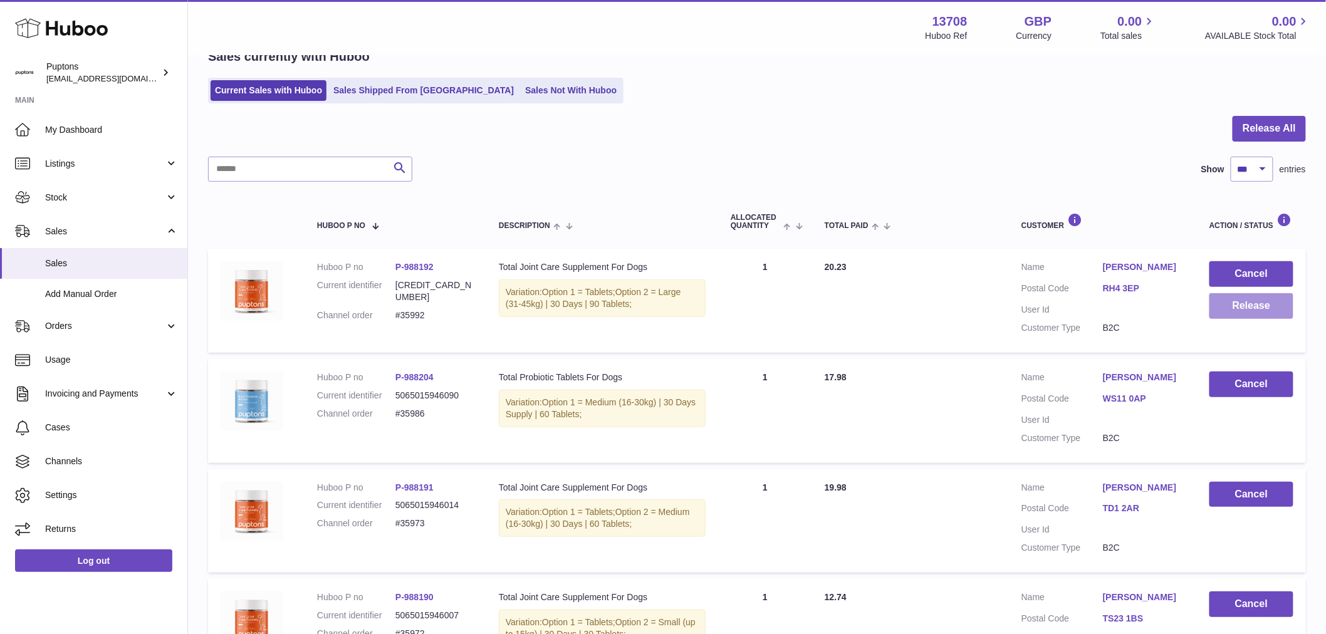
click at [1232, 310] on button "Release" at bounding box center [1252, 306] width 84 height 26
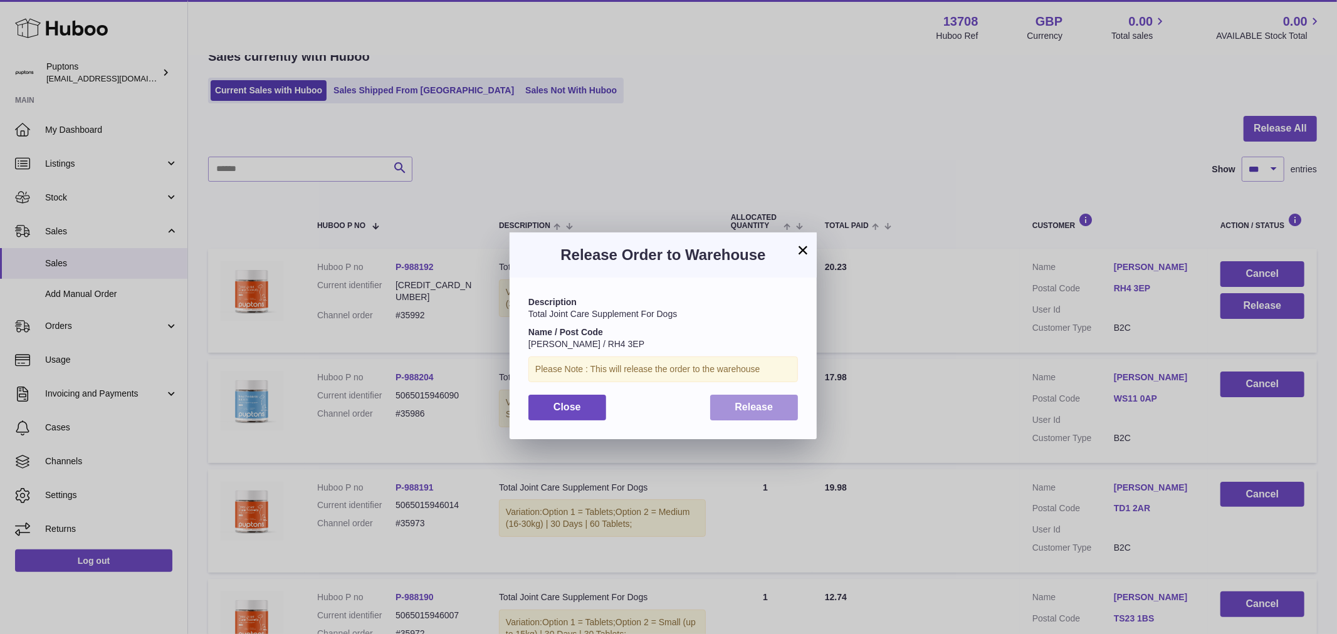
click at [760, 412] on span "Release" at bounding box center [754, 407] width 38 height 11
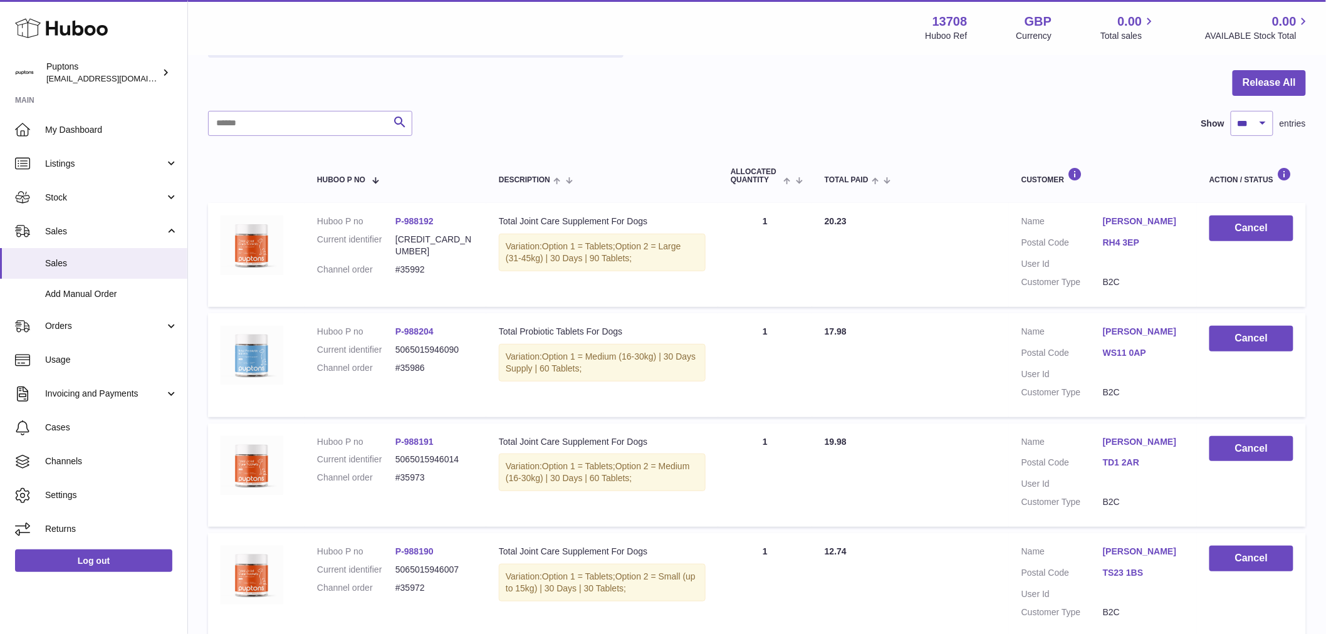
scroll to position [135, 0]
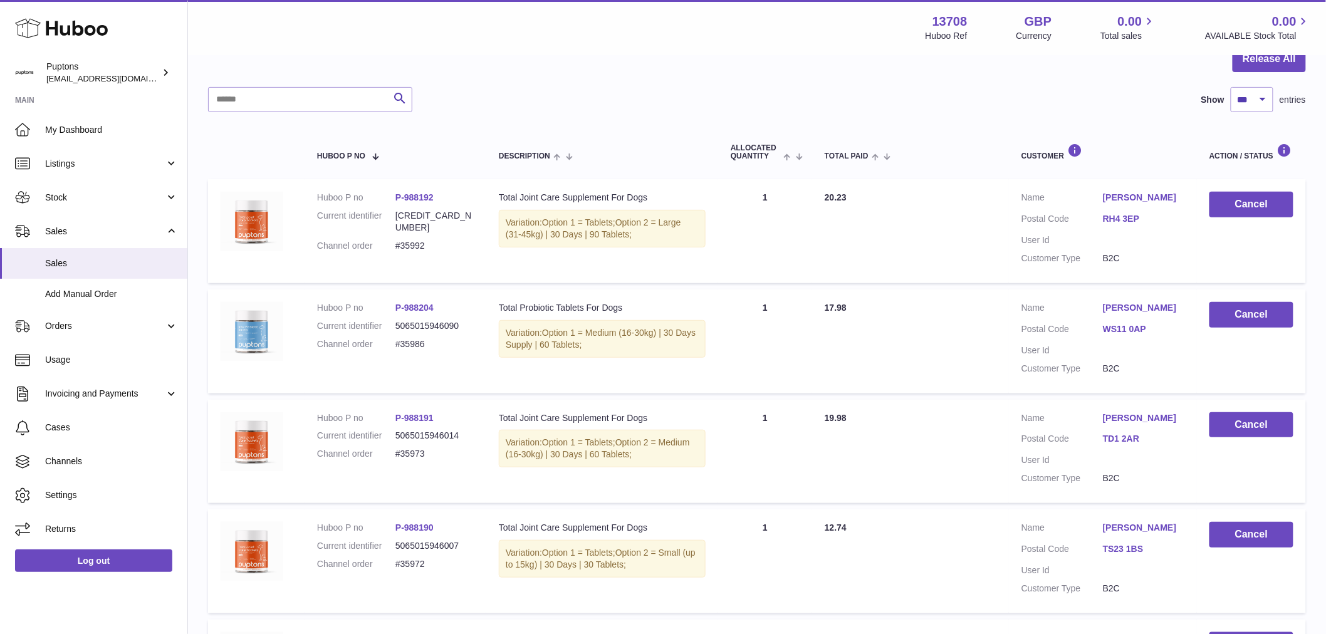
click at [79, 132] on span "My Dashboard" at bounding box center [111, 130] width 133 height 12
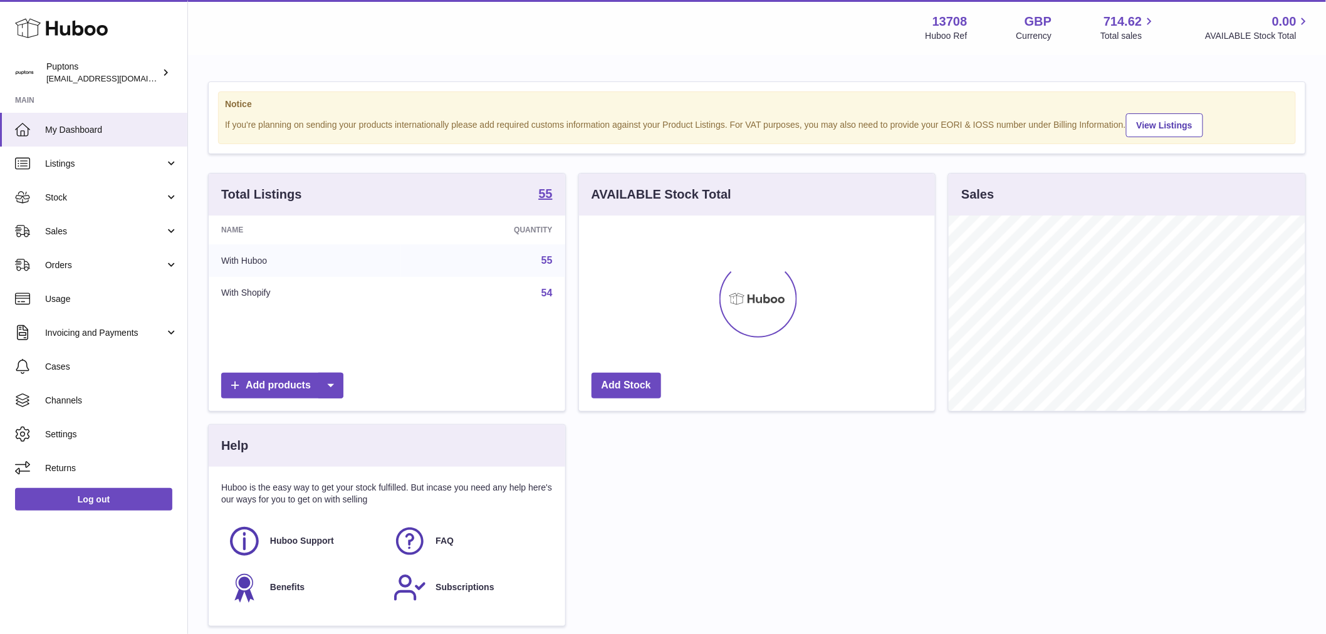
scroll to position [196, 356]
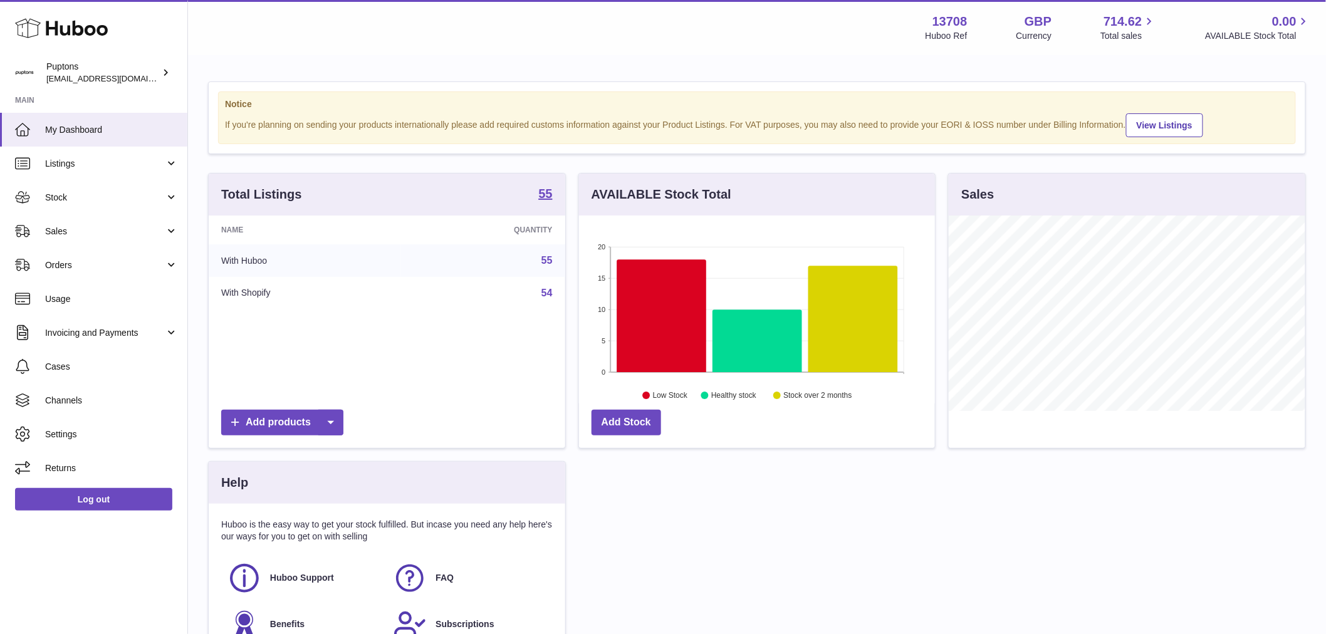
click at [82, 238] on link "Sales" at bounding box center [93, 231] width 187 height 34
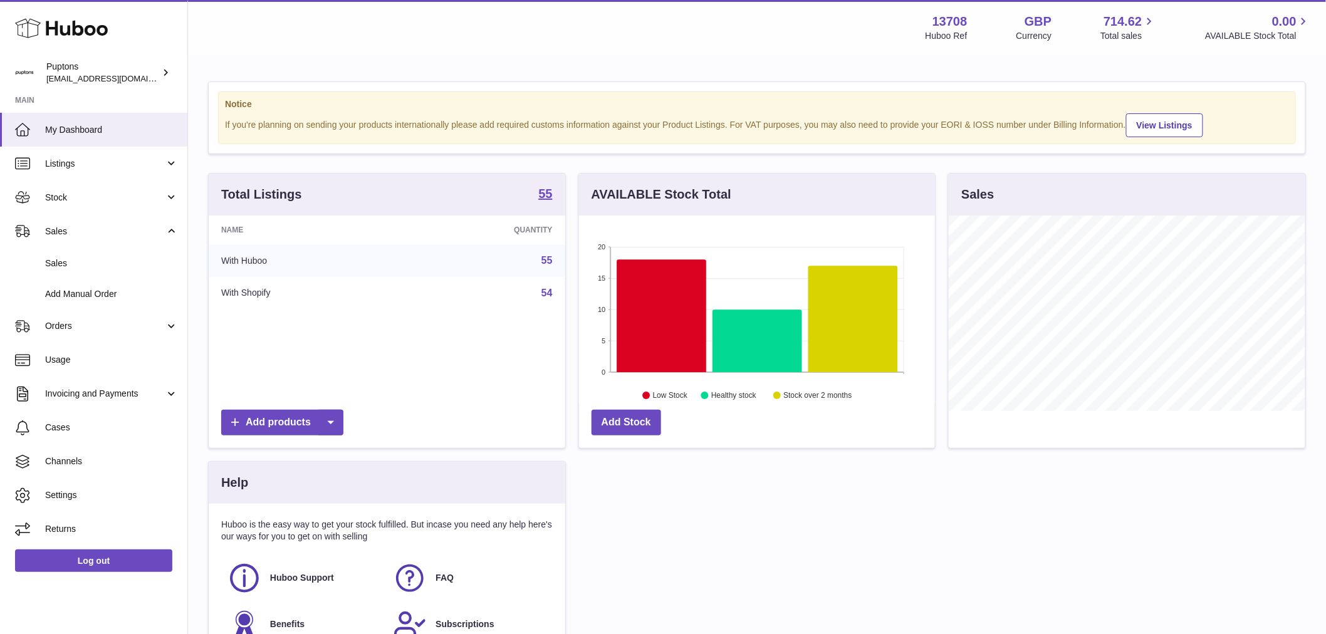
click at [89, 271] on link "Sales" at bounding box center [93, 263] width 187 height 31
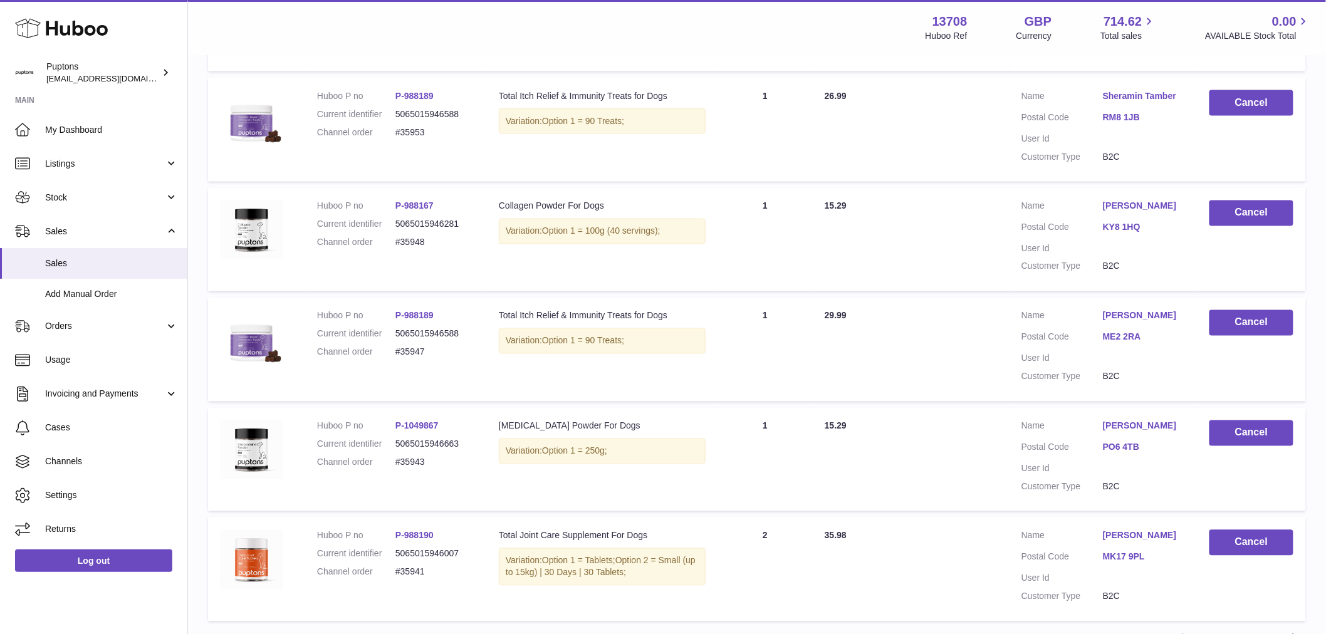
scroll to position [911, 0]
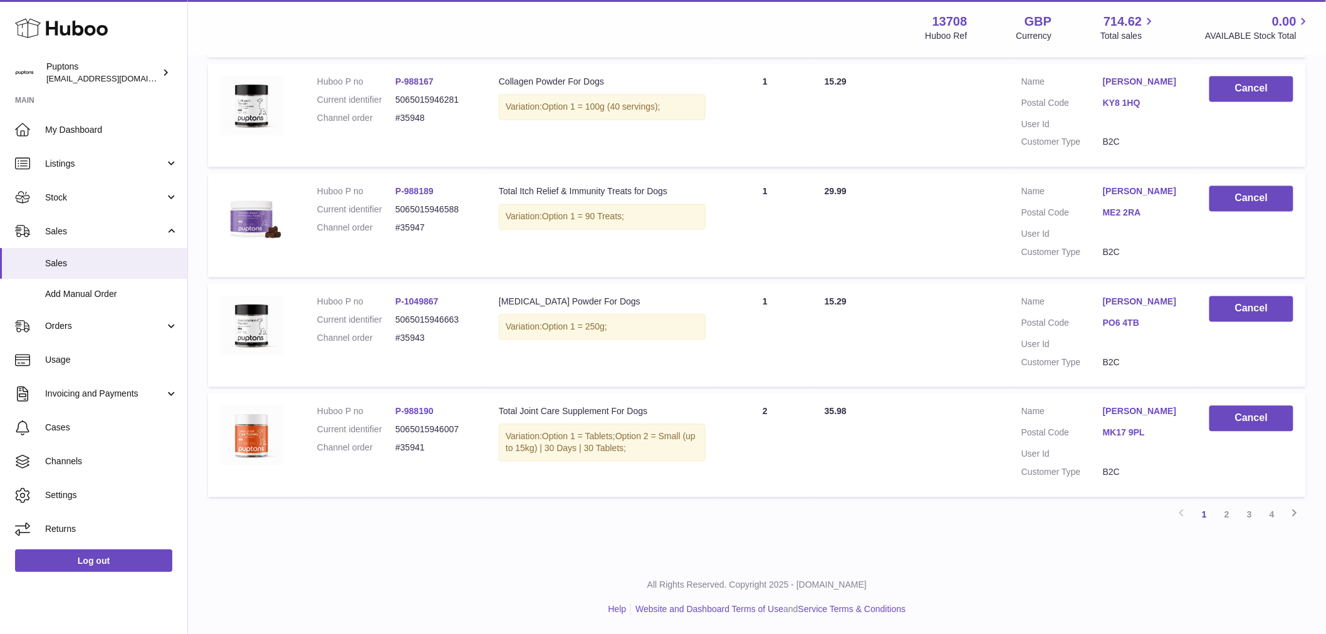
click at [1234, 510] on link "2" at bounding box center [1227, 515] width 23 height 23
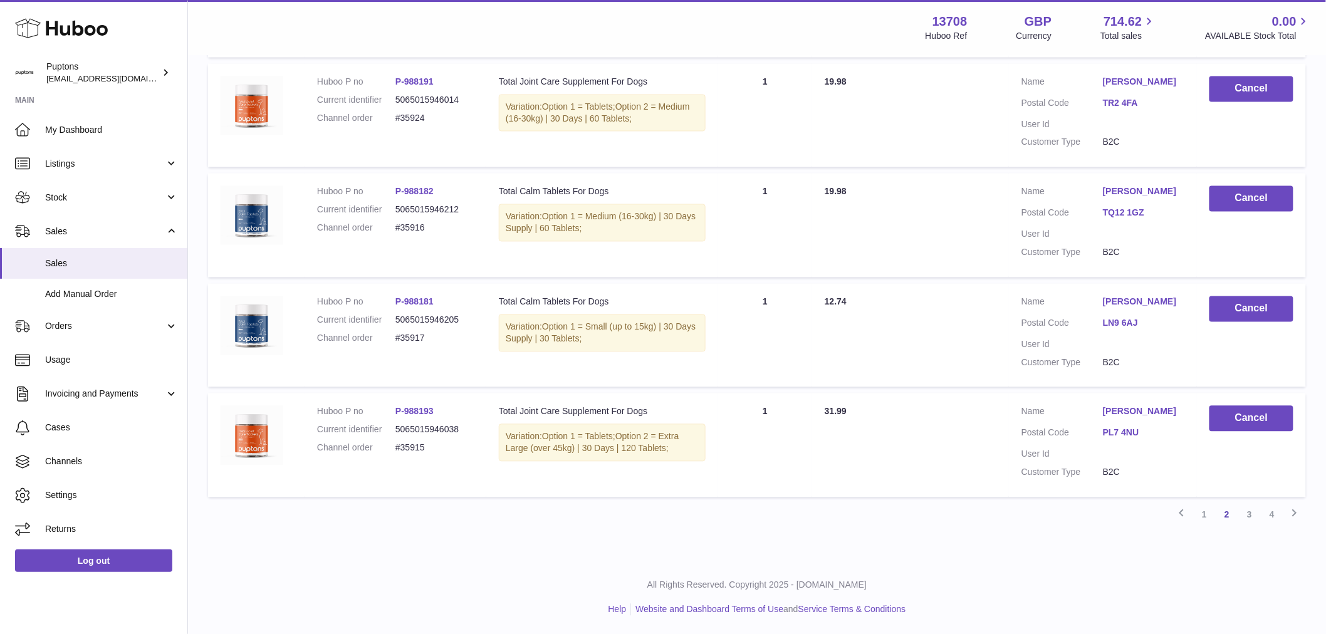
click at [1246, 516] on link "3" at bounding box center [1250, 515] width 23 height 23
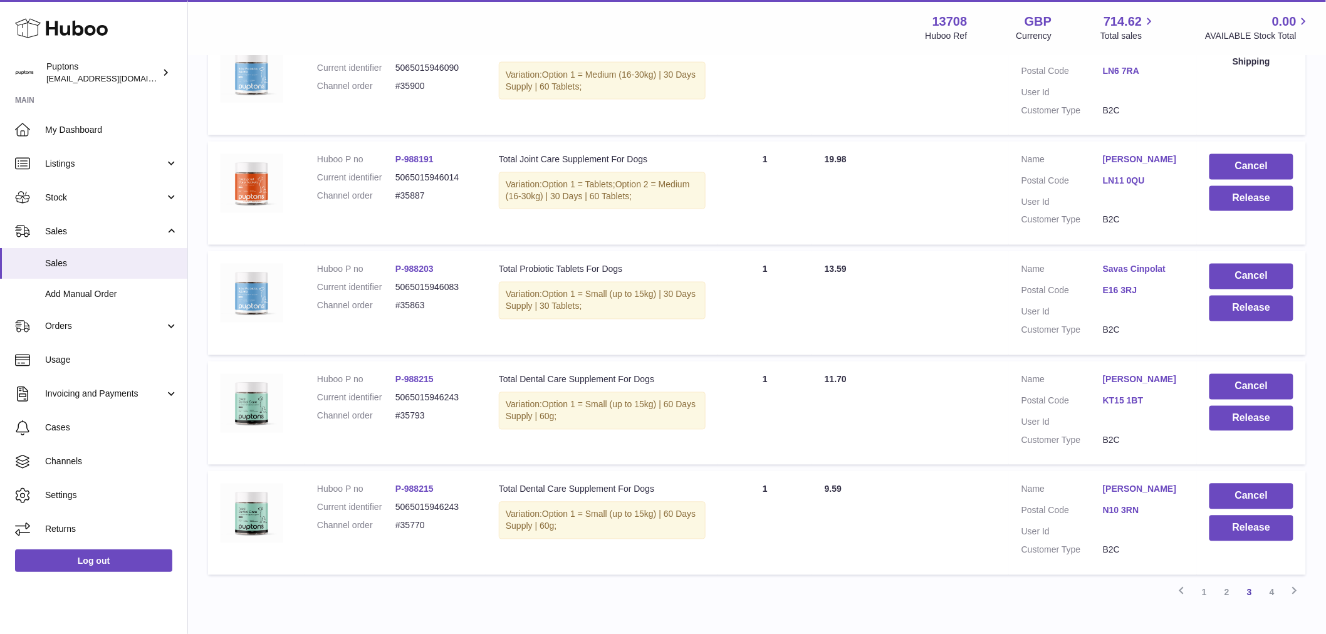
scroll to position [923, 0]
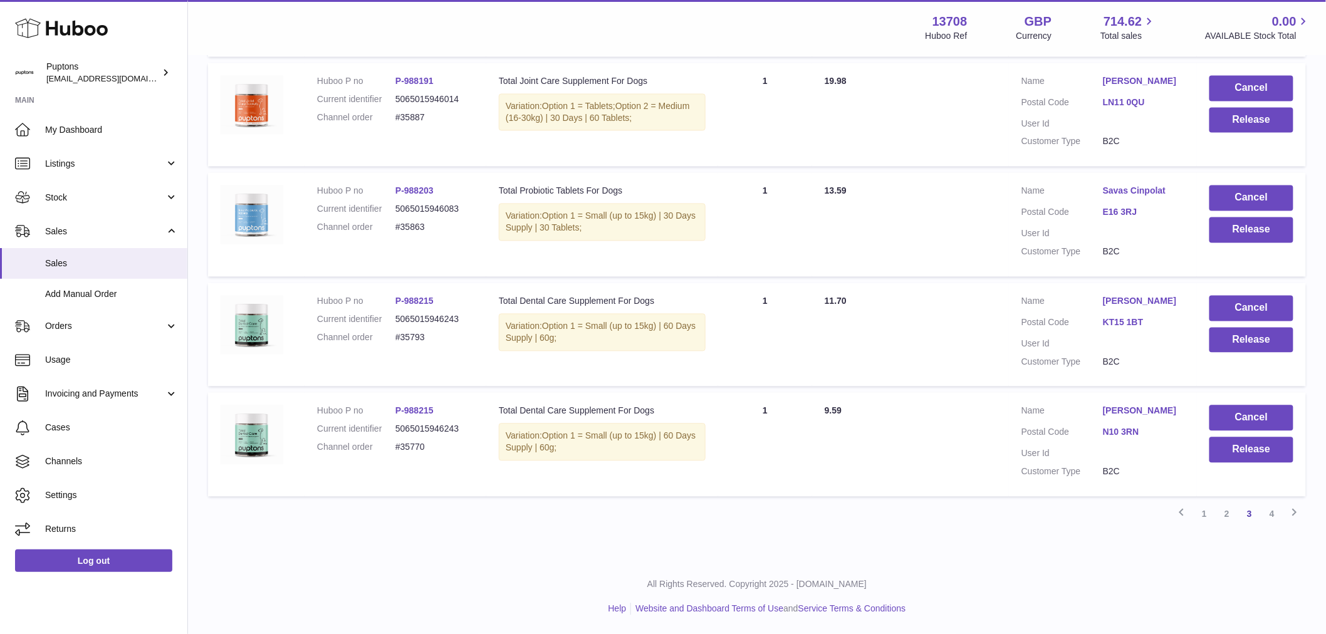
click at [1277, 513] on link "4" at bounding box center [1272, 514] width 23 height 23
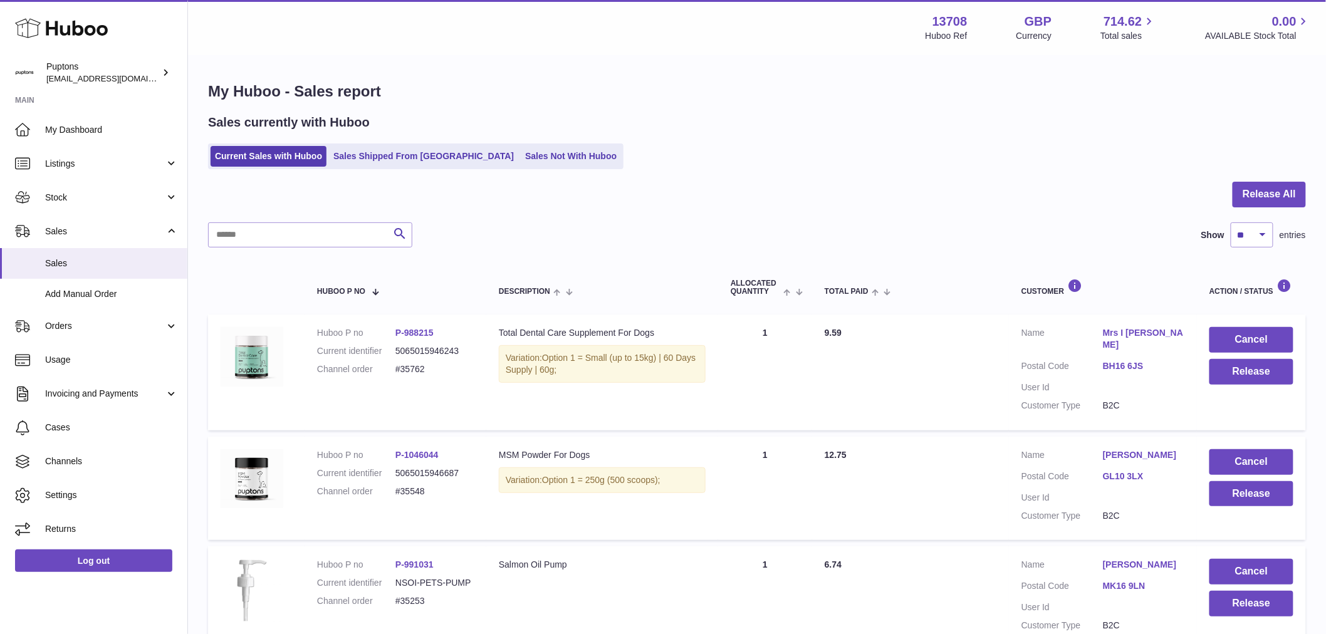
click at [73, 189] on link "Stock" at bounding box center [93, 198] width 187 height 34
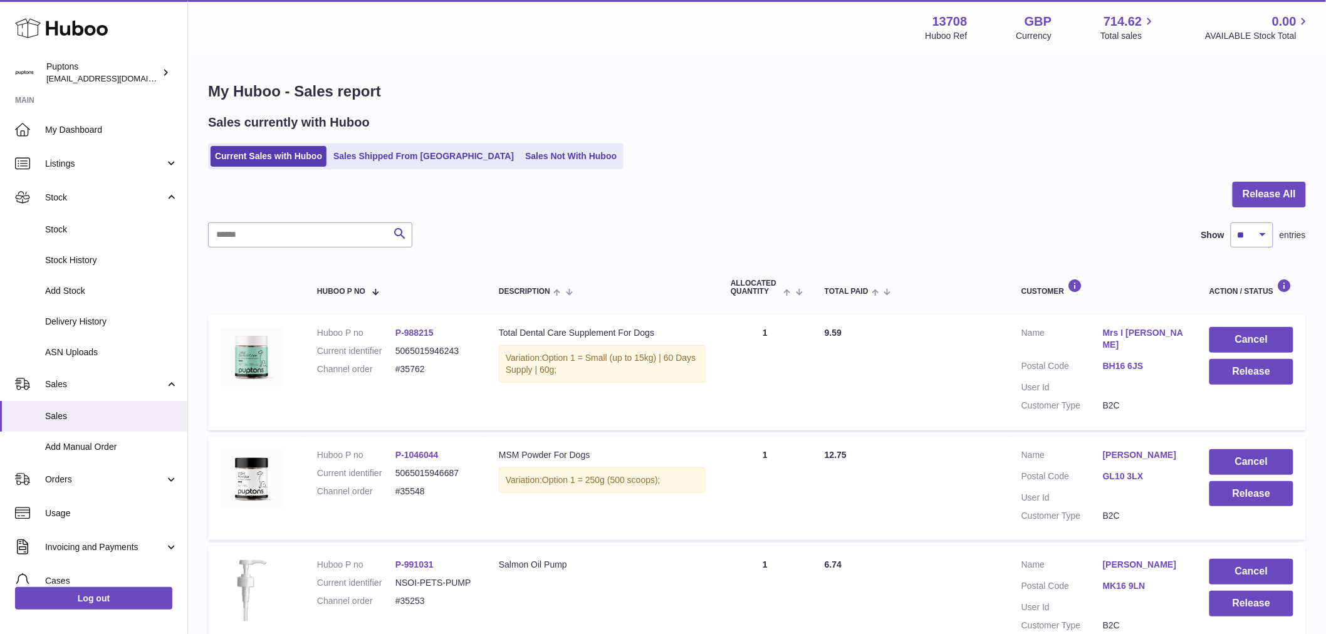
click at [60, 234] on span "Stock" at bounding box center [111, 230] width 133 height 12
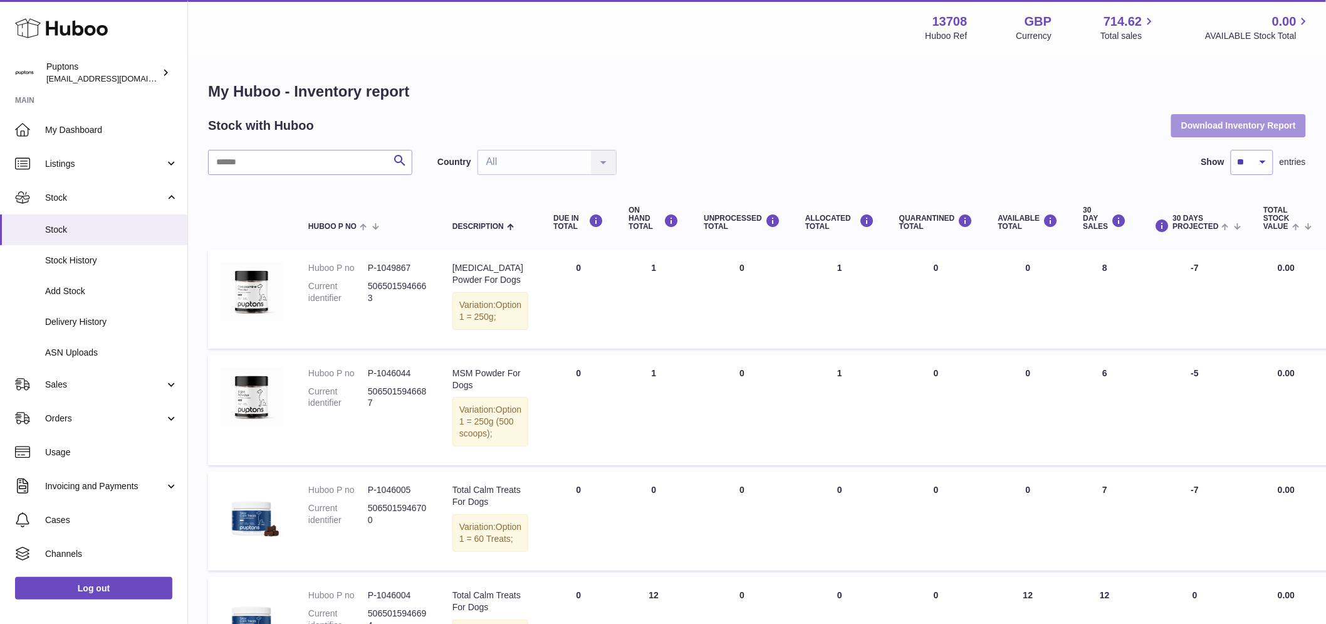
click at [1188, 130] on button "Download Inventory Report" at bounding box center [1239, 125] width 135 height 23
